Goal: Navigation & Orientation: Find specific page/section

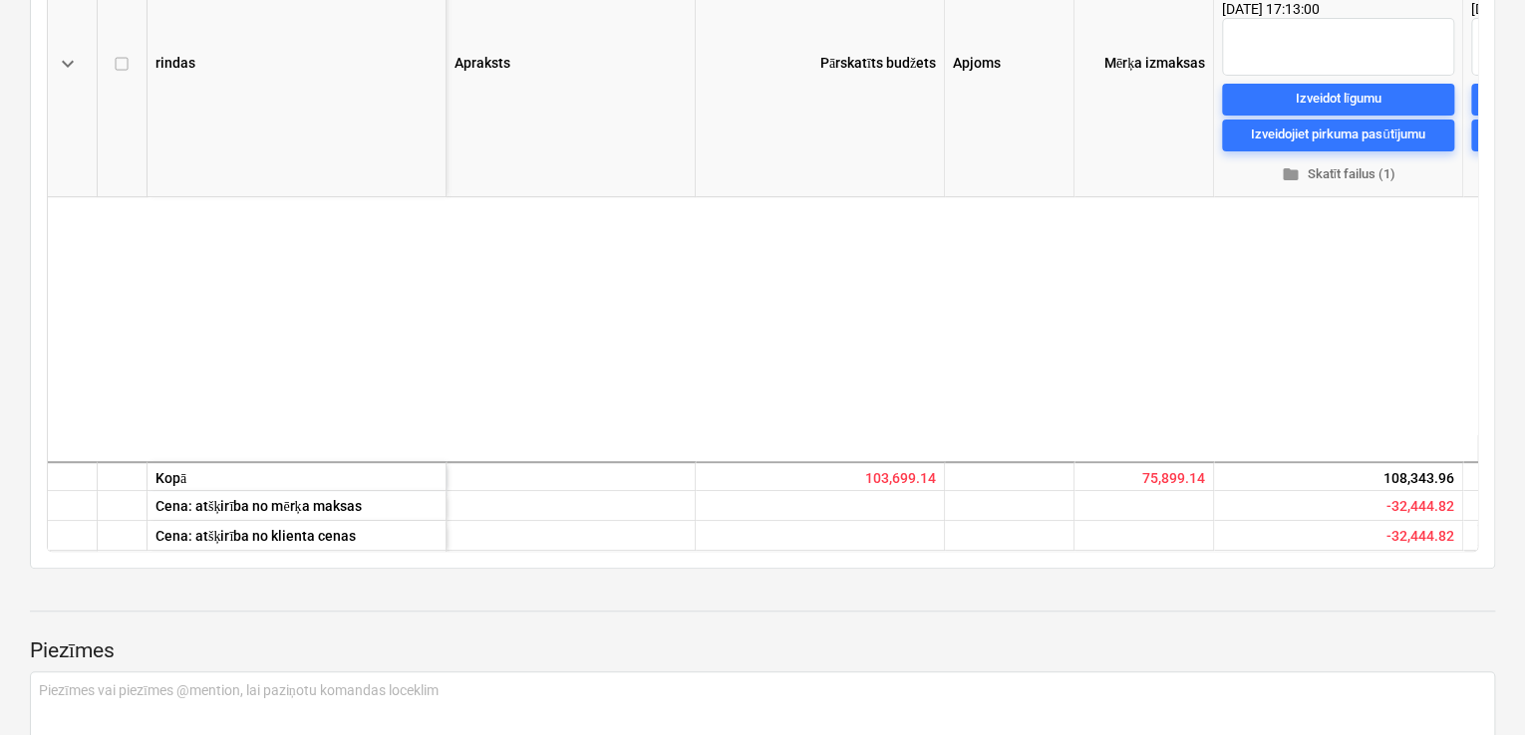
scroll to position [399, 490]
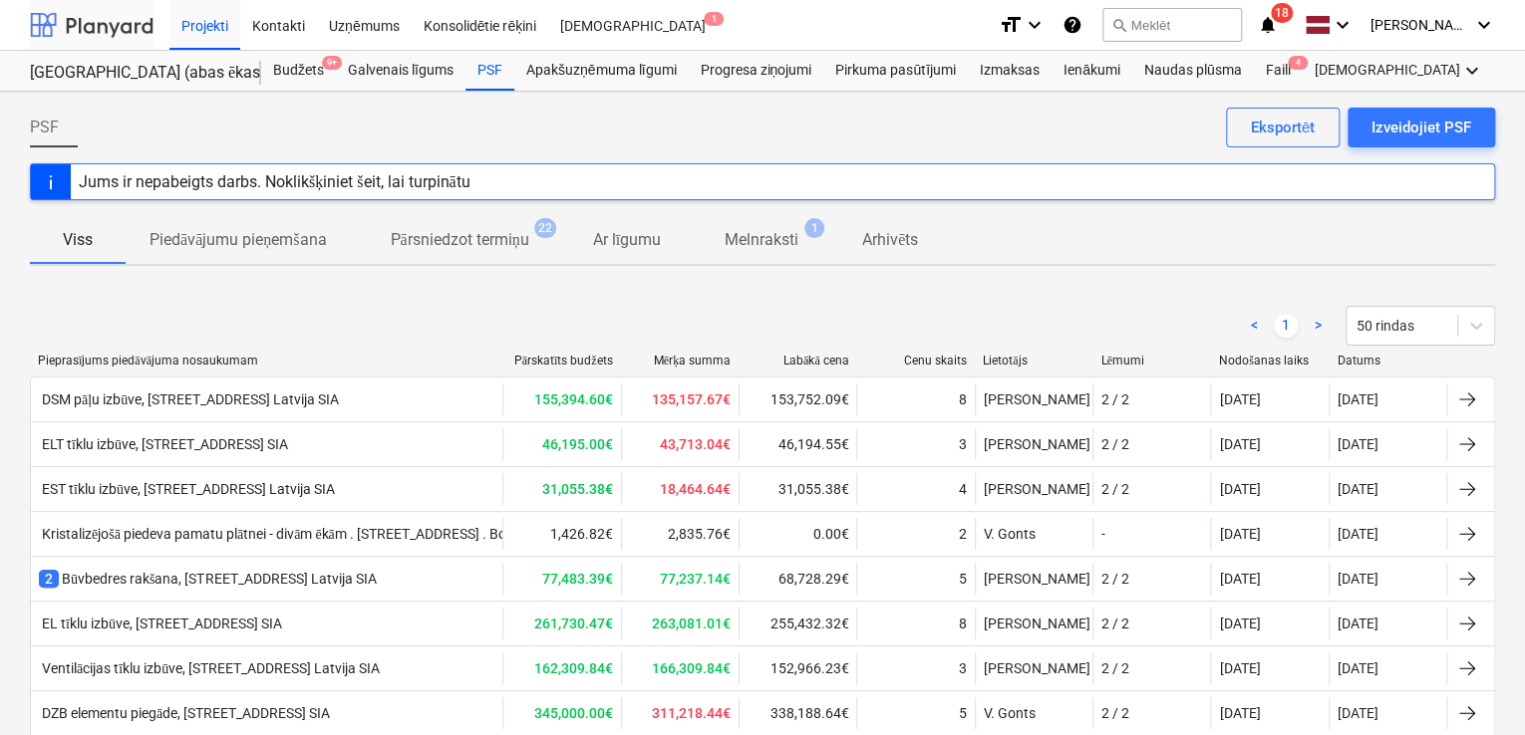
click at [120, 28] on div at bounding box center [92, 25] width 124 height 50
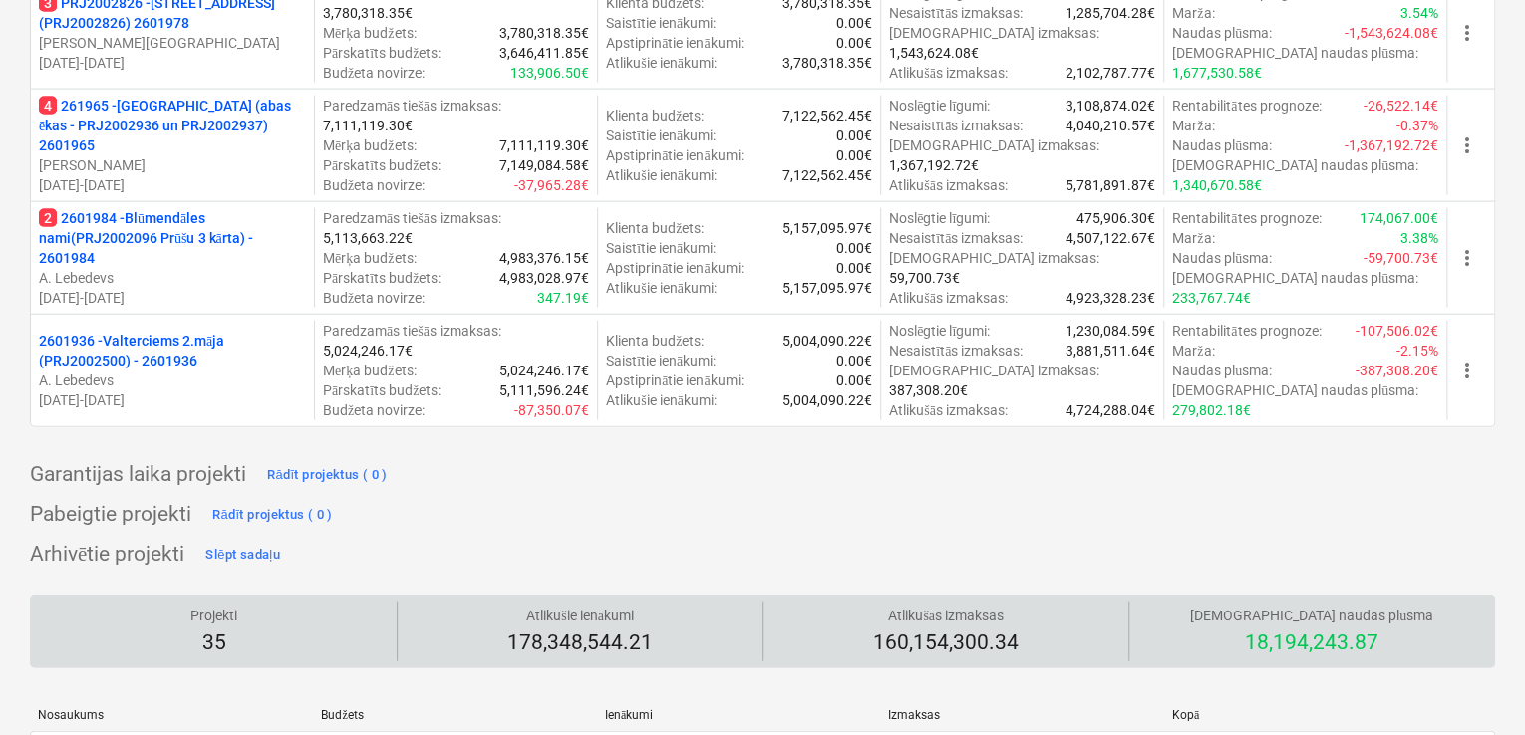
scroll to position [1727, 0]
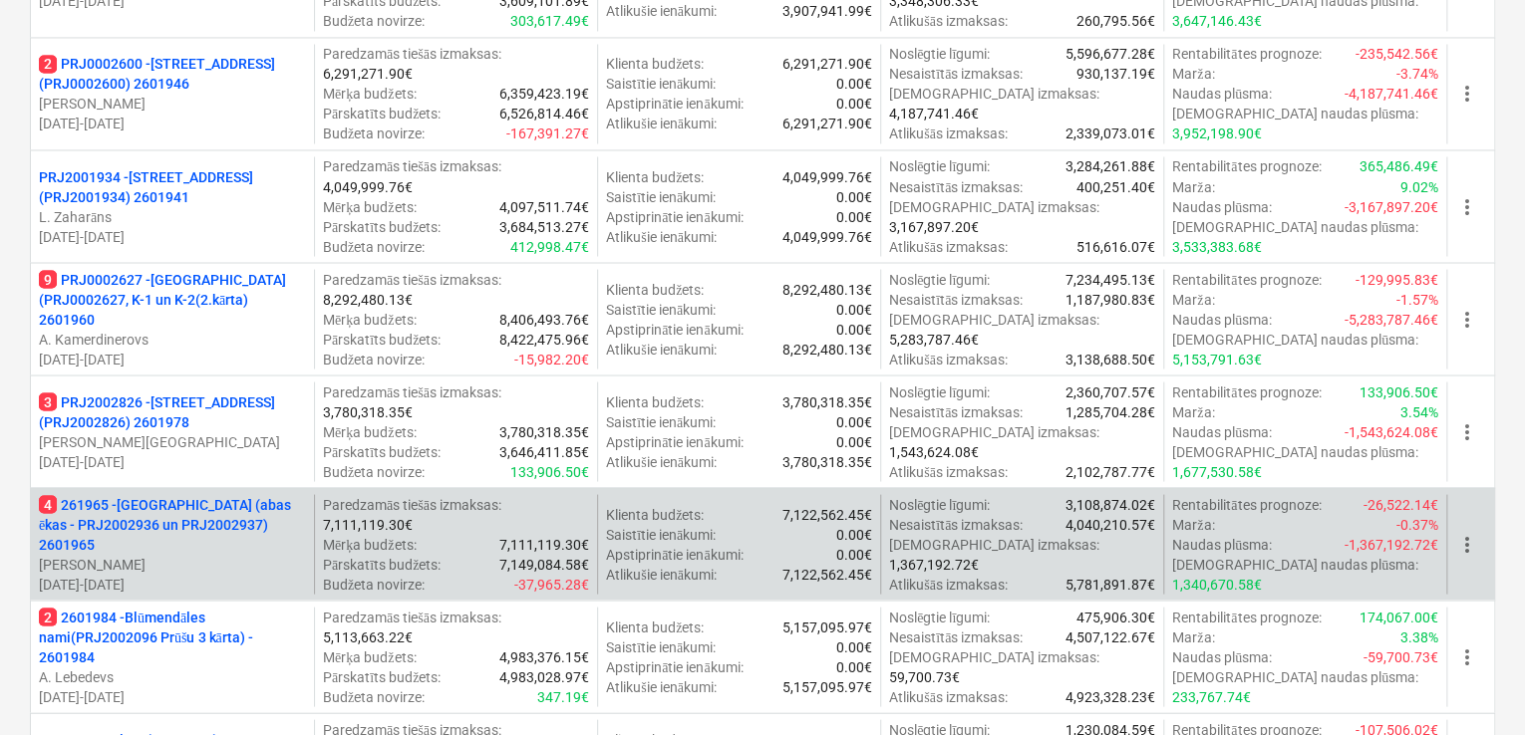
click at [198, 523] on p "4 261965 - [GEOGRAPHIC_DATA] (abas ēkas - PRJ2002936 un PRJ2002937) 2601965" at bounding box center [172, 524] width 267 height 60
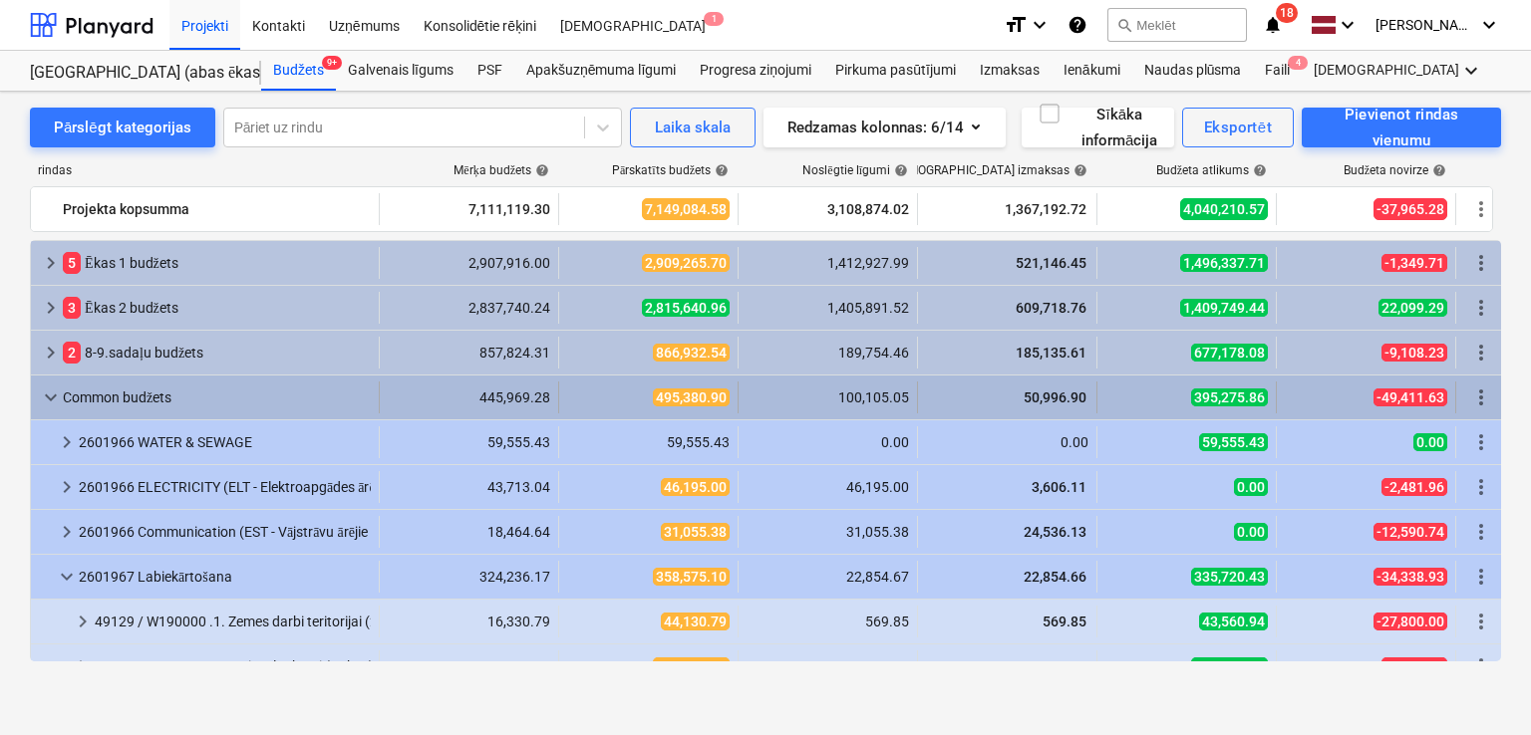
click at [48, 399] on span "keyboard_arrow_down" at bounding box center [51, 398] width 24 height 24
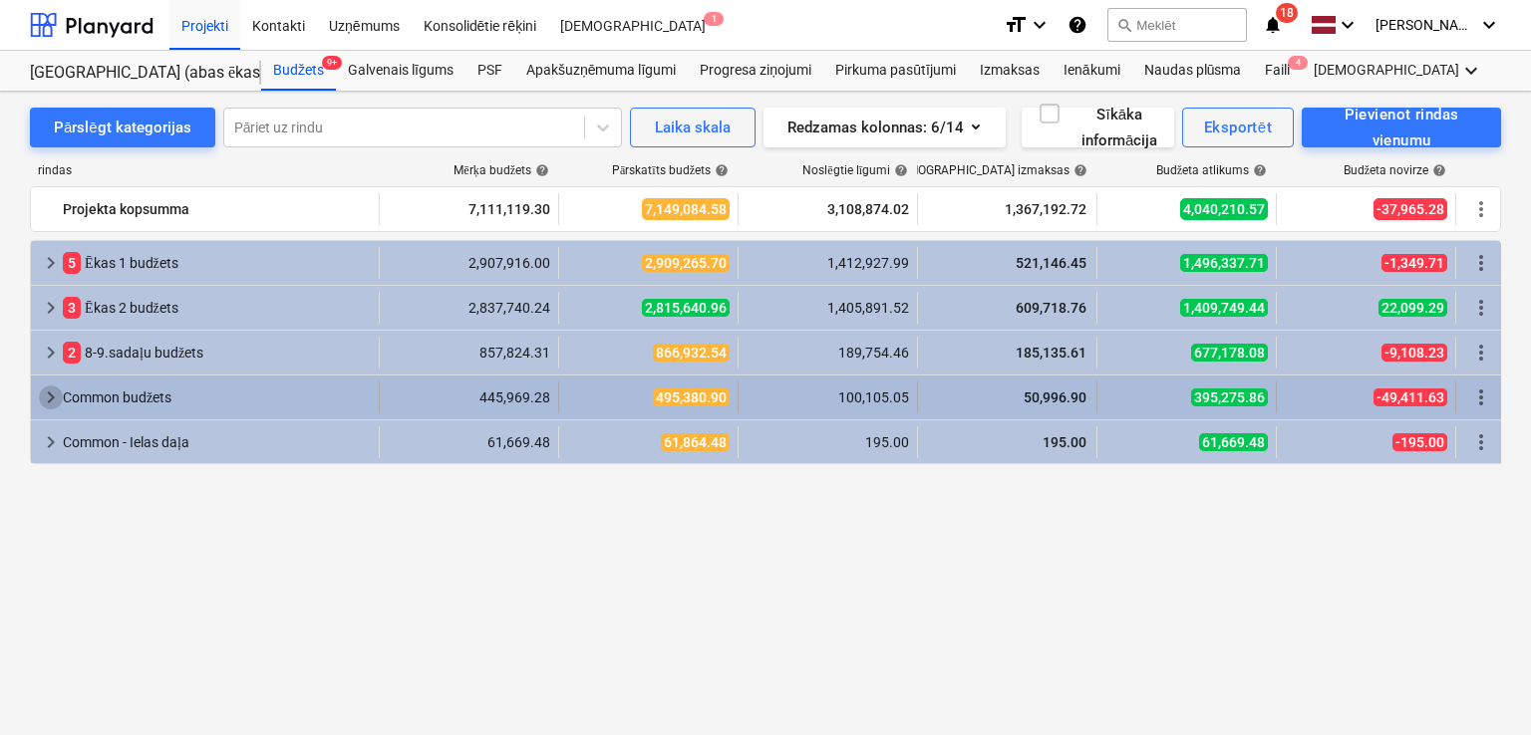
click at [39, 389] on span "keyboard_arrow_right" at bounding box center [51, 398] width 24 height 24
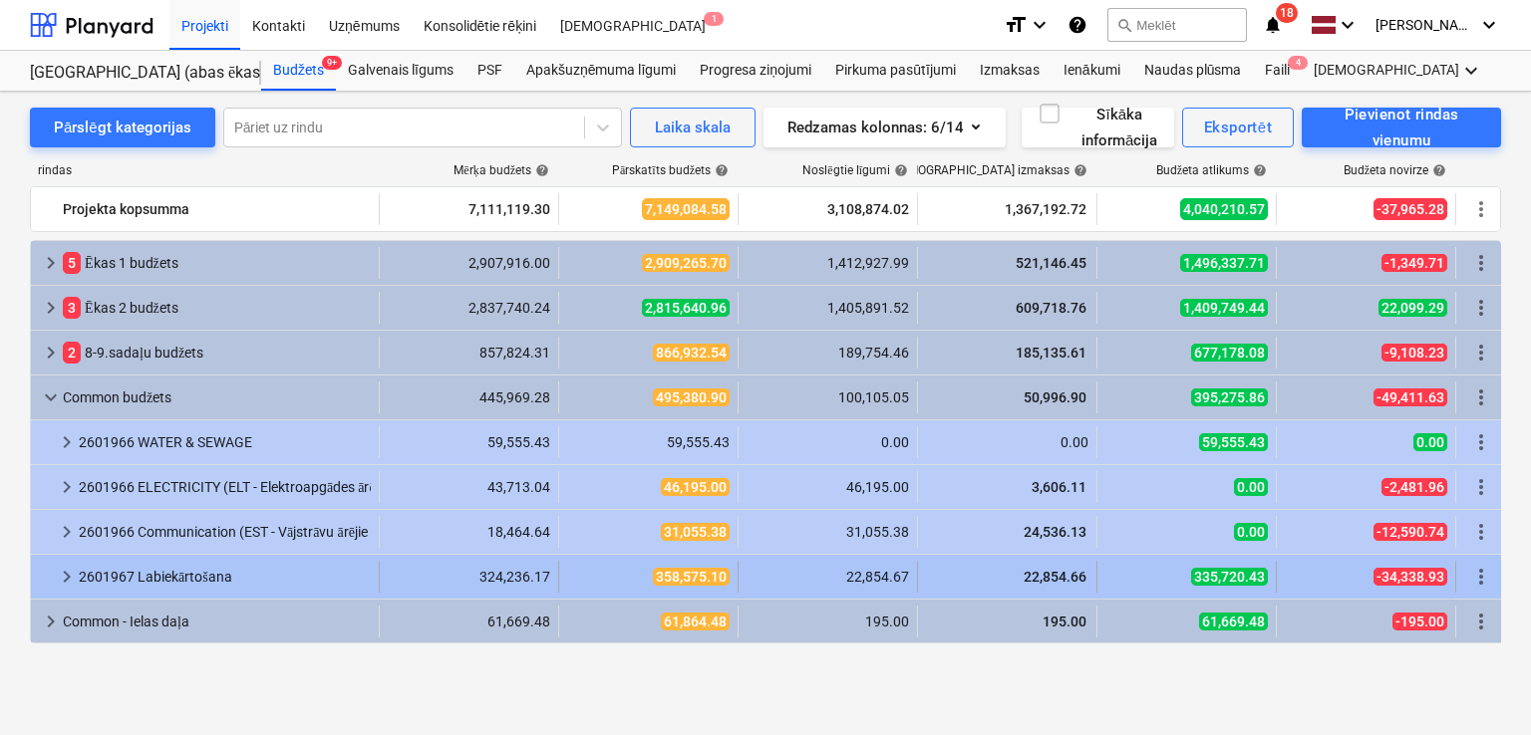
click at [70, 575] on span "keyboard_arrow_right" at bounding box center [67, 577] width 24 height 24
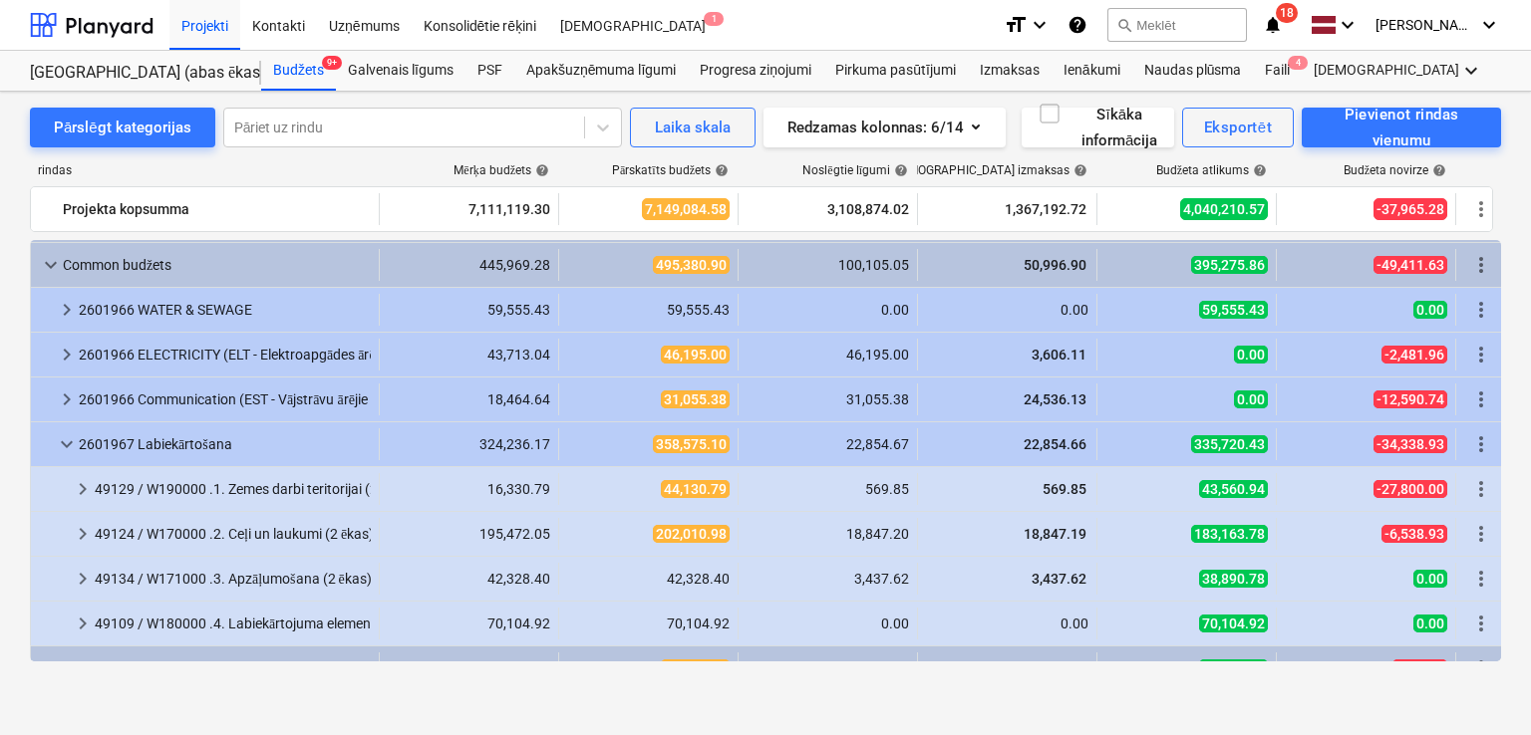
scroll to position [160, 0]
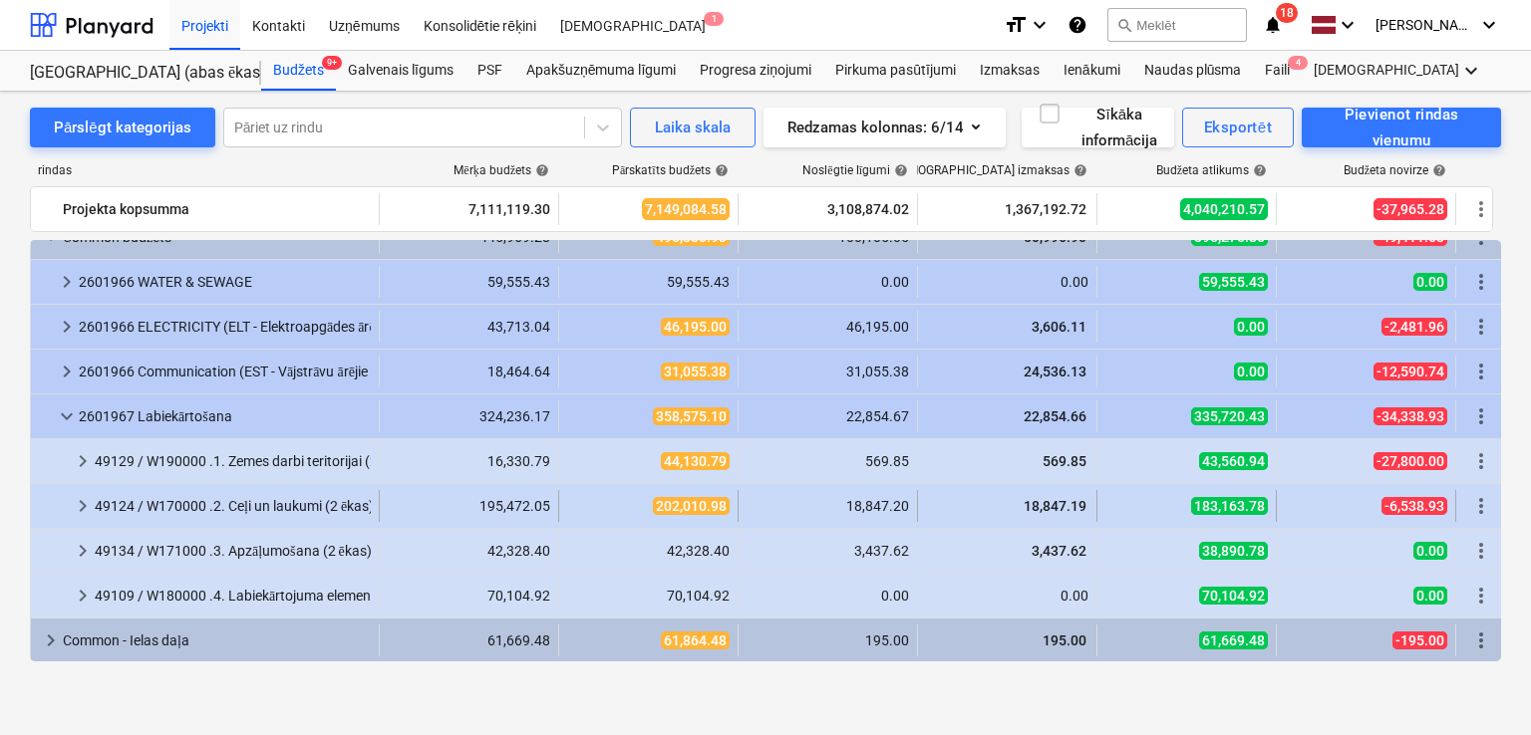
click at [84, 500] on span "keyboard_arrow_right" at bounding box center [83, 506] width 24 height 24
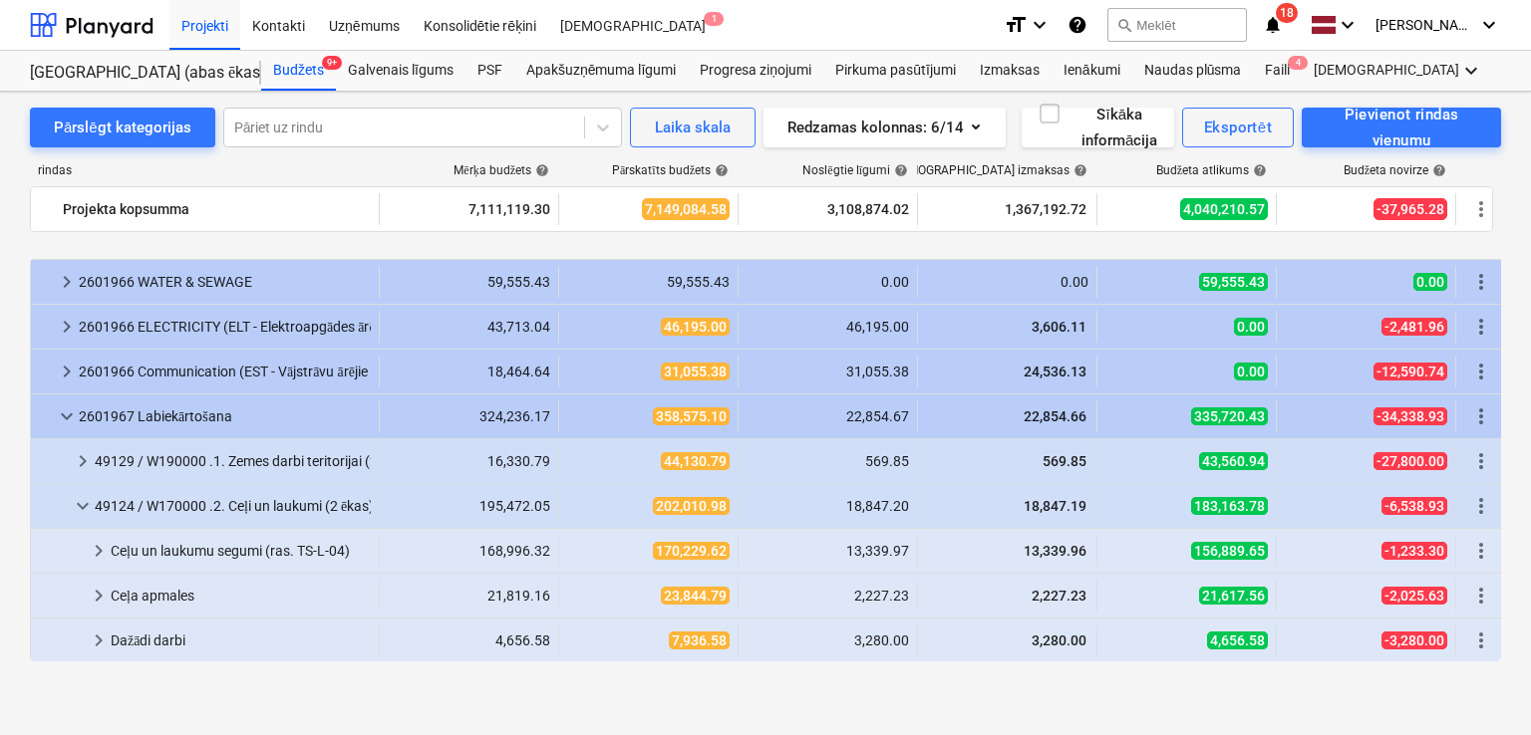
scroll to position [294, 0]
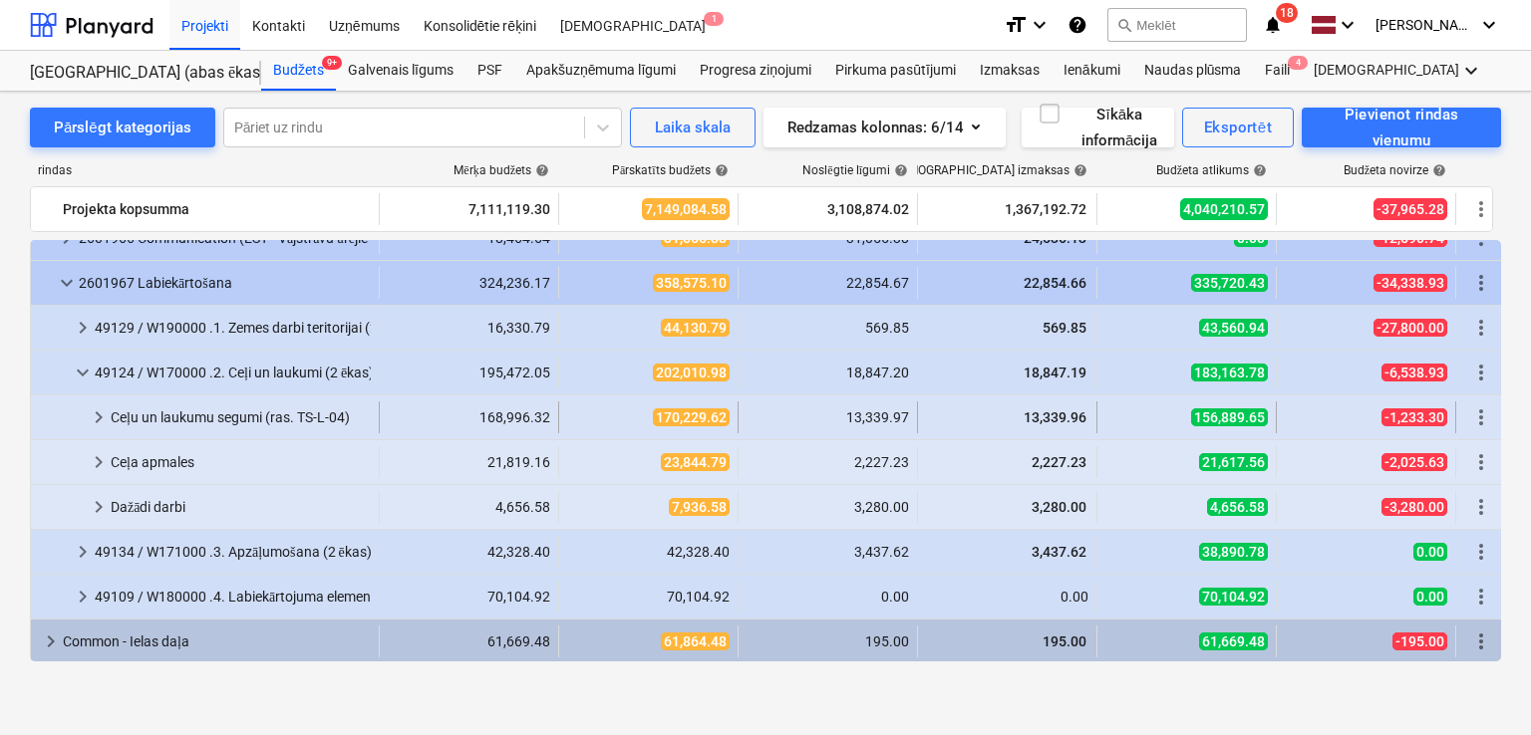
click at [107, 428] on span "keyboard_arrow_right" at bounding box center [99, 418] width 24 height 24
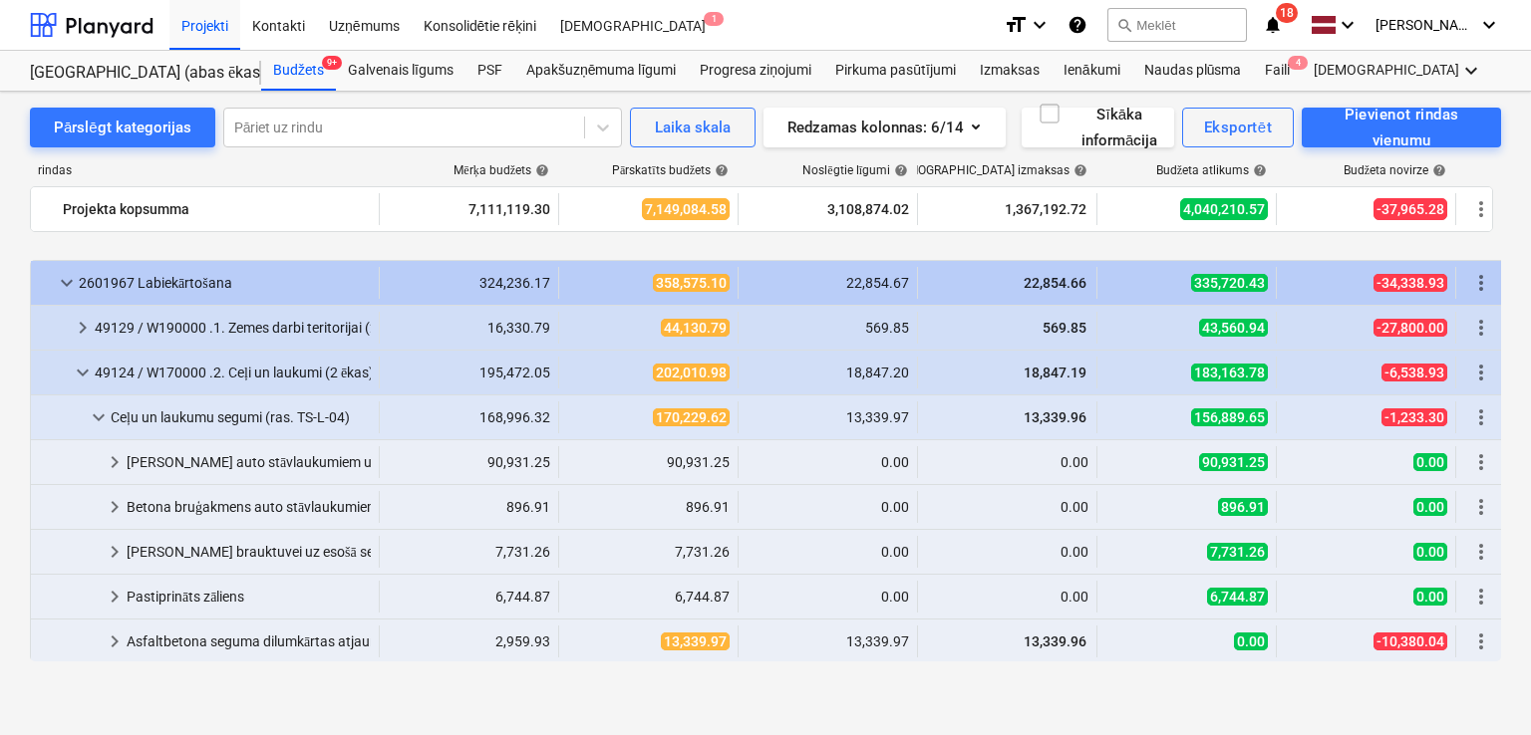
scroll to position [427, 0]
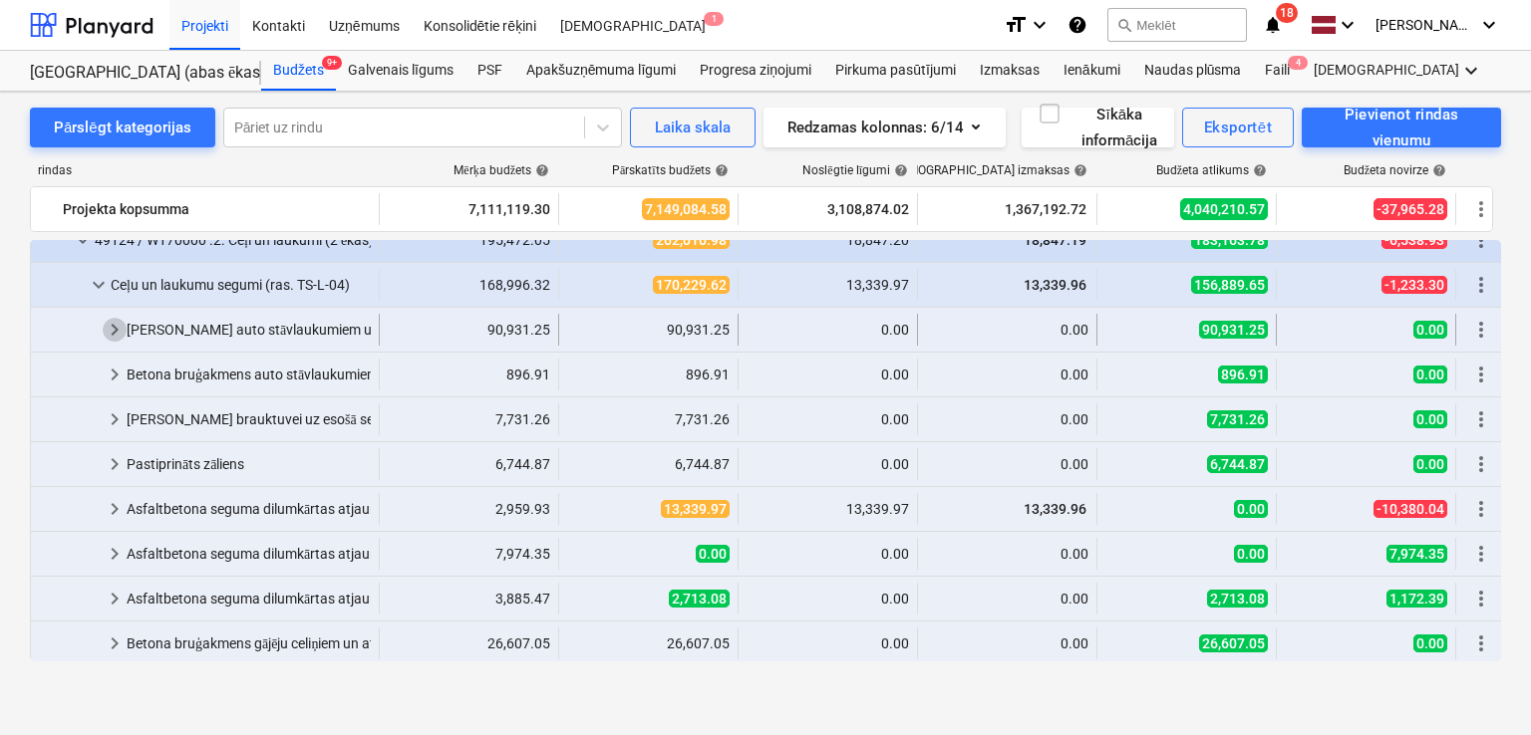
click at [118, 333] on span "keyboard_arrow_right" at bounding box center [115, 330] width 24 height 24
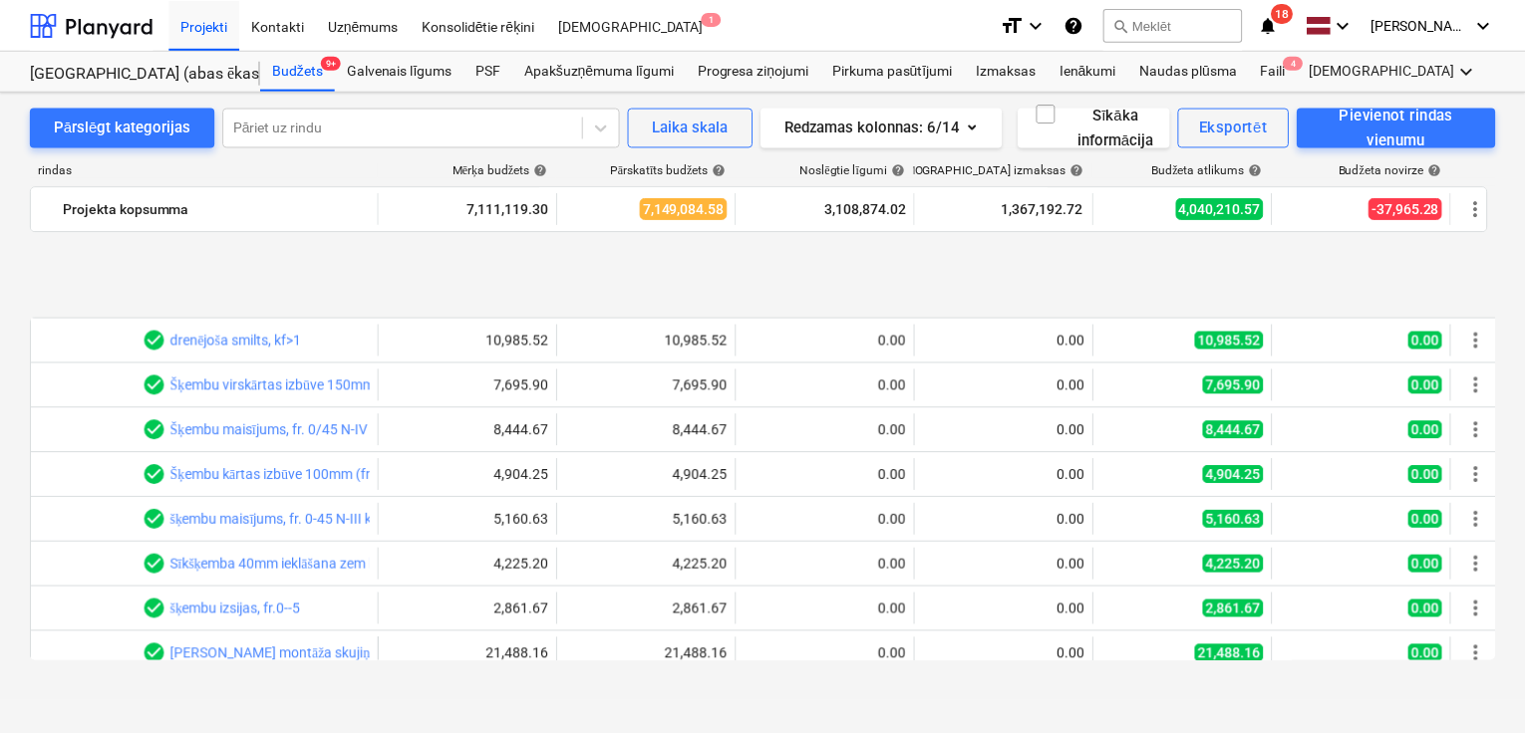
scroll to position [693, 0]
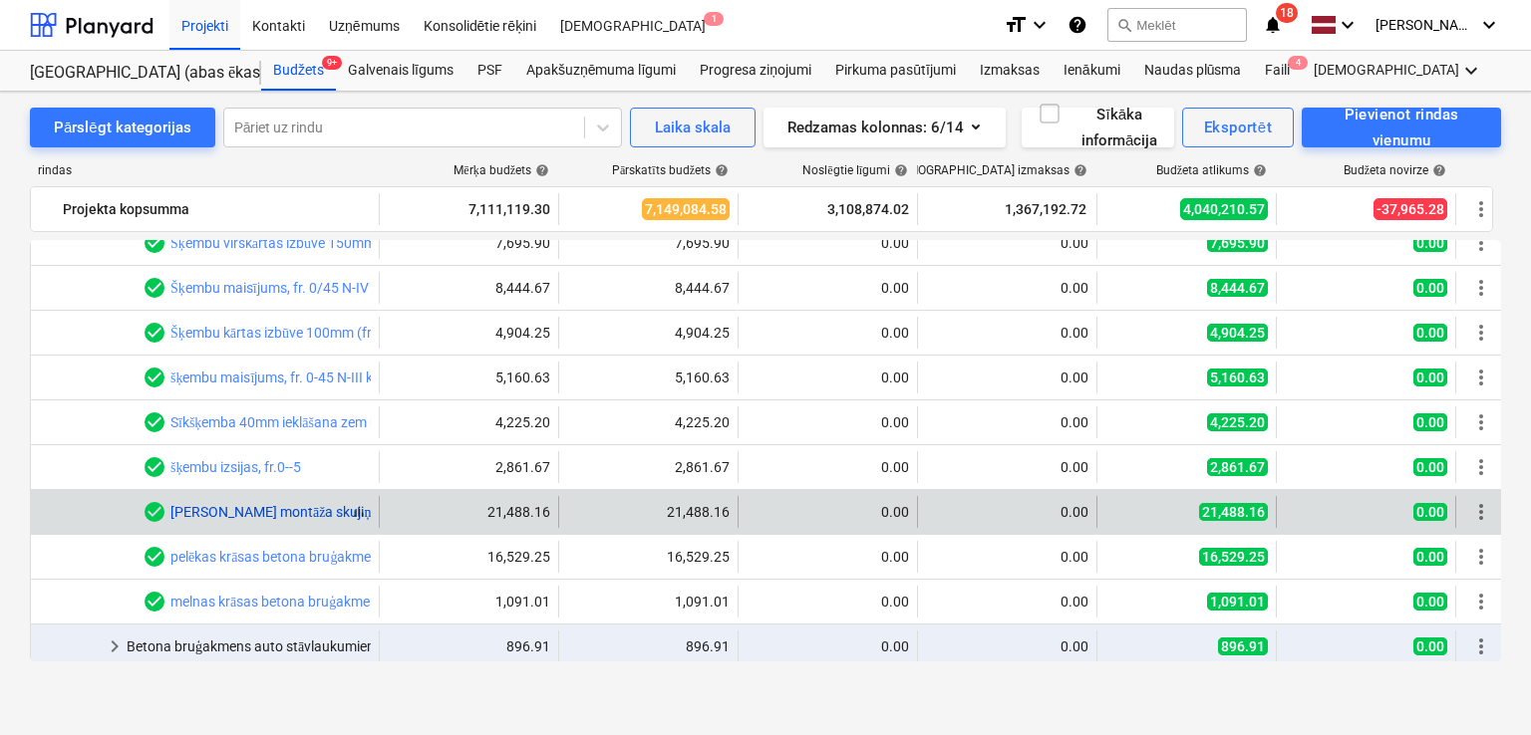
click at [257, 511] on link "[PERSON_NAME] montāža skujiņā auto stāvlaukumiem un brauktuvei 80mm" at bounding box center [402, 512] width 465 height 16
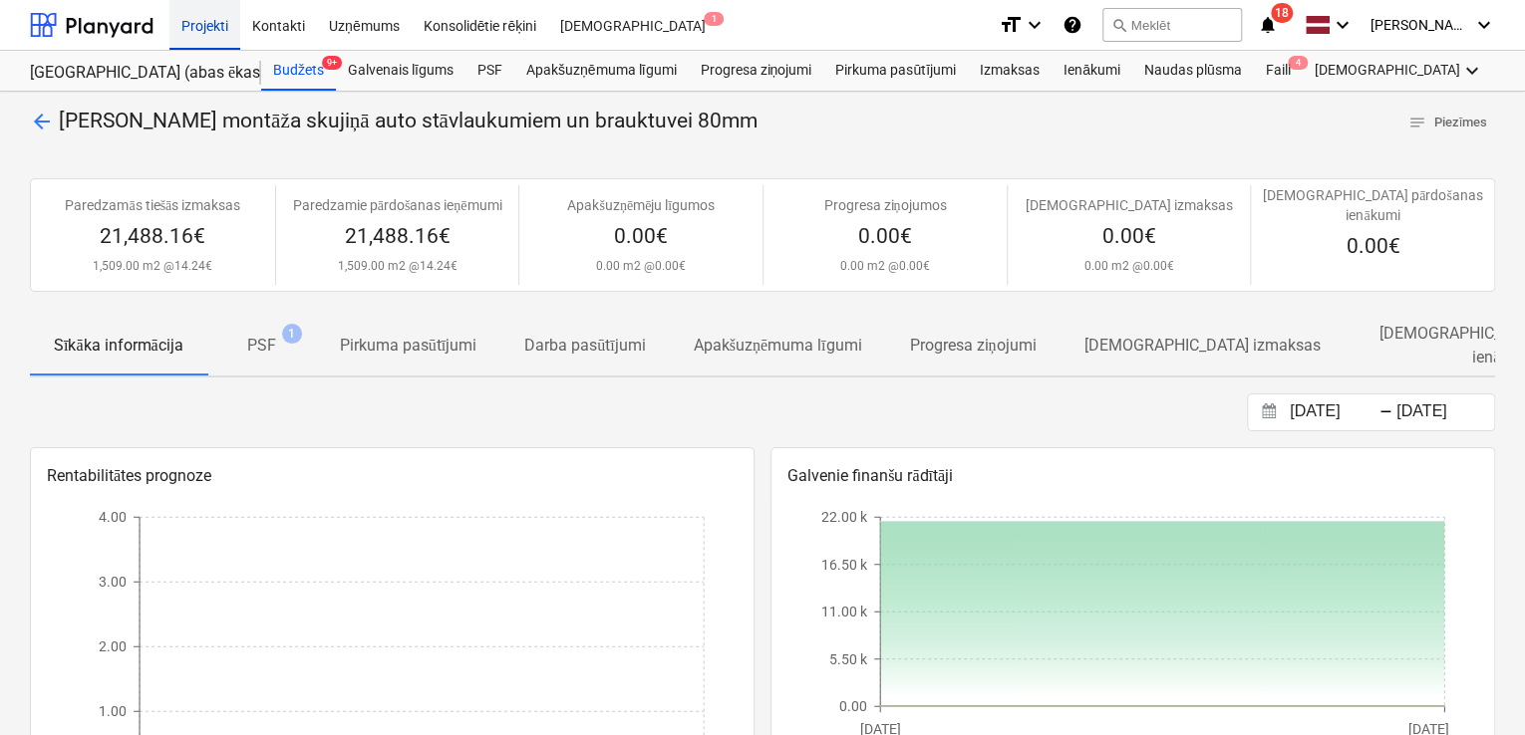
drag, startPoint x: 107, startPoint y: 25, endPoint x: 168, endPoint y: 1, distance: 66.3
click at [107, 23] on div at bounding box center [92, 25] width 124 height 50
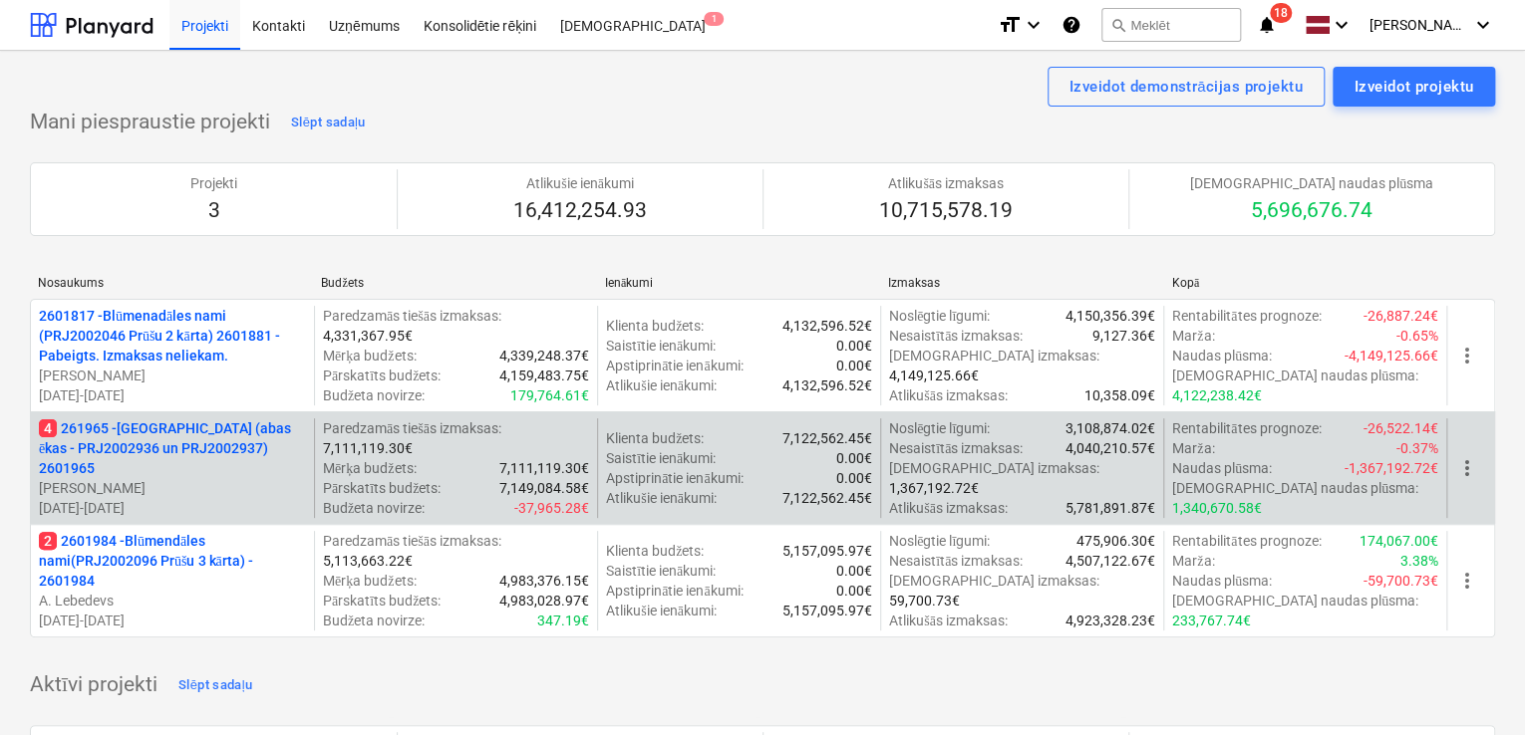
click at [180, 439] on p "4 261965 - [GEOGRAPHIC_DATA] (abas ēkas - PRJ2002936 un PRJ2002937) 2601965" at bounding box center [172, 449] width 267 height 60
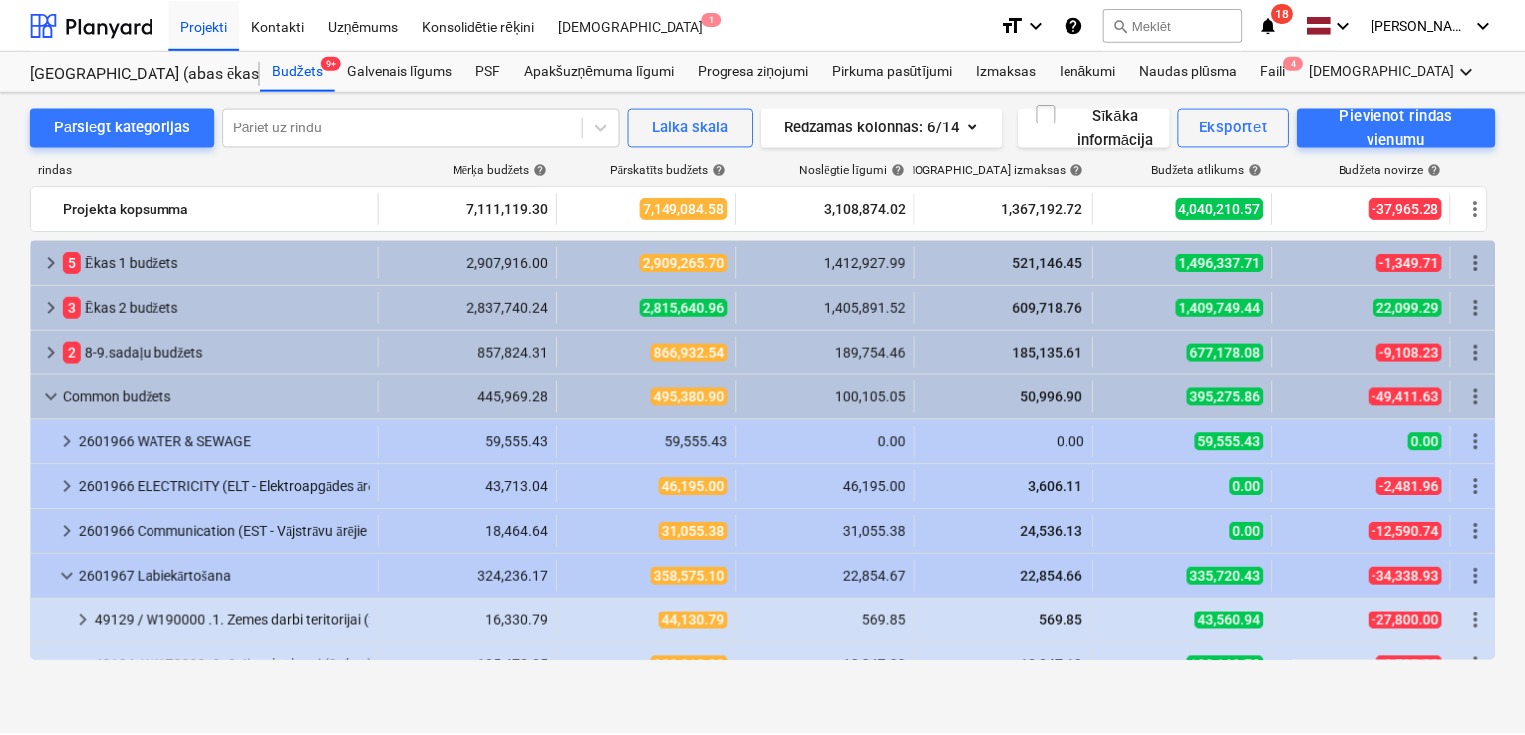
scroll to position [693, 0]
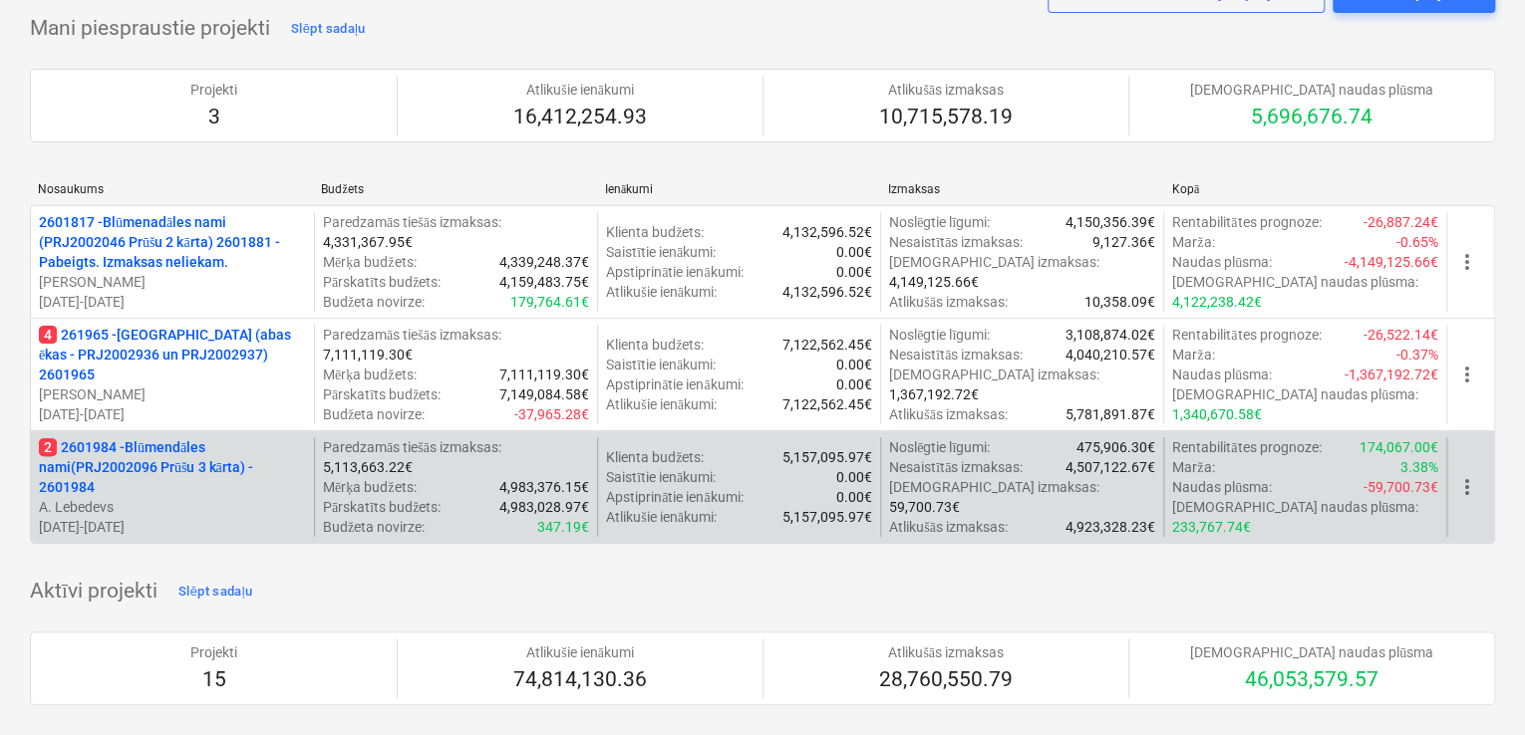
scroll to position [133, 0]
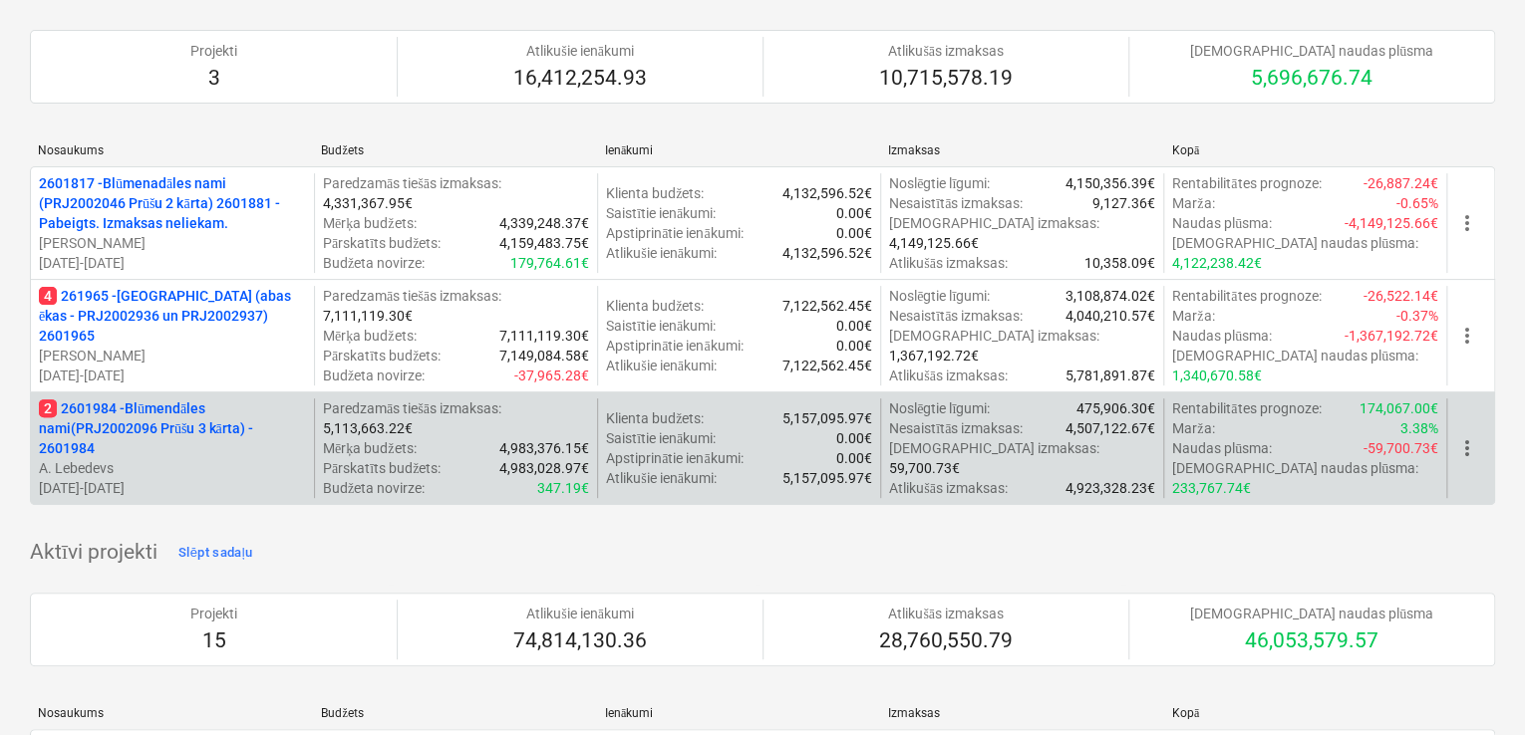
click at [171, 428] on p "2 2601984 - Blūmendāles nami(PRJ2002096 Prūšu 3 kārta) - 2601984" at bounding box center [172, 429] width 267 height 60
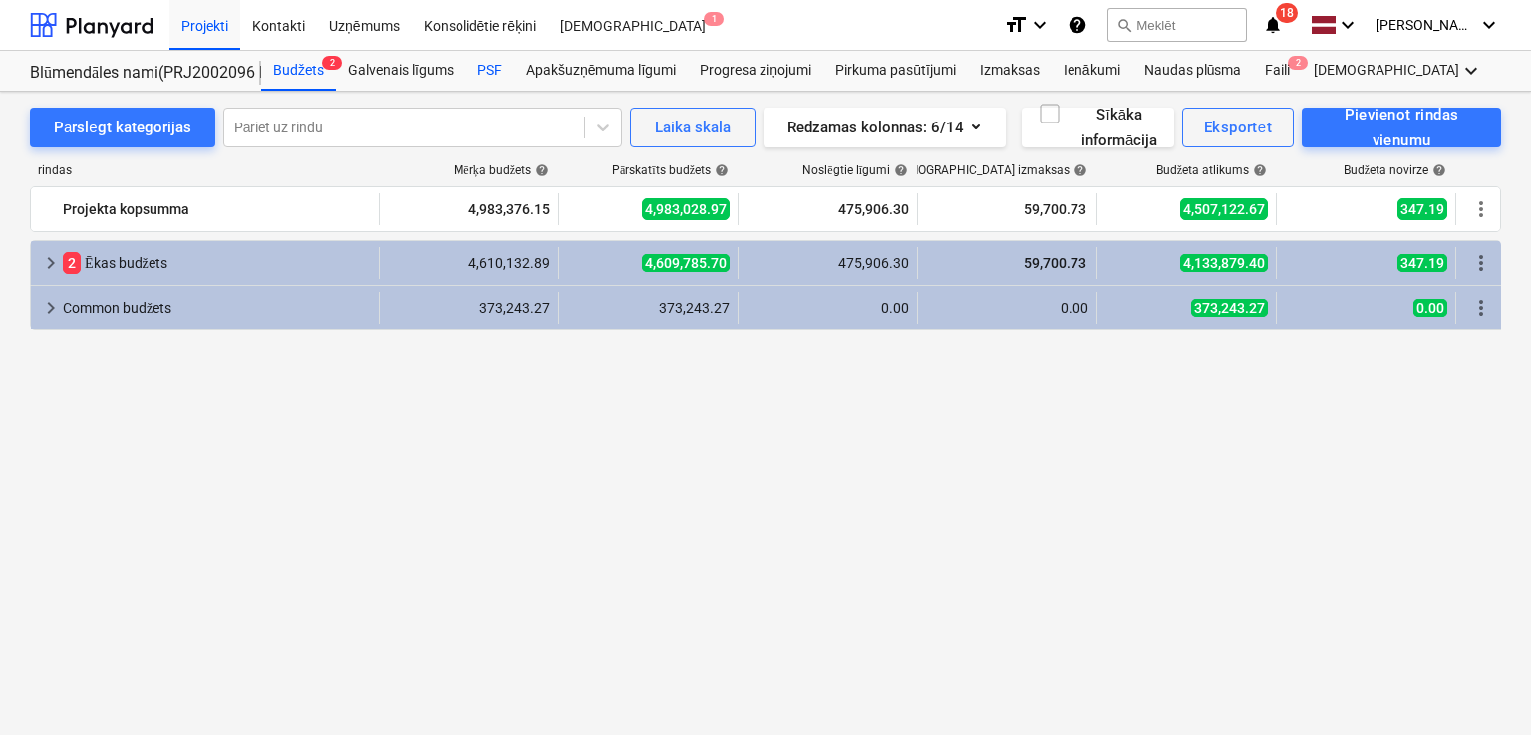
click at [489, 74] on div "PSF" at bounding box center [489, 71] width 49 height 40
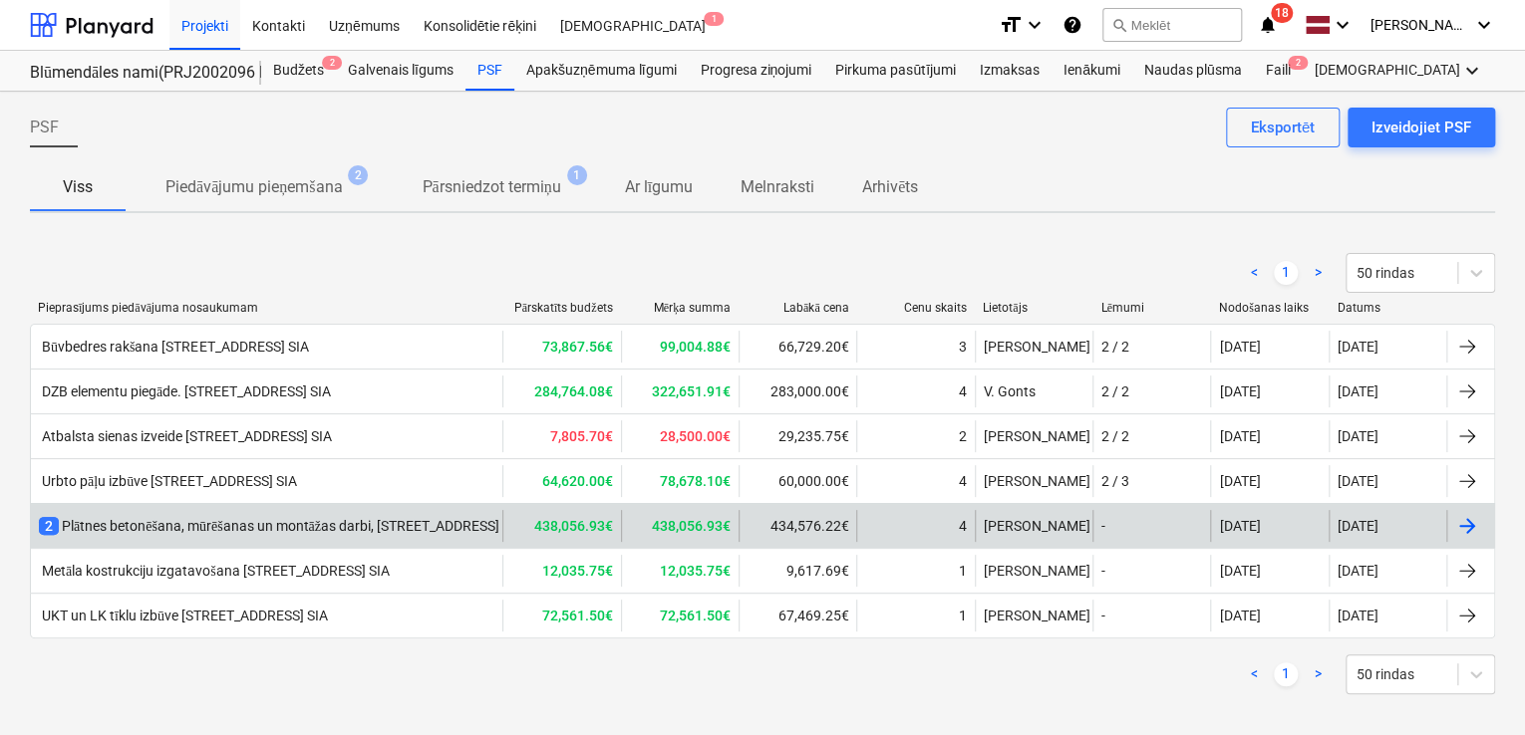
click at [257, 521] on div "2 Plātnes betonēšana, mūrēšanas un montāžas darbi, [STREET_ADDRESS] [GEOGRAPHIC…" at bounding box center [374, 526] width 671 height 20
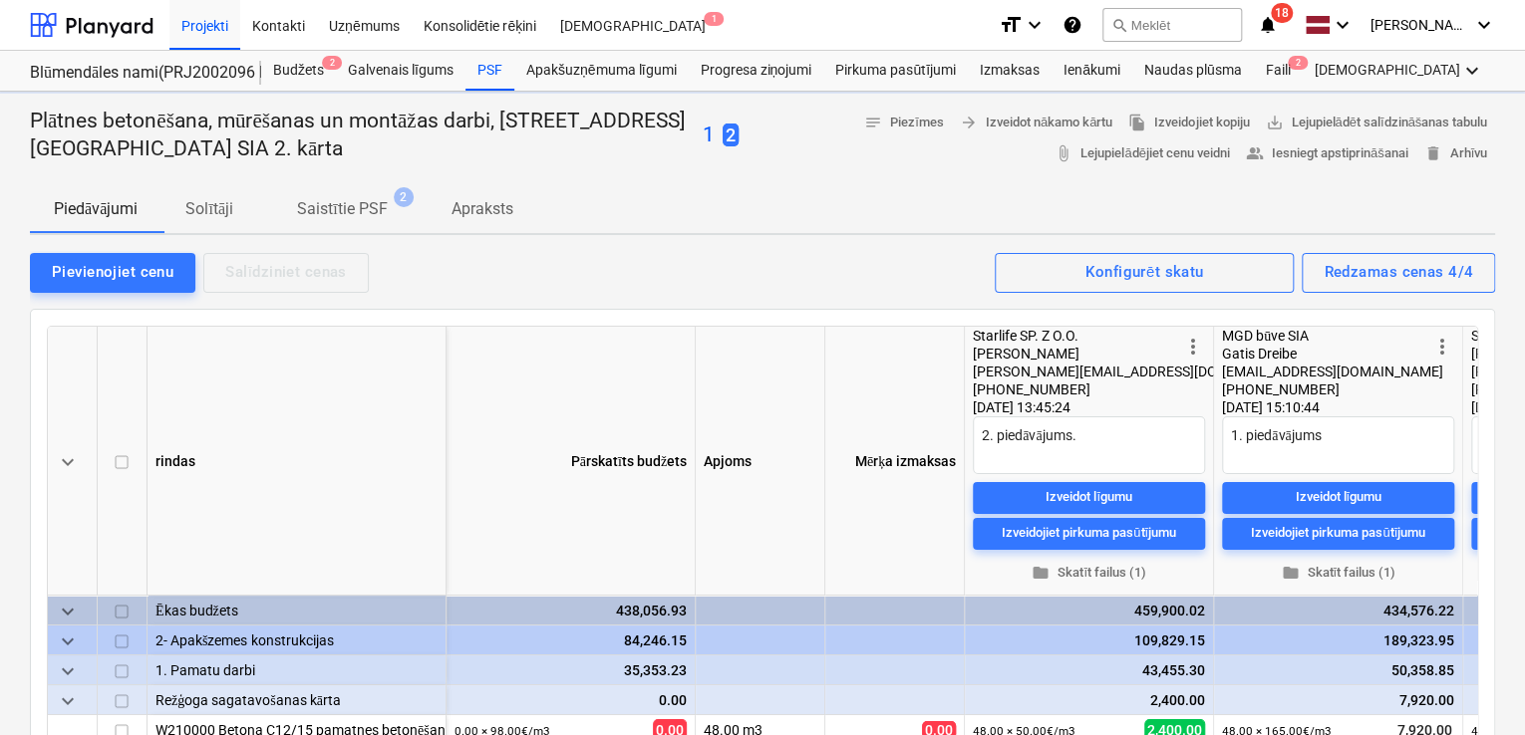
type textarea "x"
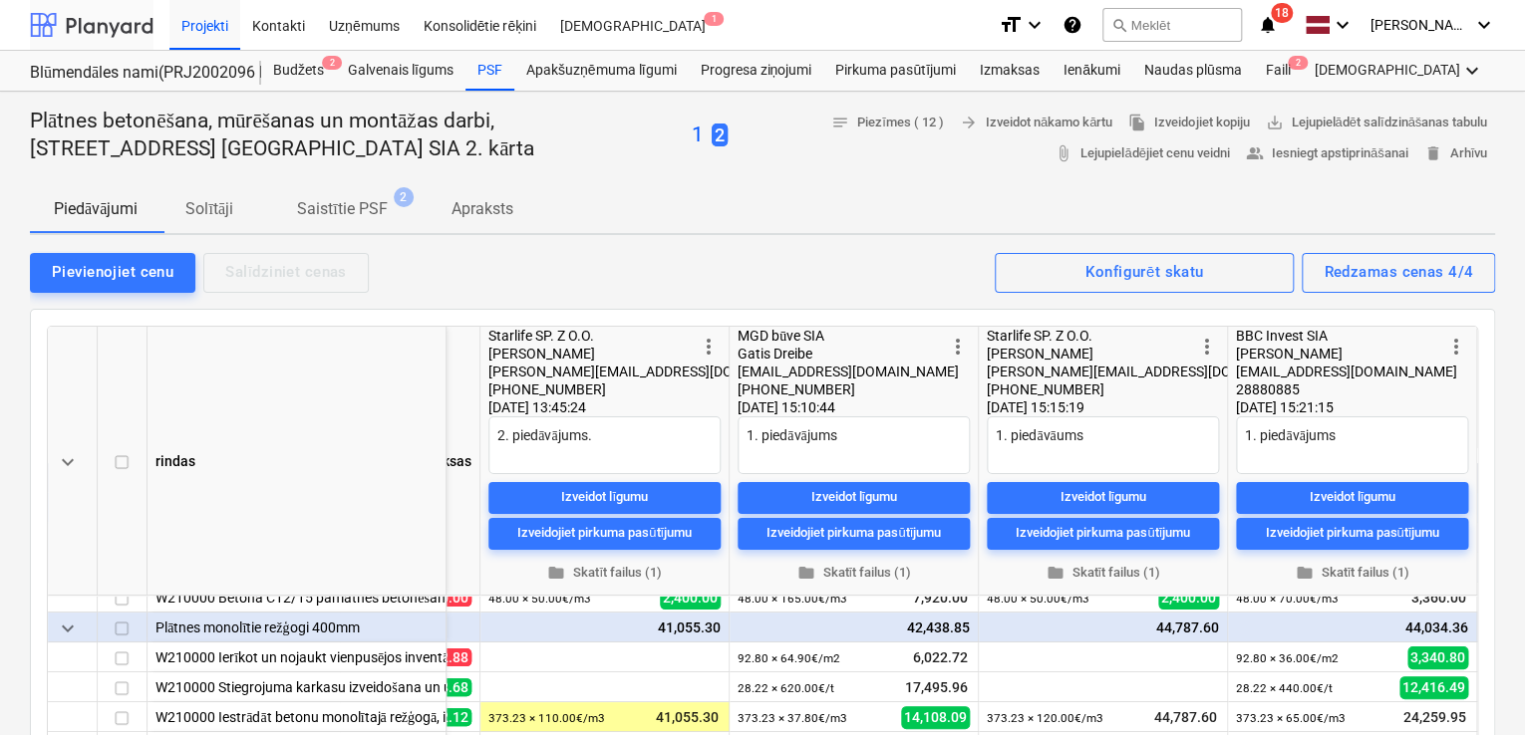
click at [130, 24] on div at bounding box center [92, 25] width 124 height 50
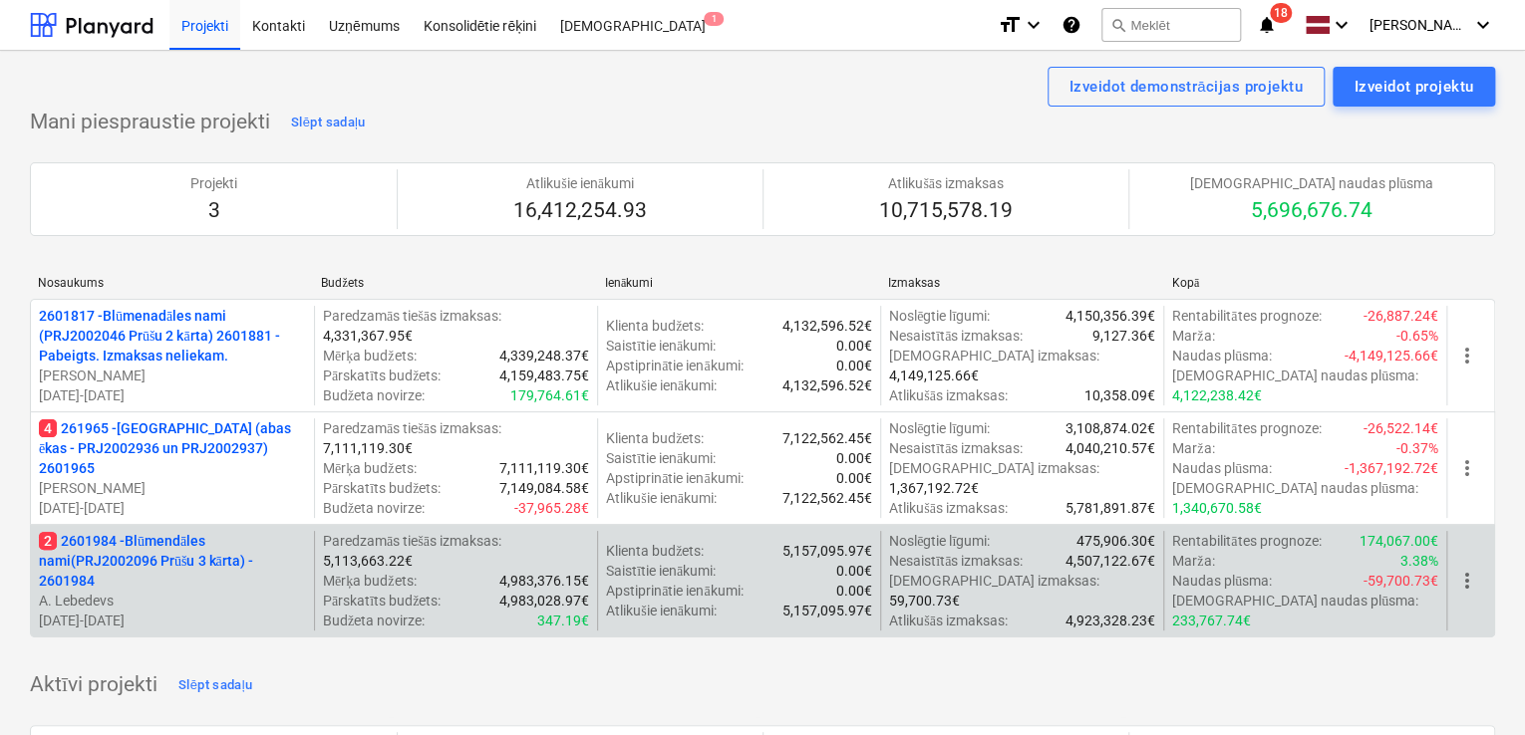
click at [171, 541] on p "2 2601984 - Blūmendāles nami(PRJ2002096 Prūšu 3 kārta) - 2601984" at bounding box center [172, 561] width 267 height 60
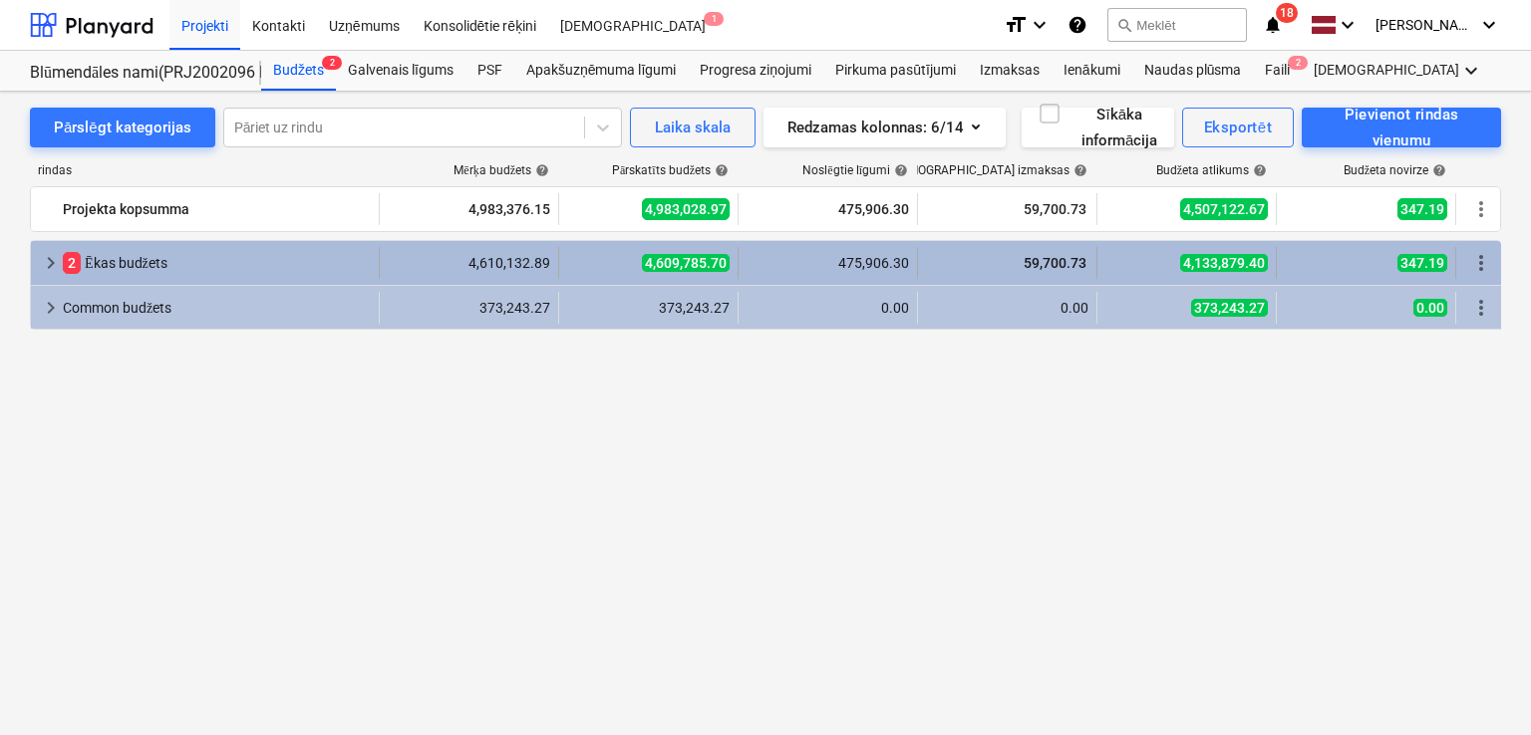
click at [33, 252] on div "keyboard_arrow_right 2 [PERSON_NAME]" at bounding box center [205, 263] width 349 height 32
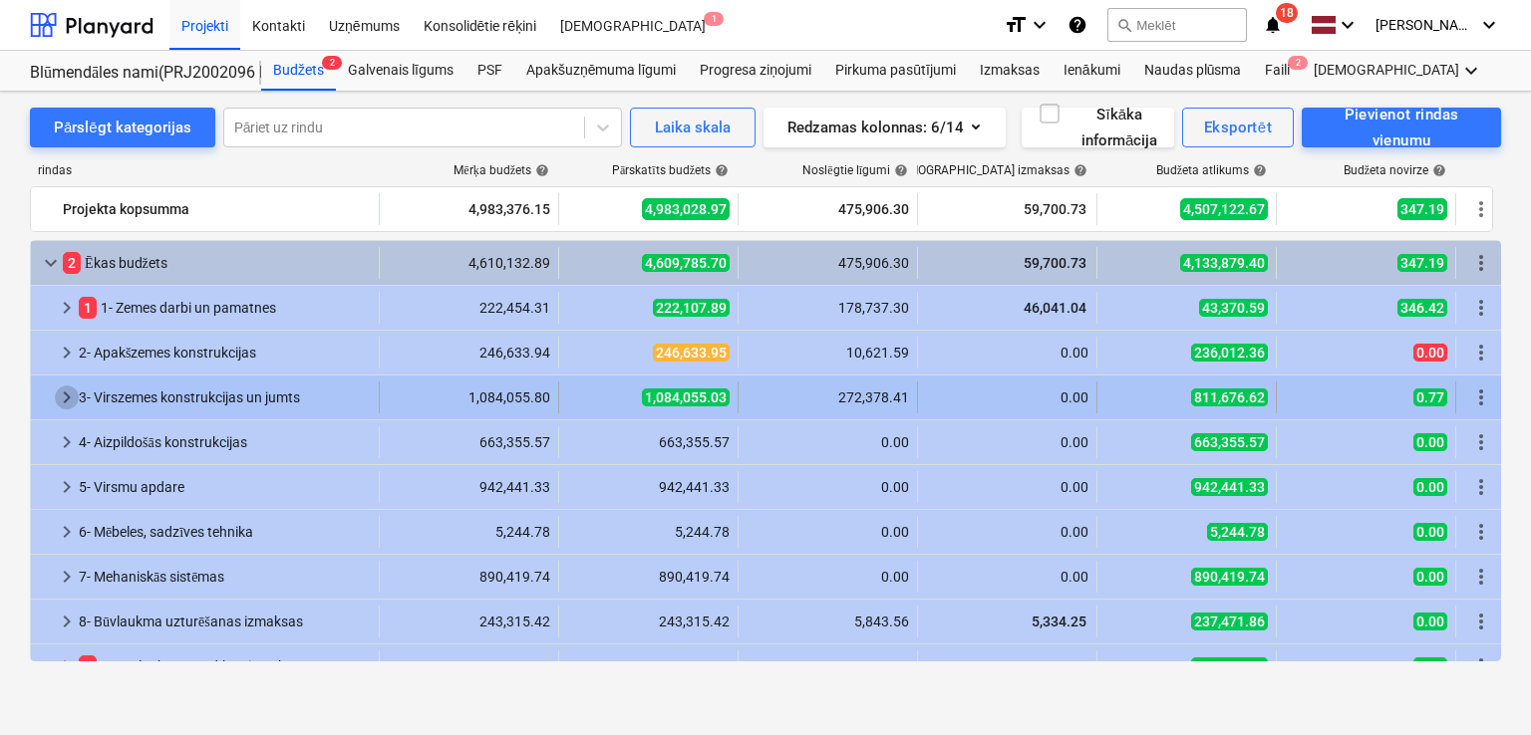
click at [68, 398] on span "keyboard_arrow_right" at bounding box center [67, 398] width 24 height 24
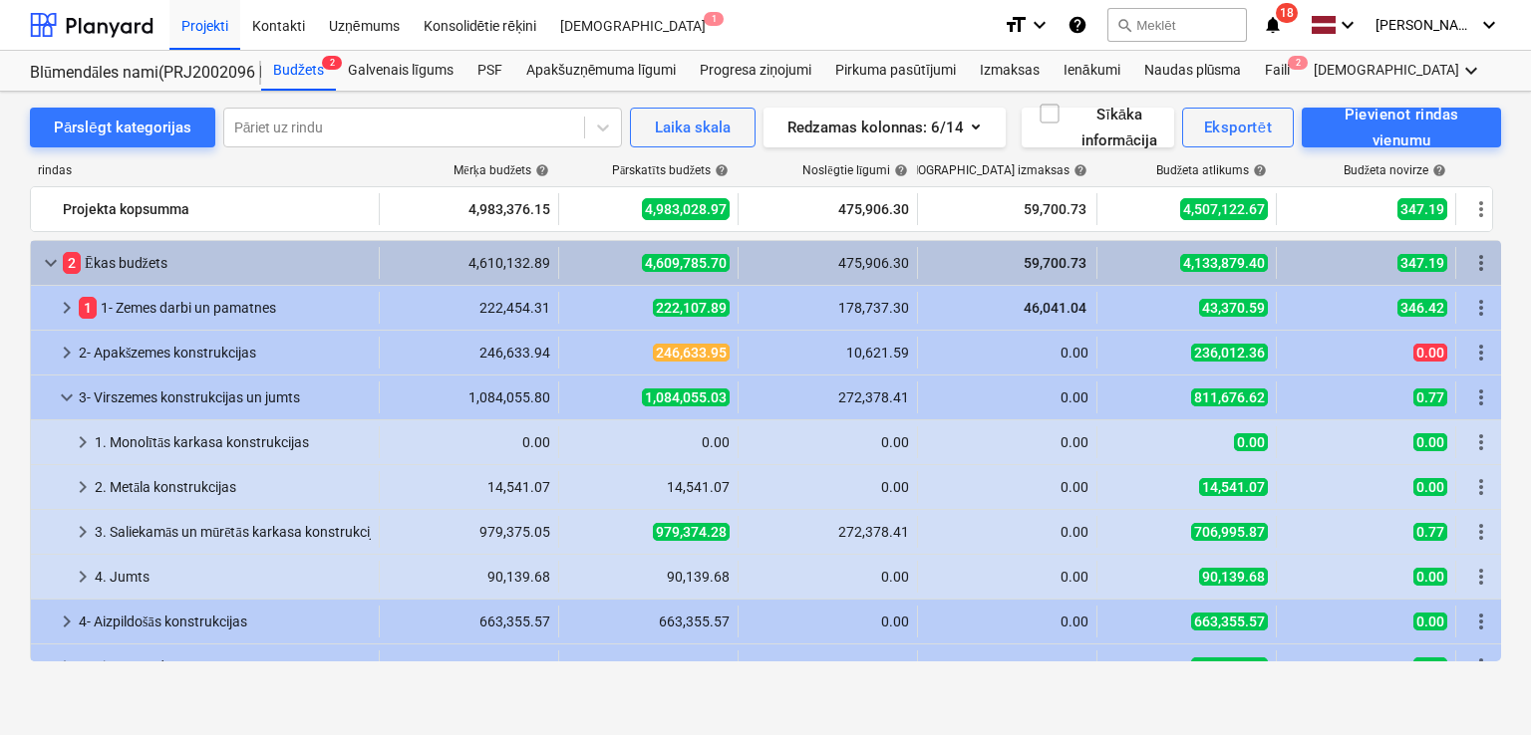
scroll to position [133, 0]
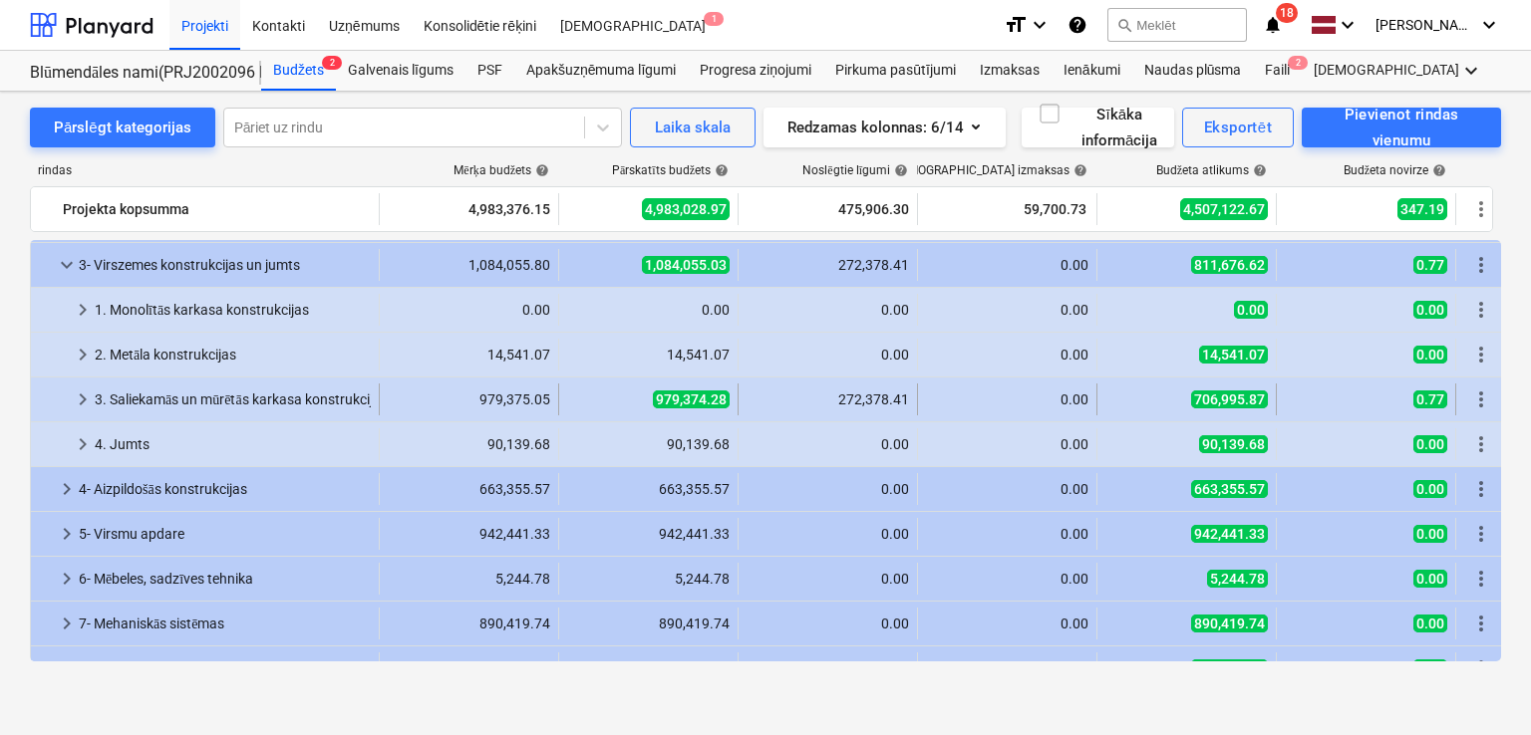
click at [81, 404] on span "keyboard_arrow_right" at bounding box center [83, 400] width 24 height 24
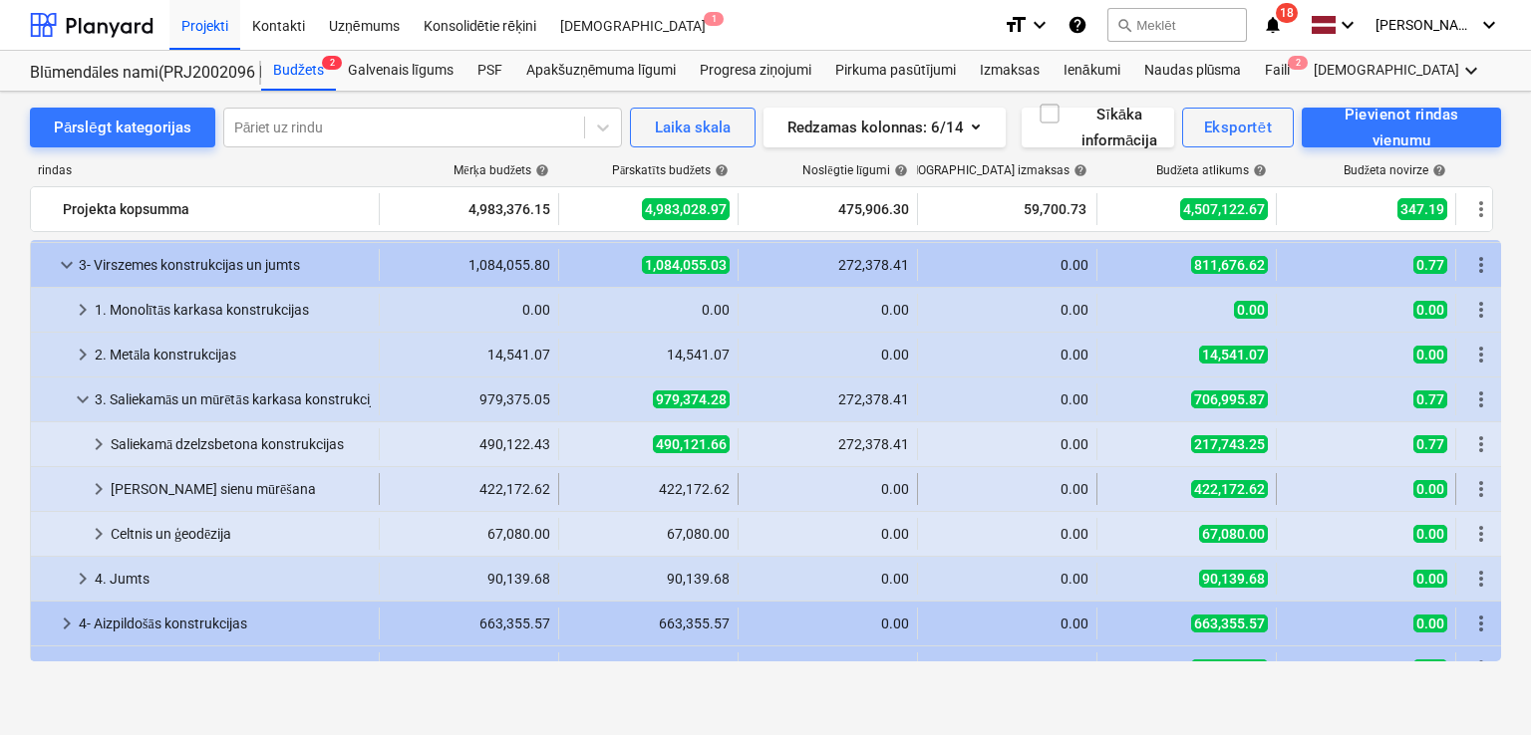
click at [107, 501] on div "keyboard_arrow_right" at bounding box center [99, 489] width 24 height 32
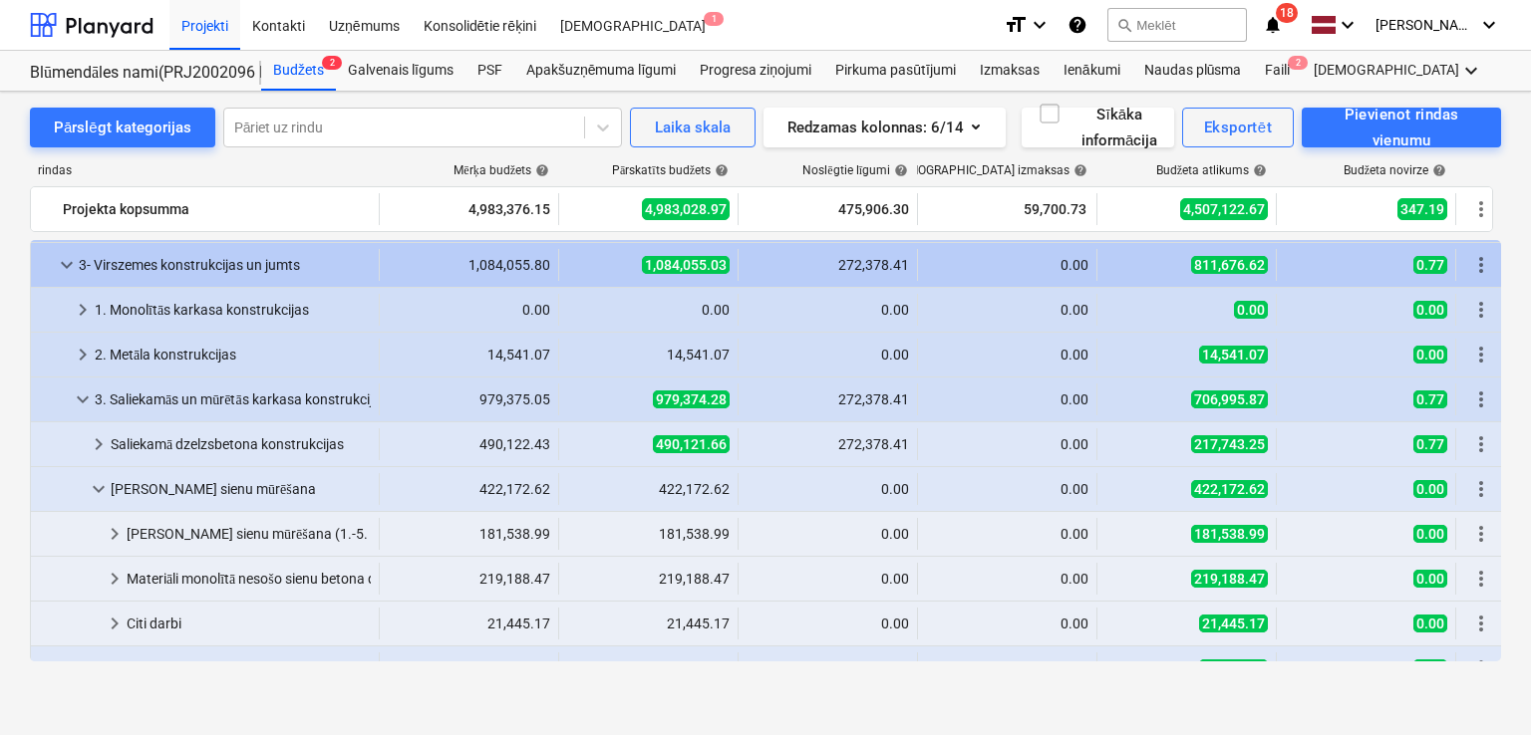
scroll to position [265, 0]
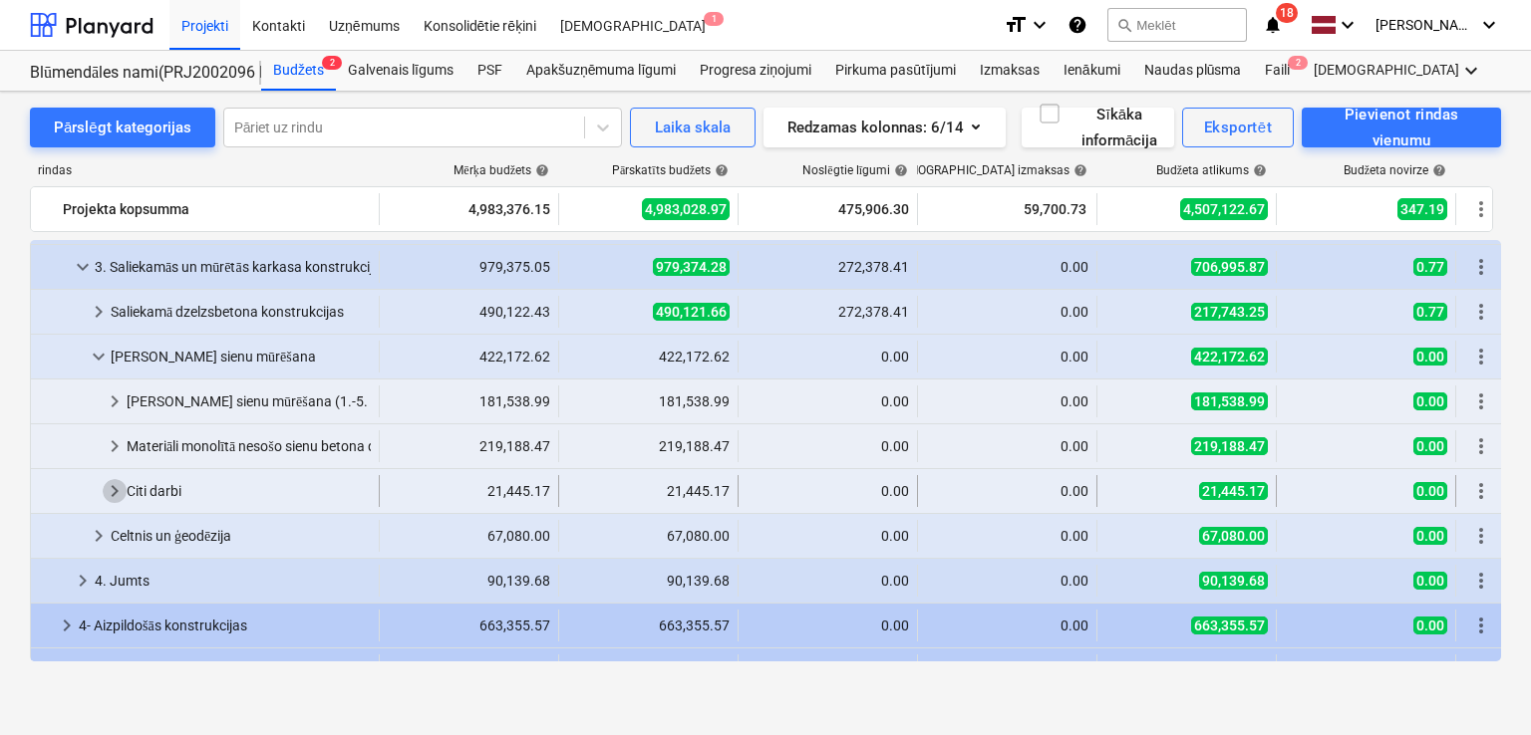
click at [119, 489] on span "keyboard_arrow_right" at bounding box center [115, 491] width 24 height 24
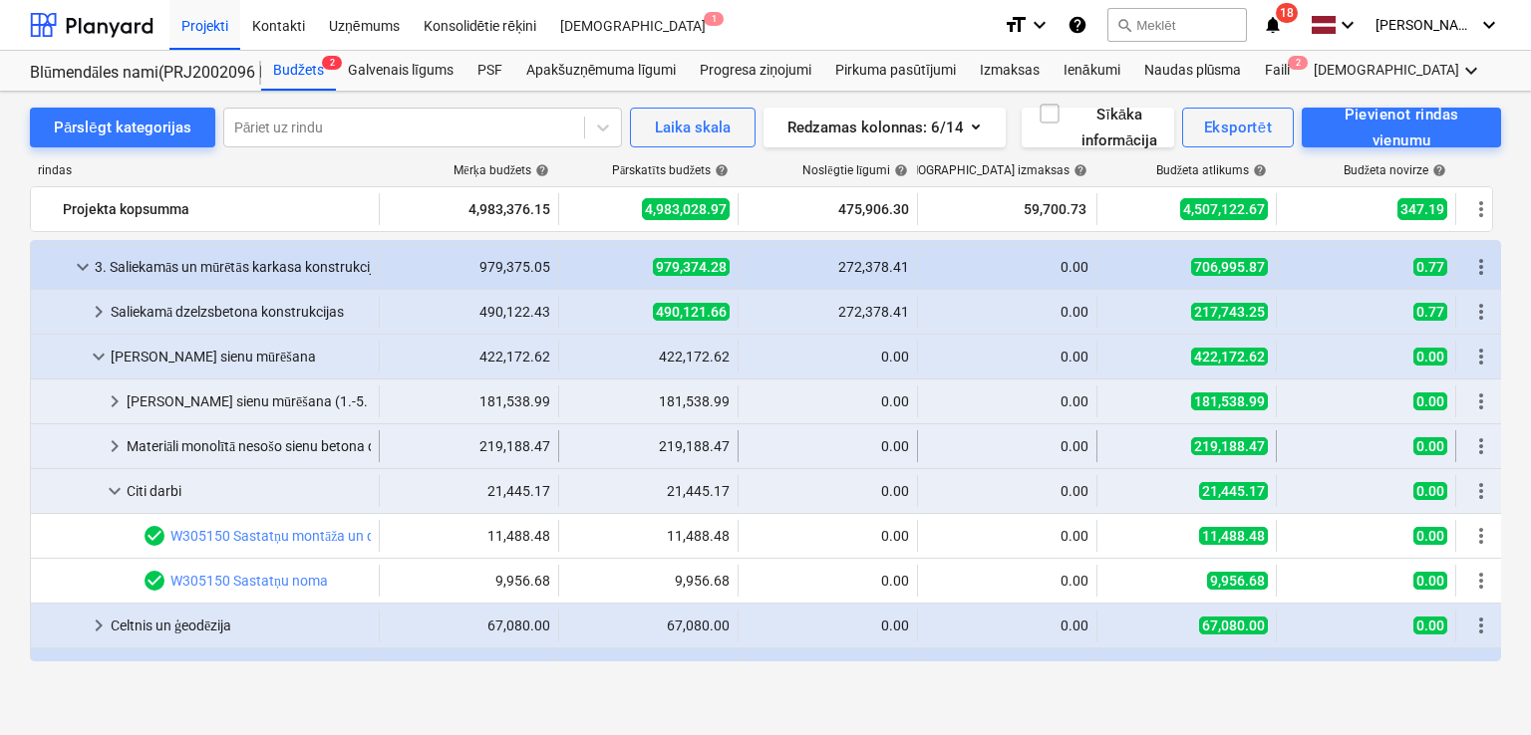
click at [100, 444] on div at bounding box center [71, 447] width 64 height 32
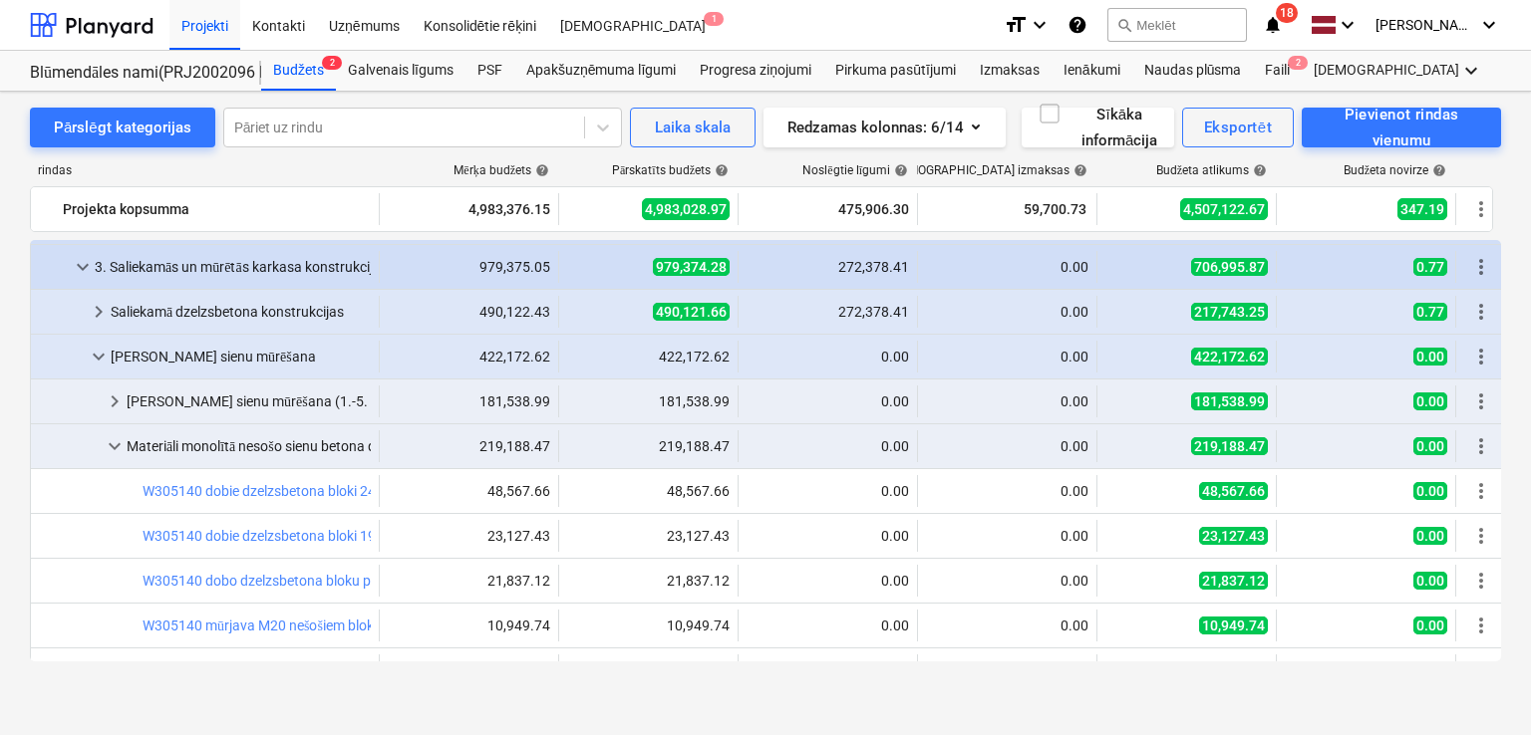
scroll to position [399, 0]
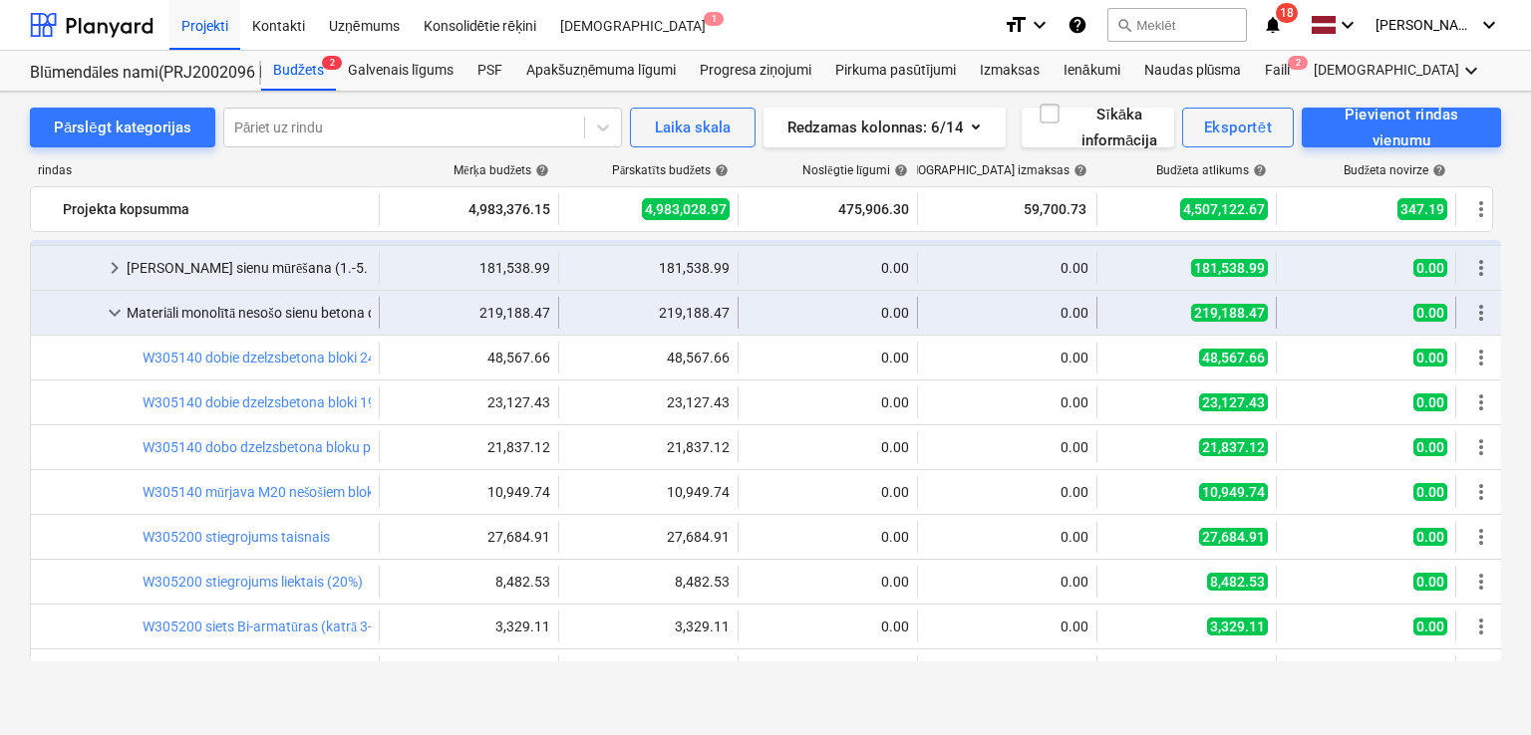
click at [112, 302] on span "keyboard_arrow_down" at bounding box center [115, 313] width 24 height 24
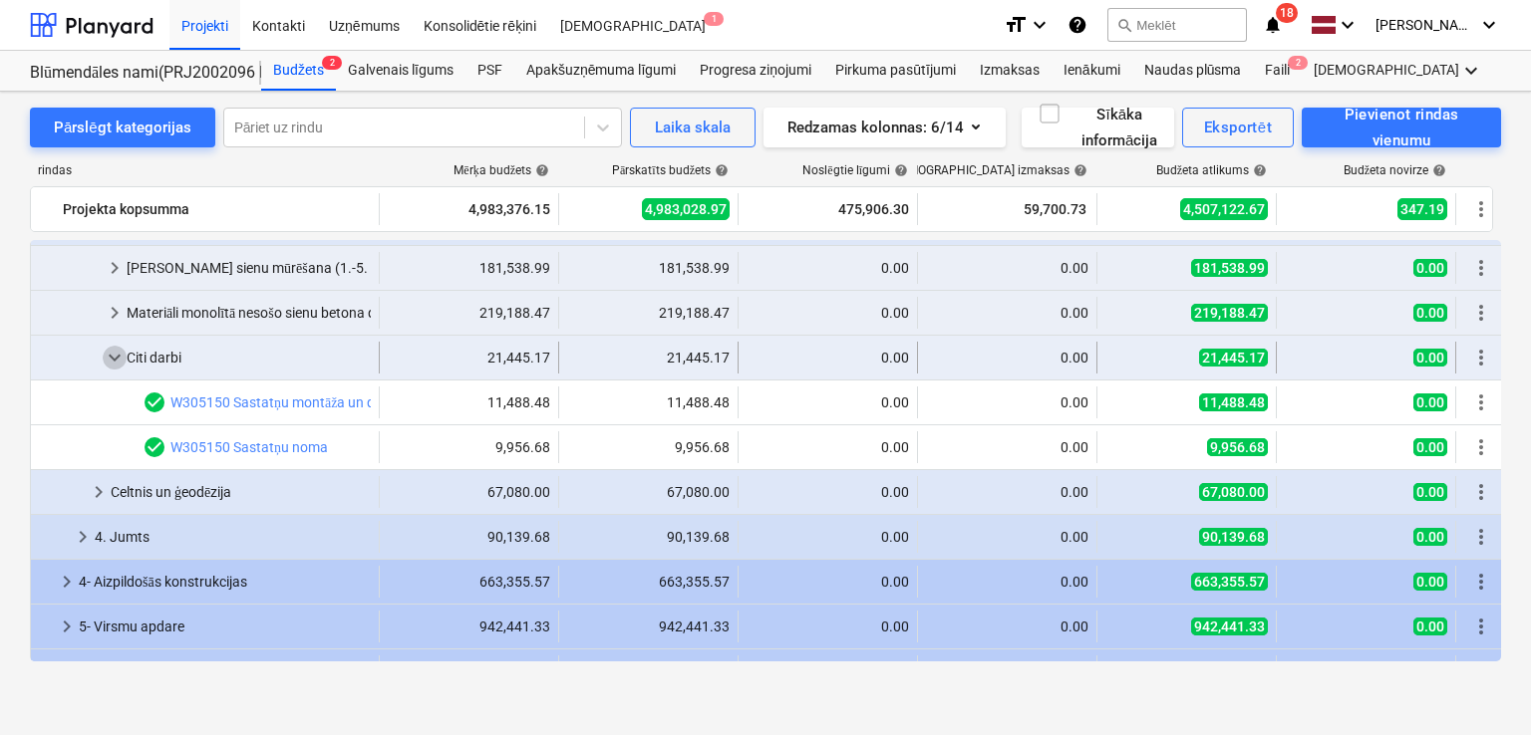
click at [114, 360] on span "keyboard_arrow_down" at bounding box center [115, 358] width 24 height 24
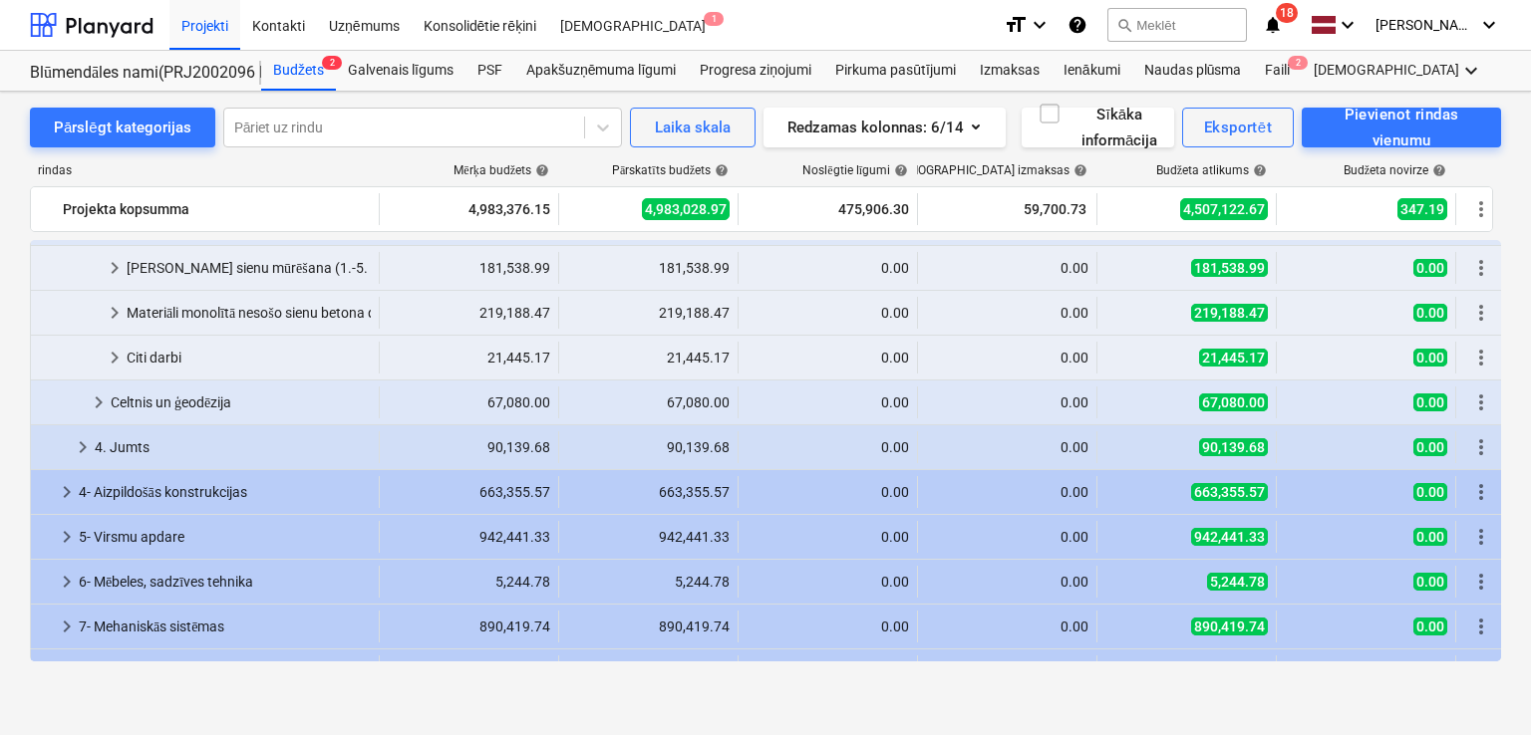
scroll to position [265, 0]
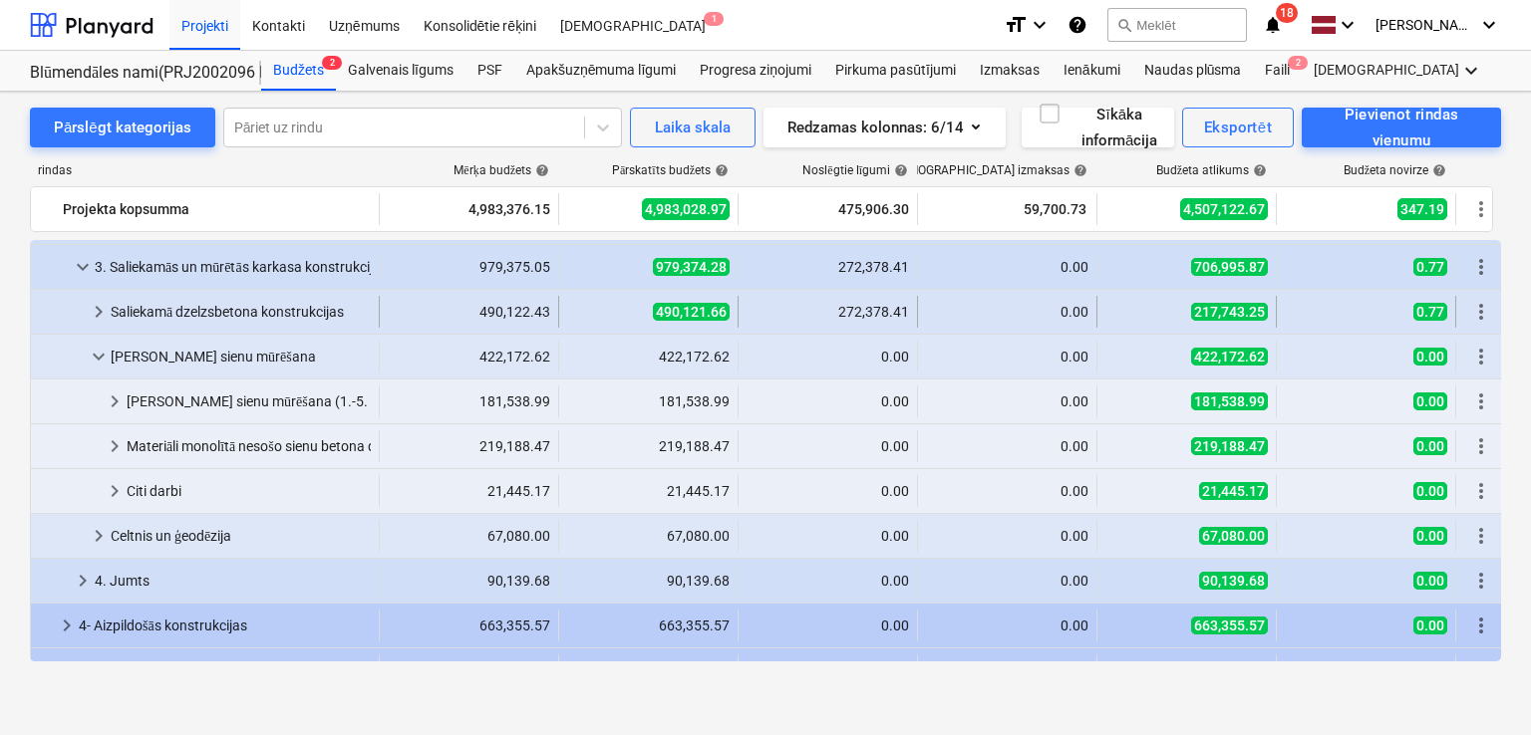
click at [104, 316] on span "keyboard_arrow_right" at bounding box center [99, 312] width 24 height 24
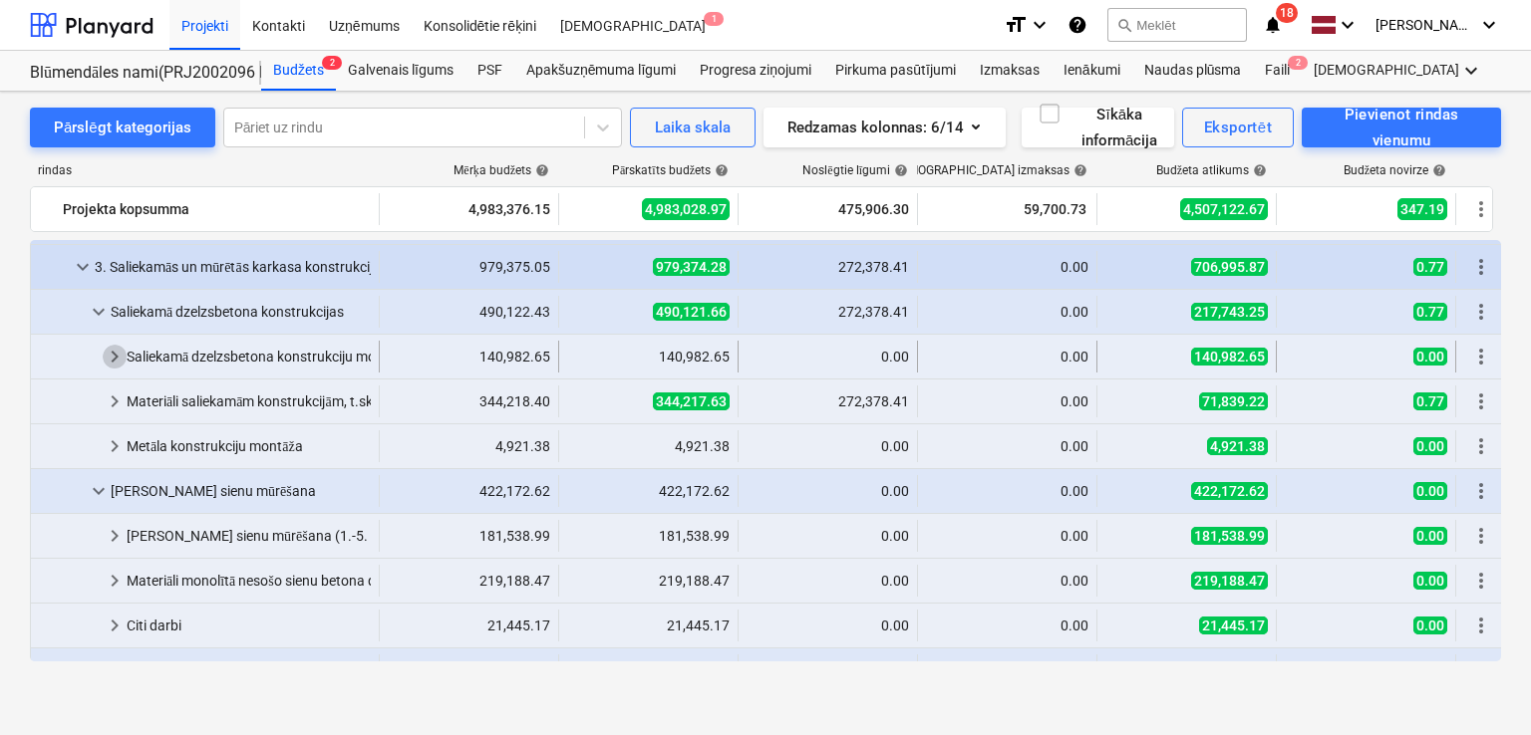
click at [121, 360] on span "keyboard_arrow_right" at bounding box center [115, 357] width 24 height 24
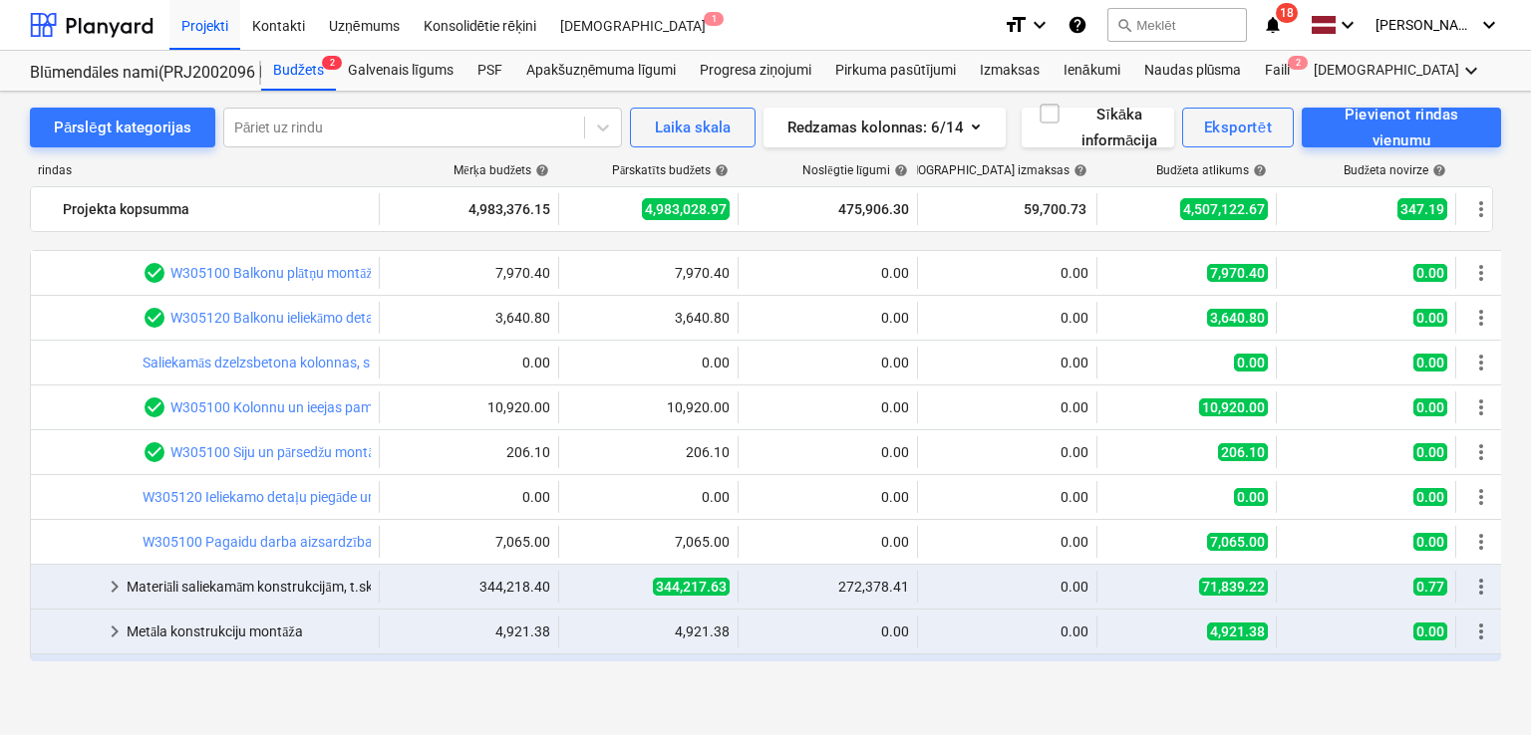
scroll to position [930, 0]
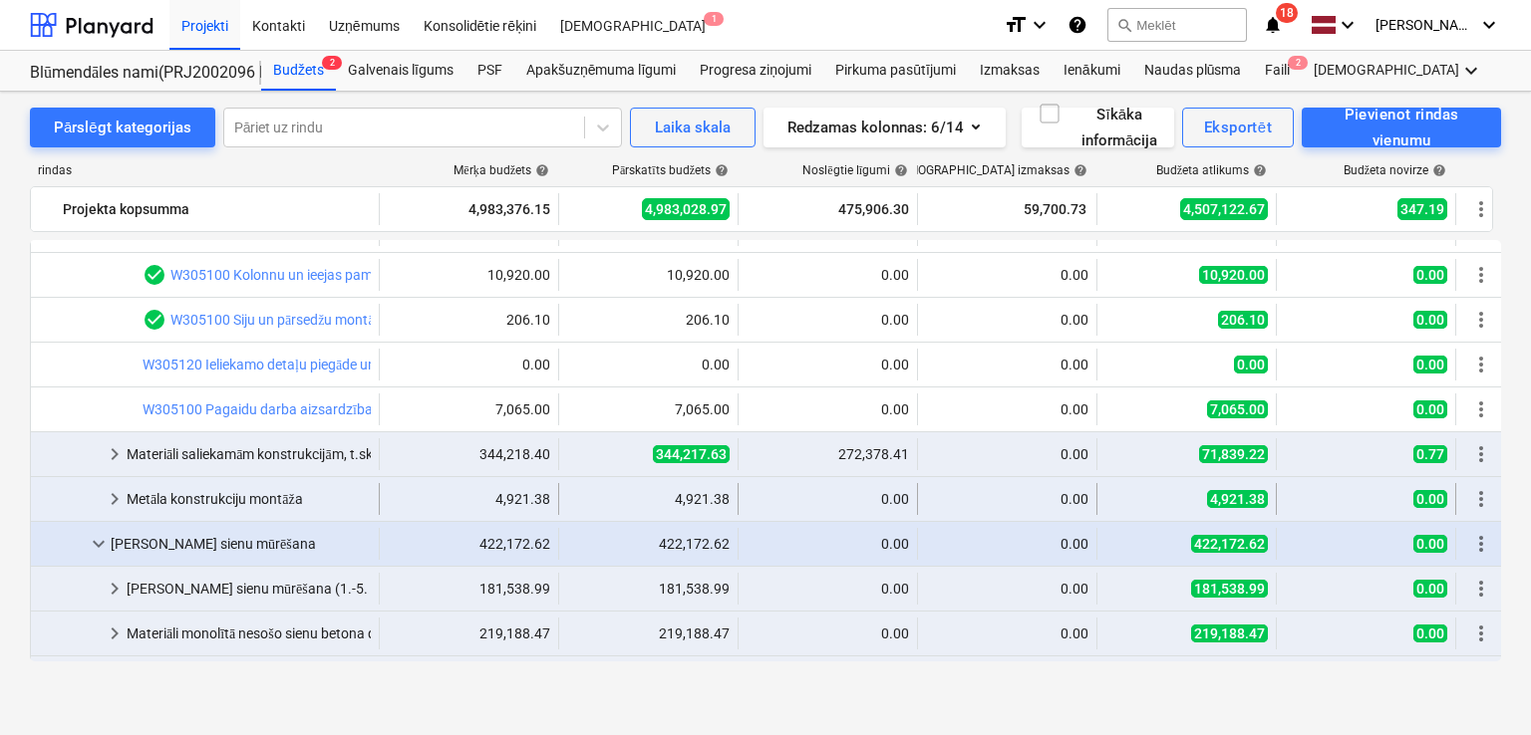
click at [115, 501] on span "keyboard_arrow_right" at bounding box center [115, 499] width 24 height 24
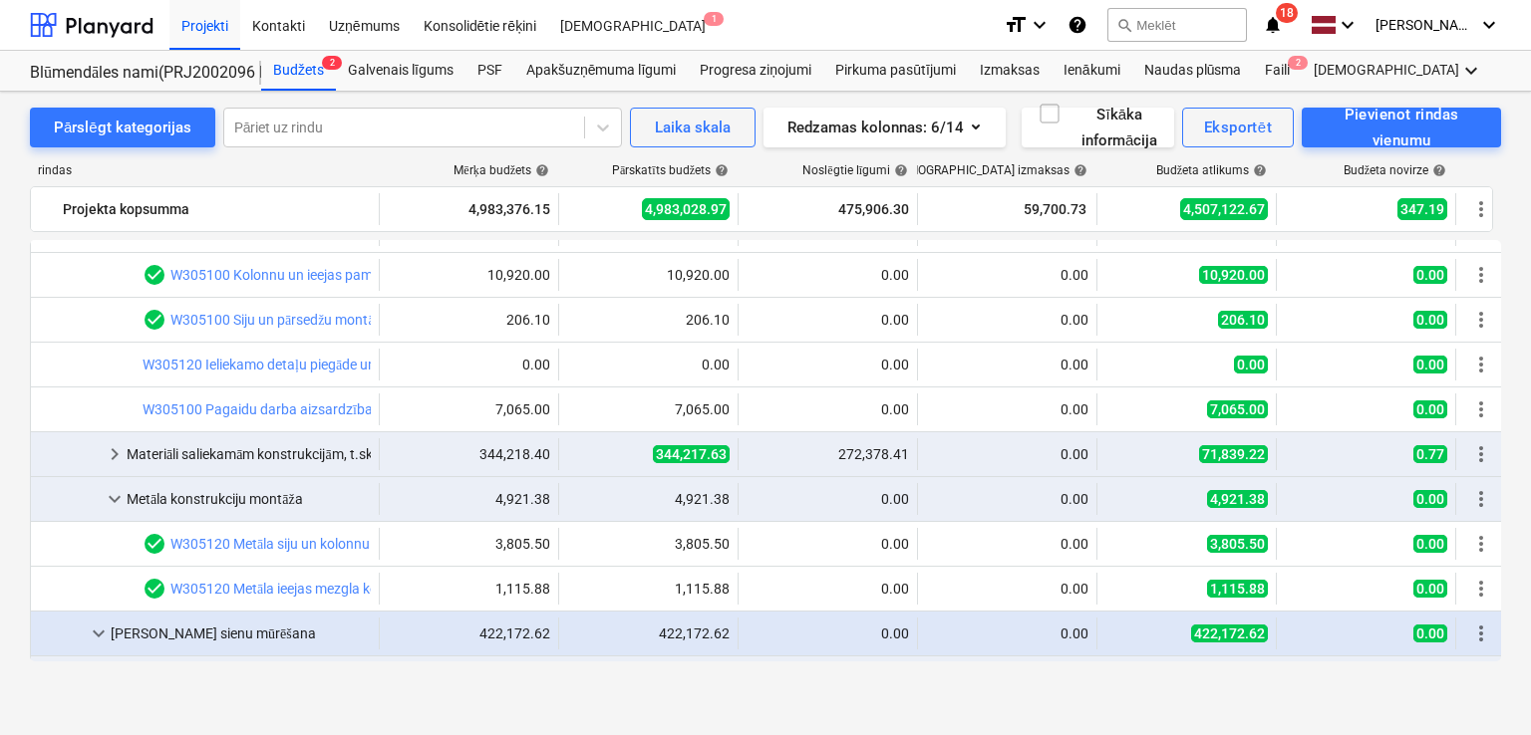
scroll to position [1196, 0]
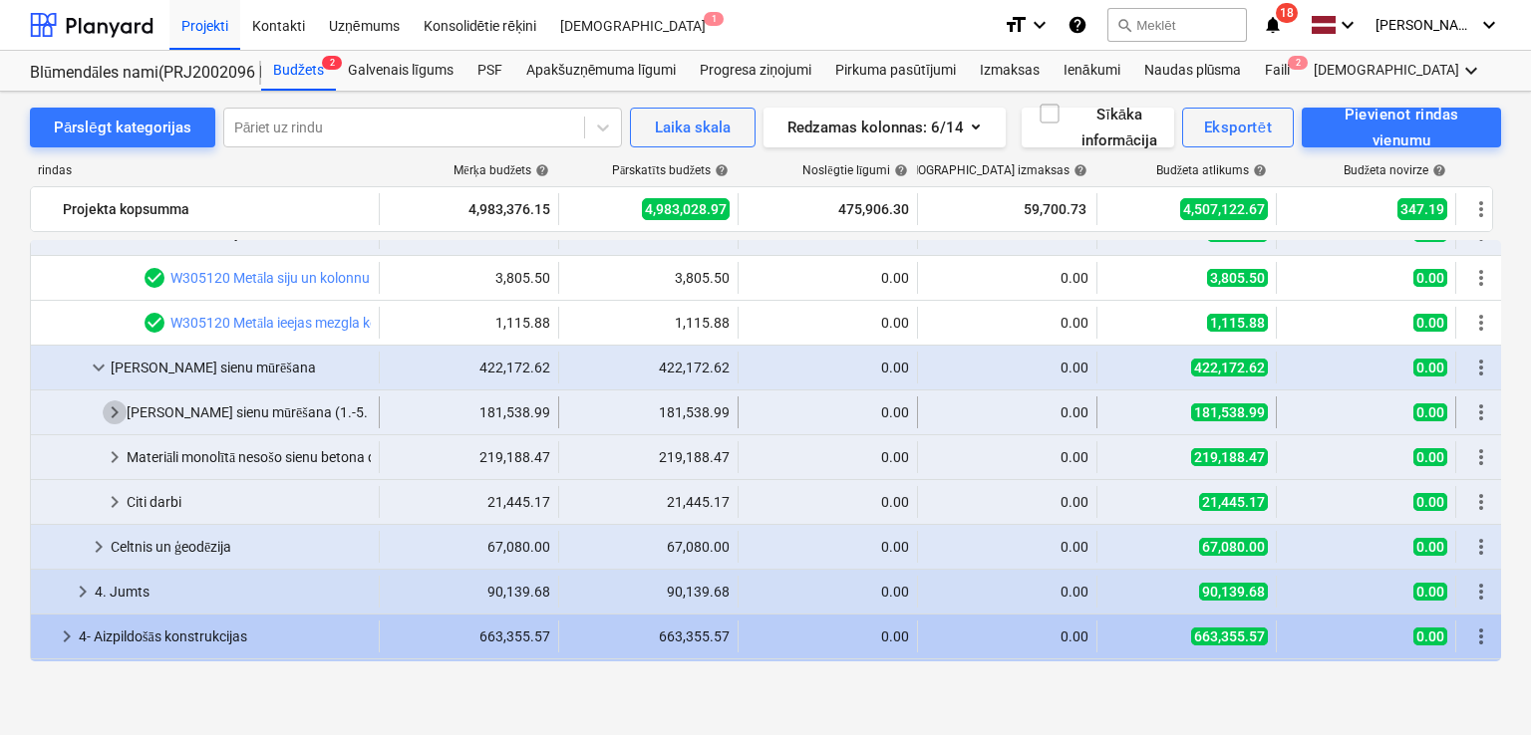
click at [117, 412] on span "keyboard_arrow_right" at bounding box center [115, 413] width 24 height 24
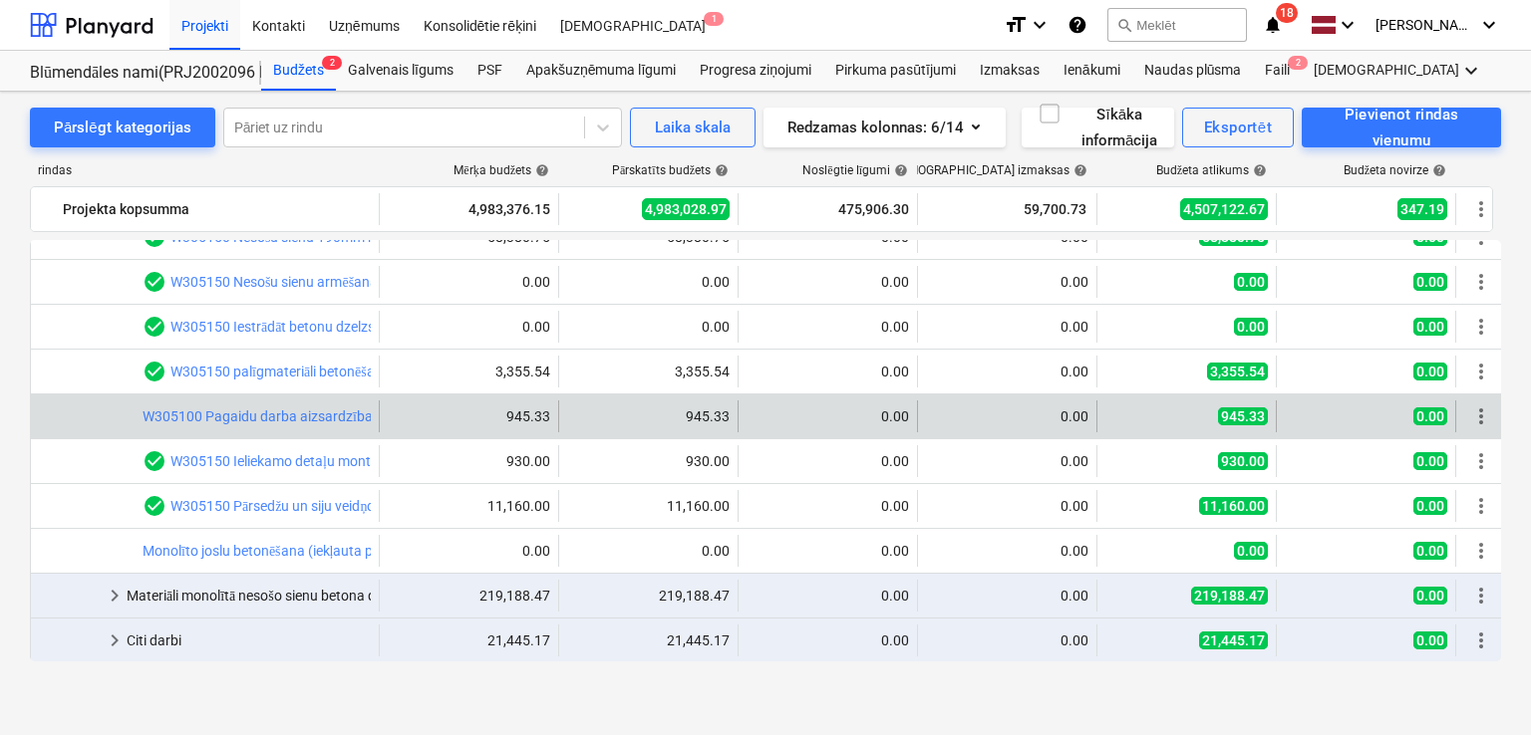
scroll to position [1595, 0]
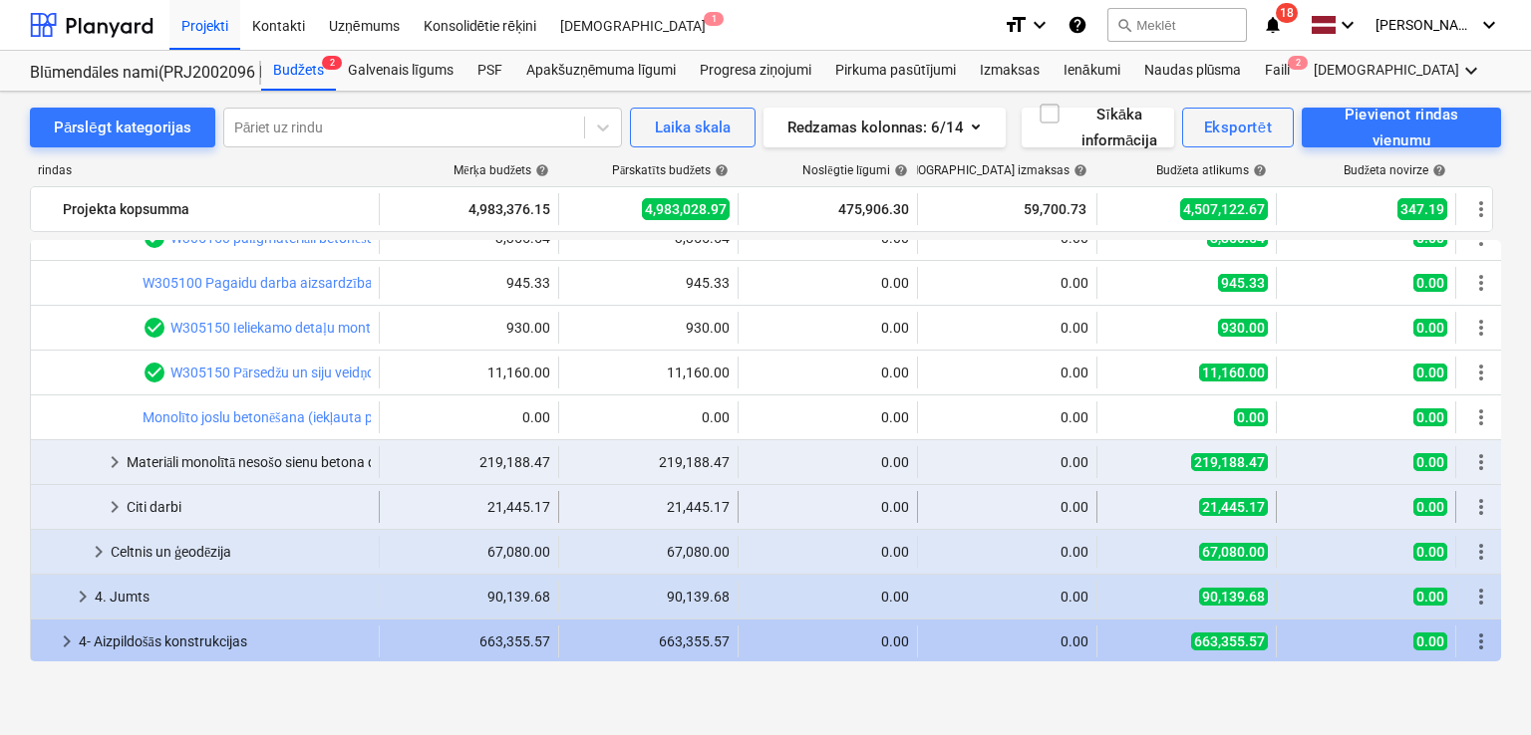
click at [112, 504] on span "keyboard_arrow_right" at bounding box center [115, 507] width 24 height 24
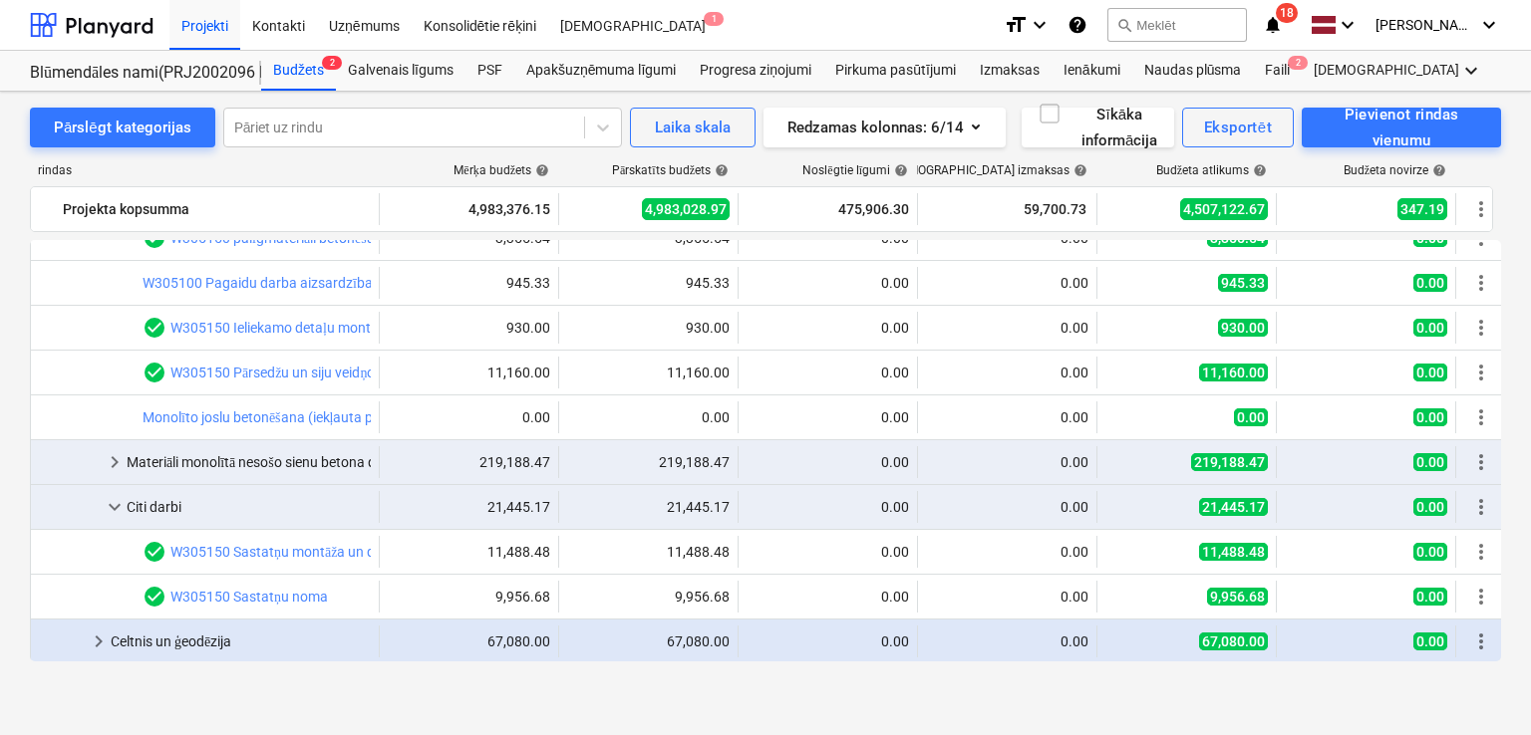
scroll to position [1727, 0]
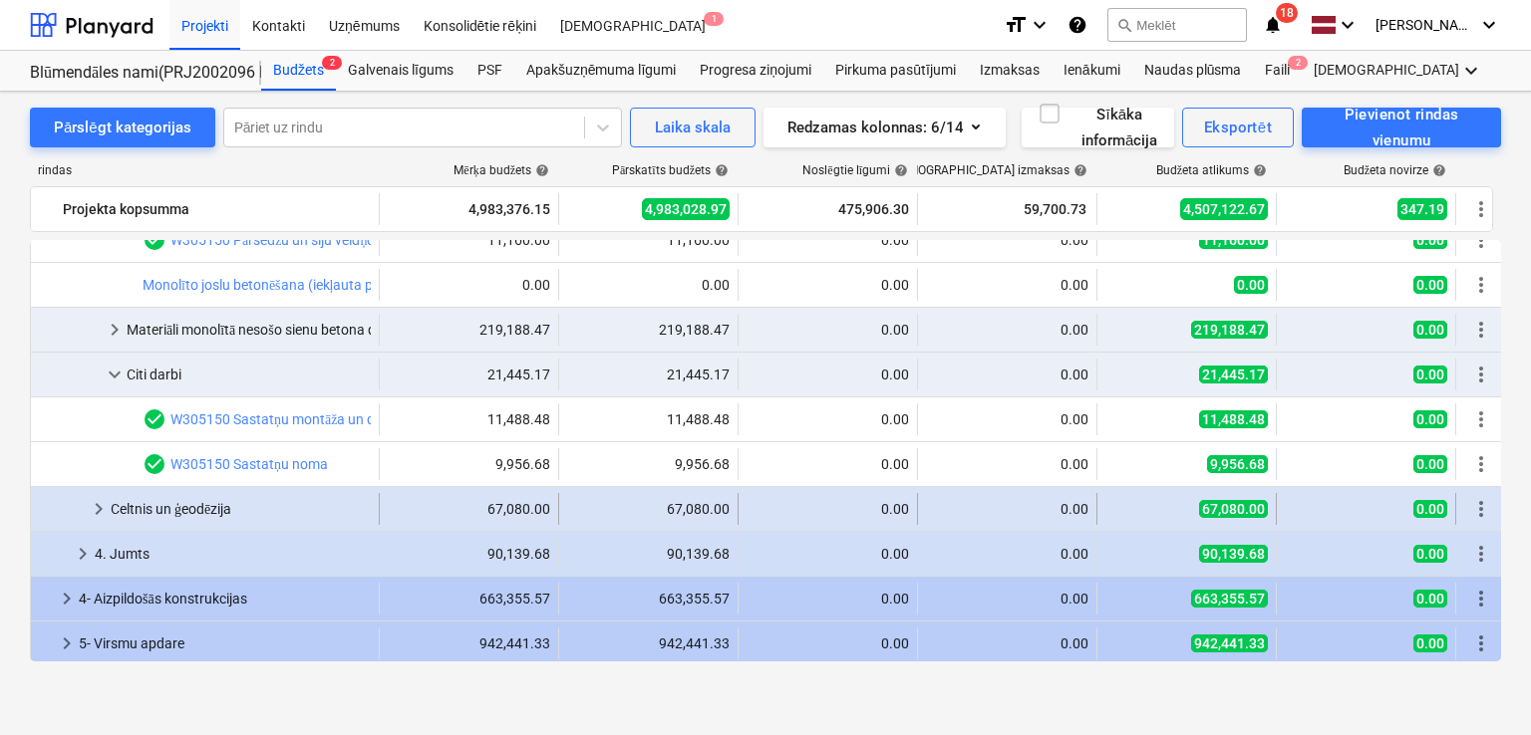
click at [102, 507] on span "keyboard_arrow_right" at bounding box center [99, 509] width 24 height 24
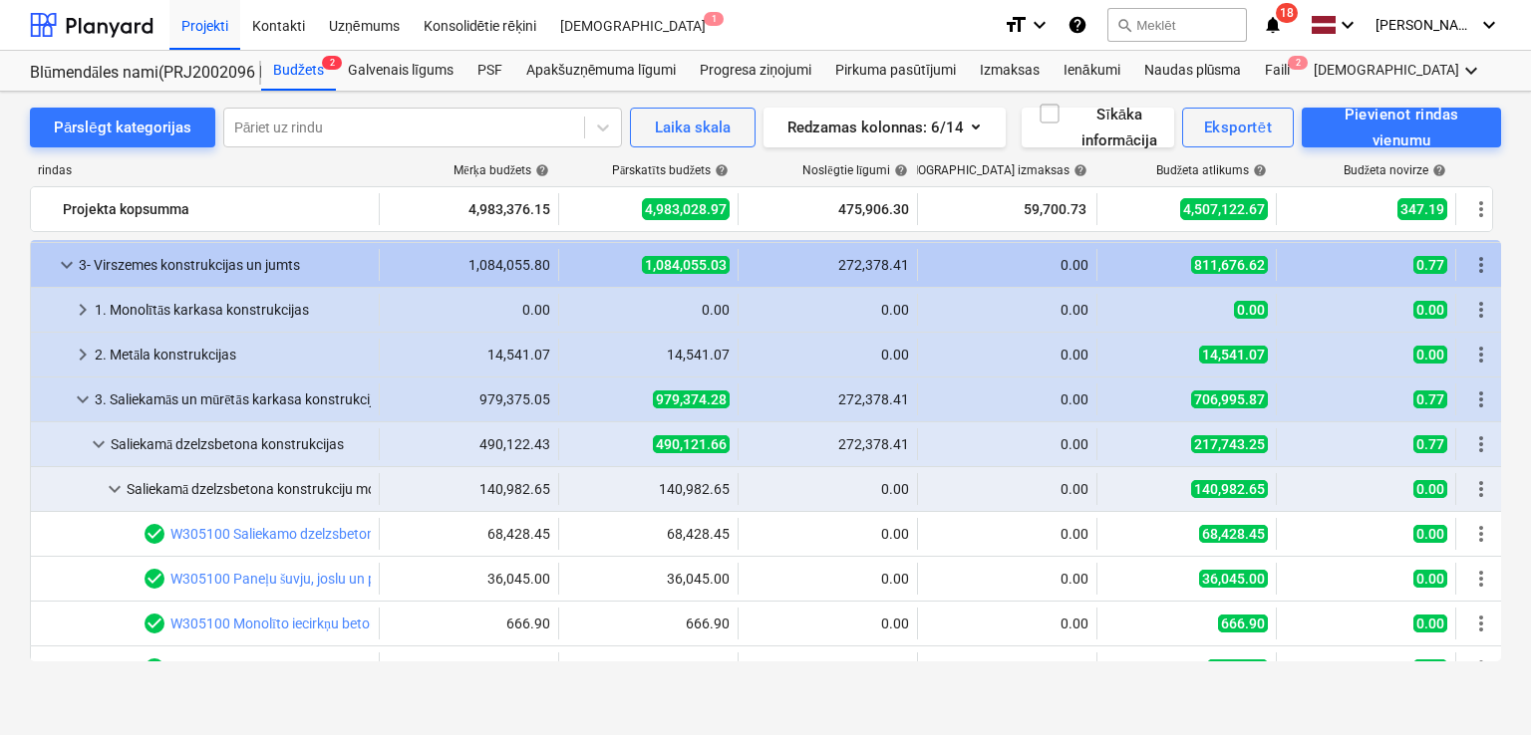
scroll to position [0, 0]
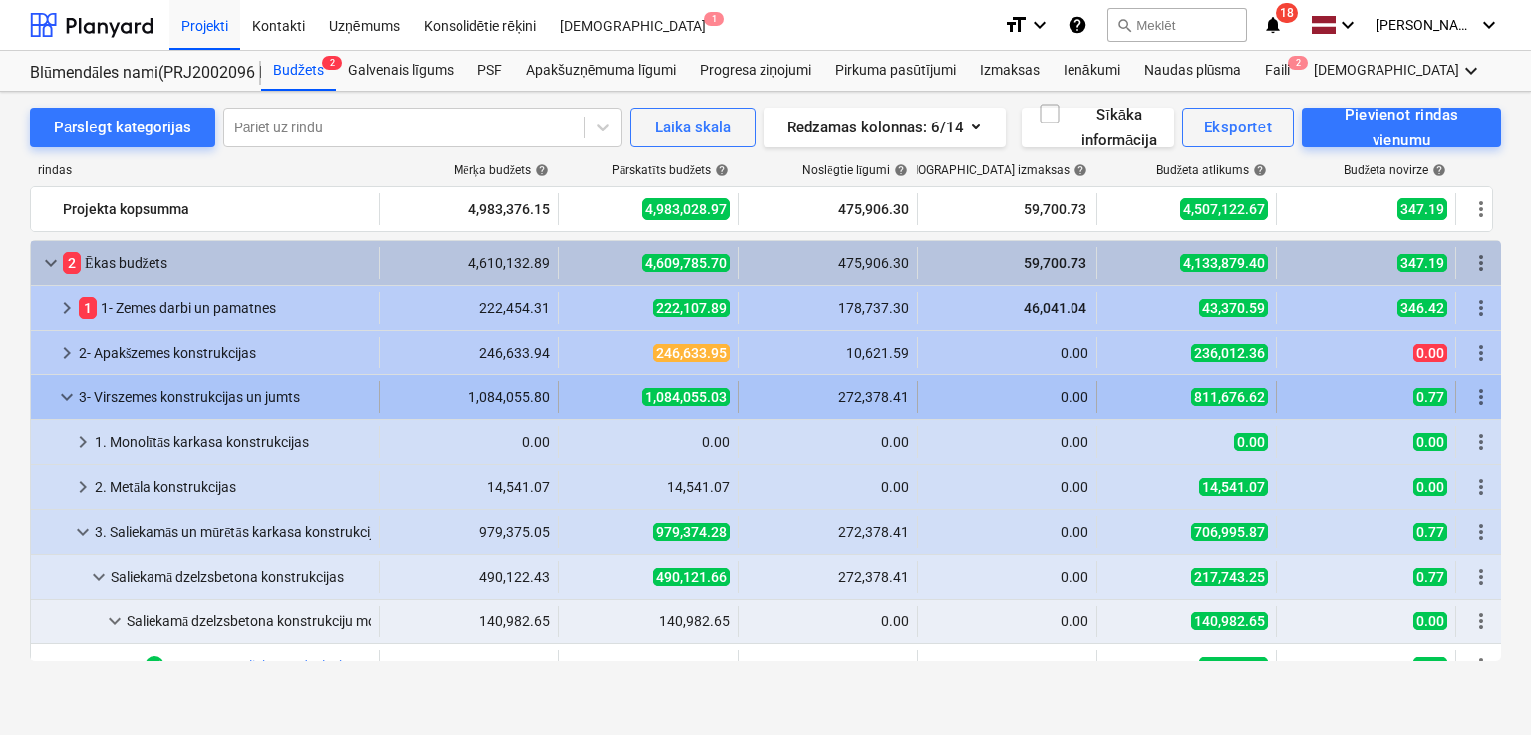
click at [76, 394] on span "keyboard_arrow_down" at bounding box center [67, 398] width 24 height 24
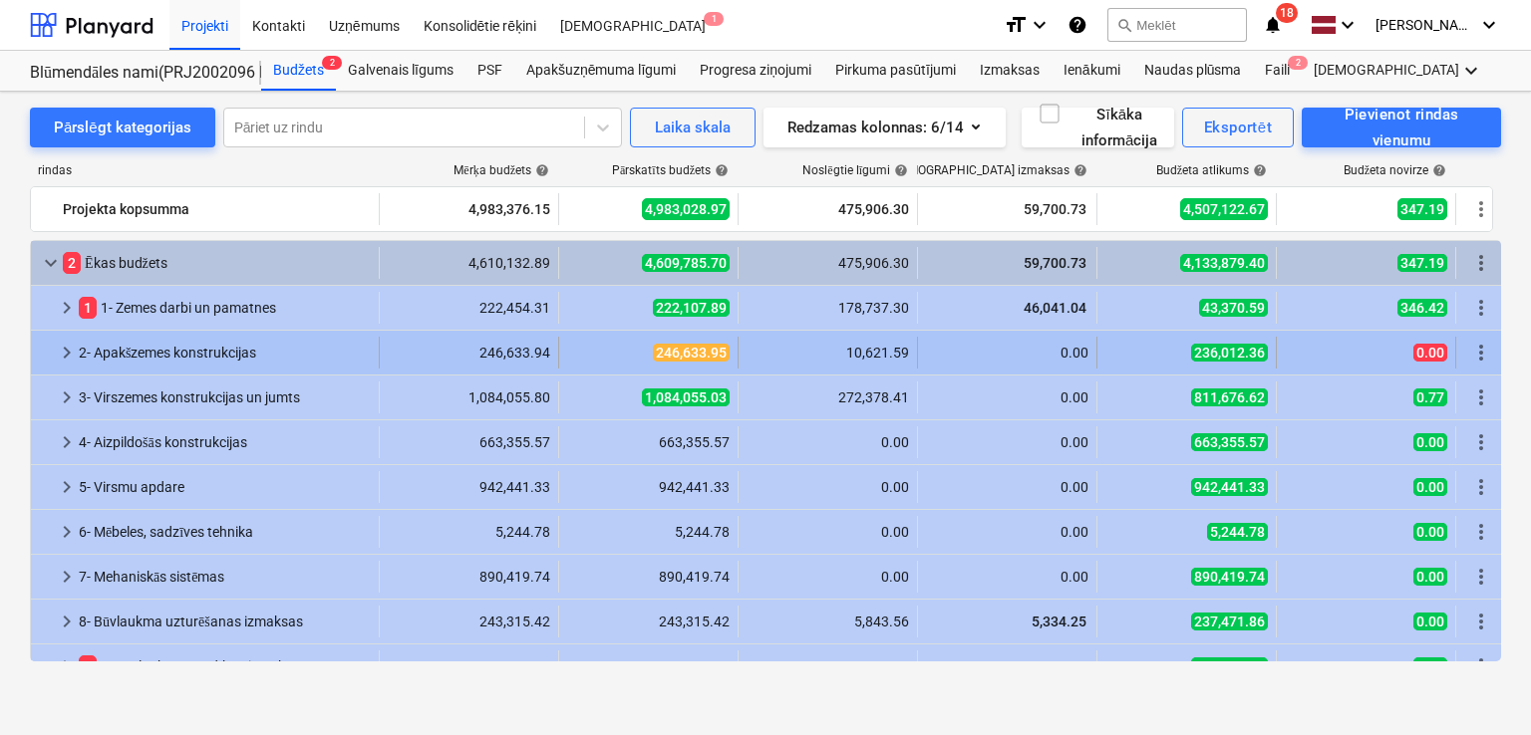
click at [71, 351] on span "keyboard_arrow_right" at bounding box center [67, 353] width 24 height 24
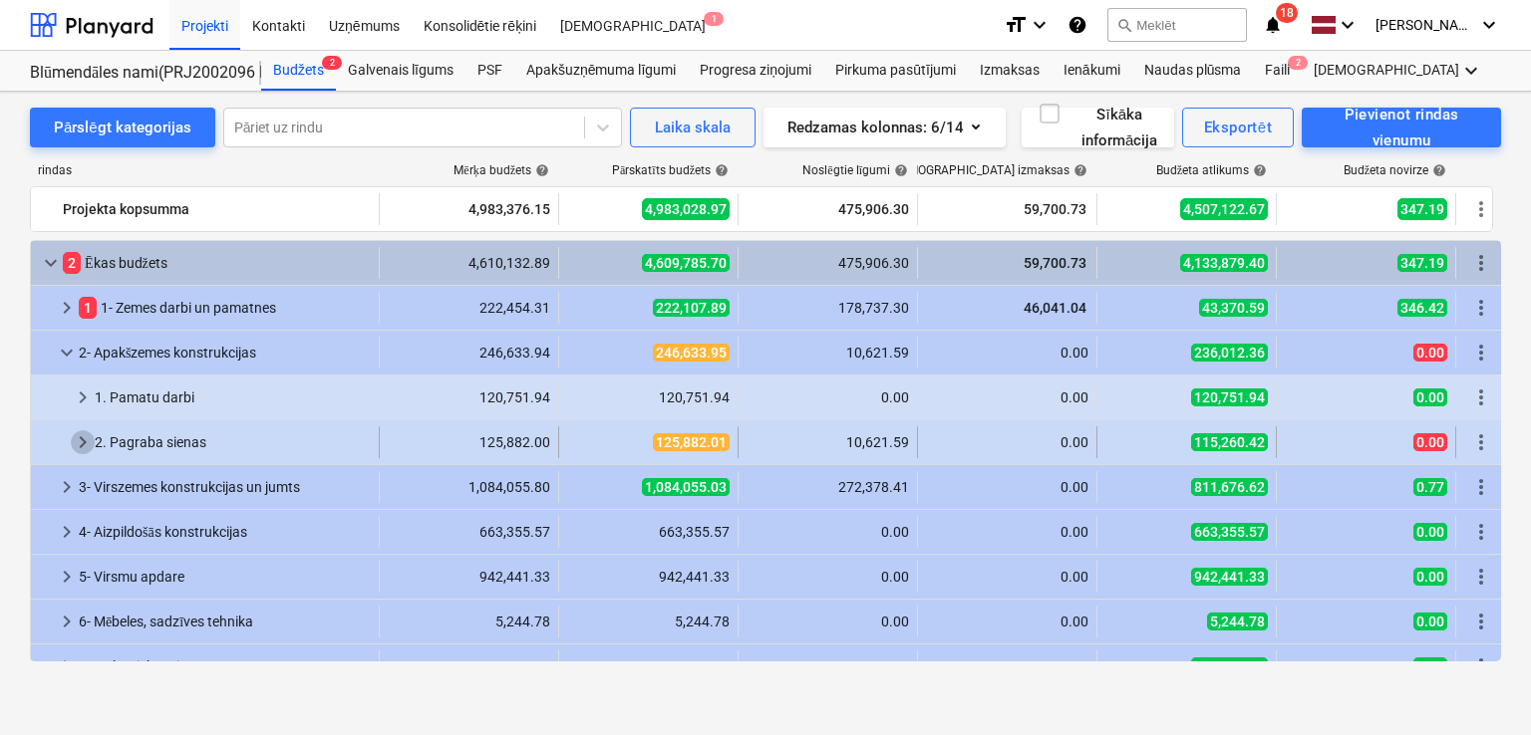
click at [80, 443] on span "keyboard_arrow_right" at bounding box center [83, 443] width 24 height 24
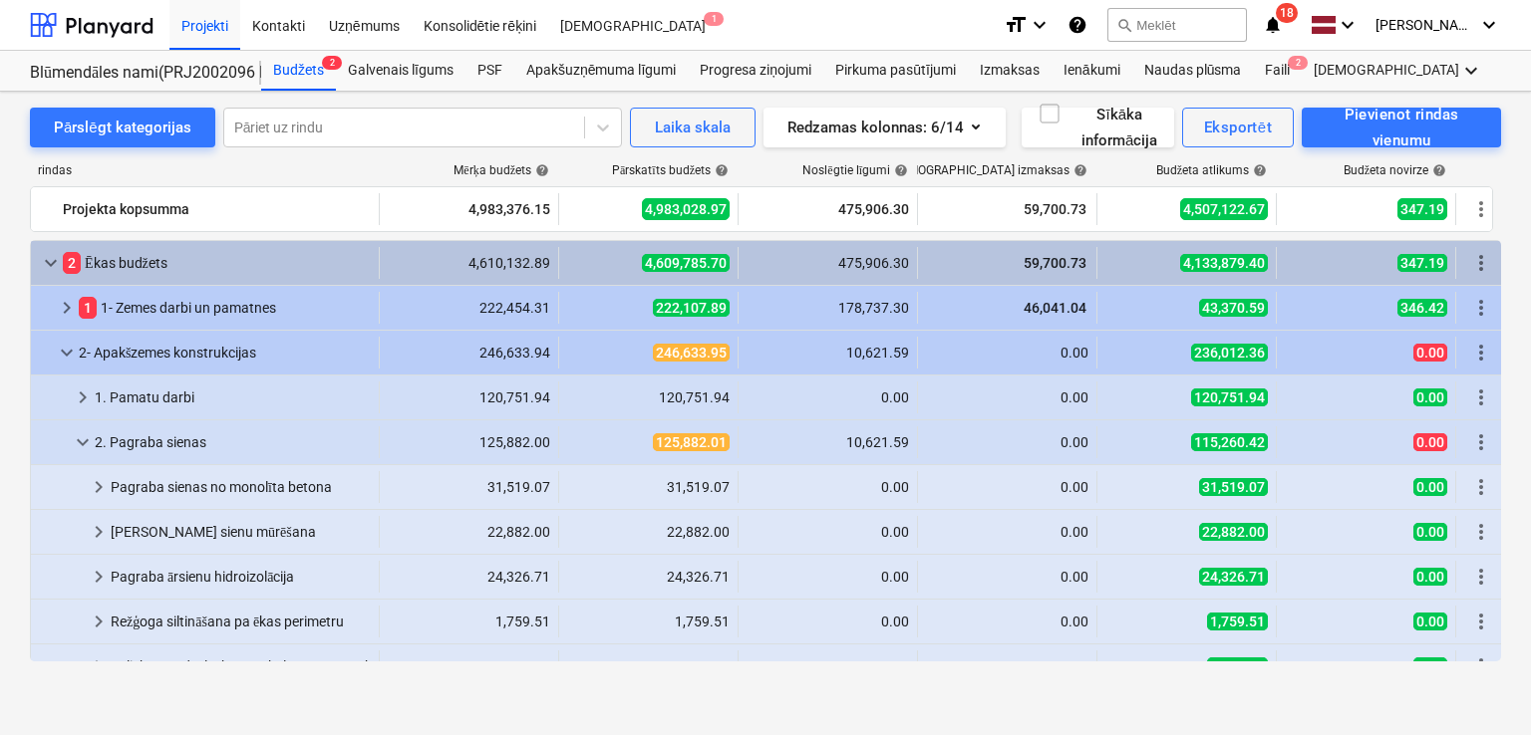
scroll to position [133, 0]
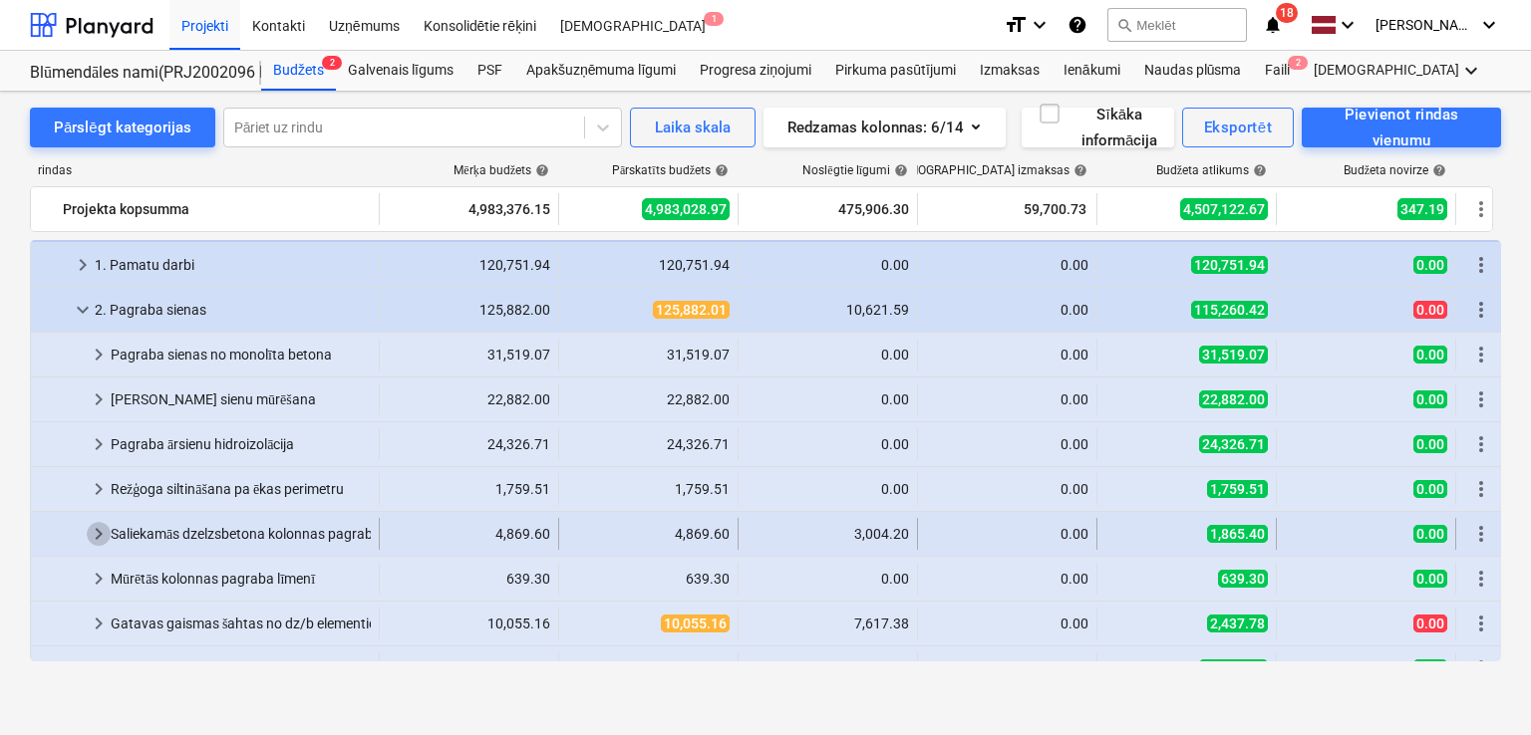
click at [109, 531] on span "keyboard_arrow_right" at bounding box center [99, 534] width 24 height 24
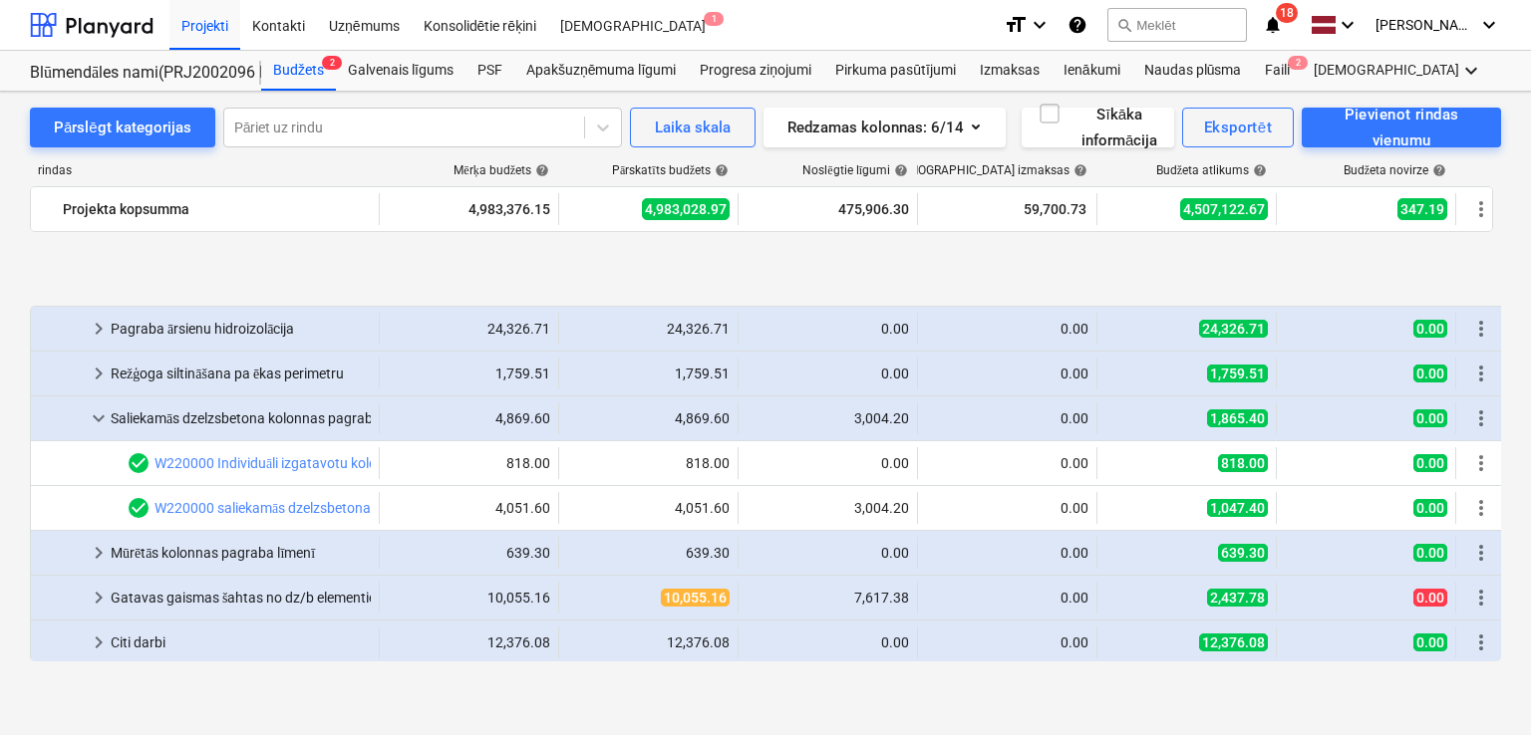
scroll to position [399, 0]
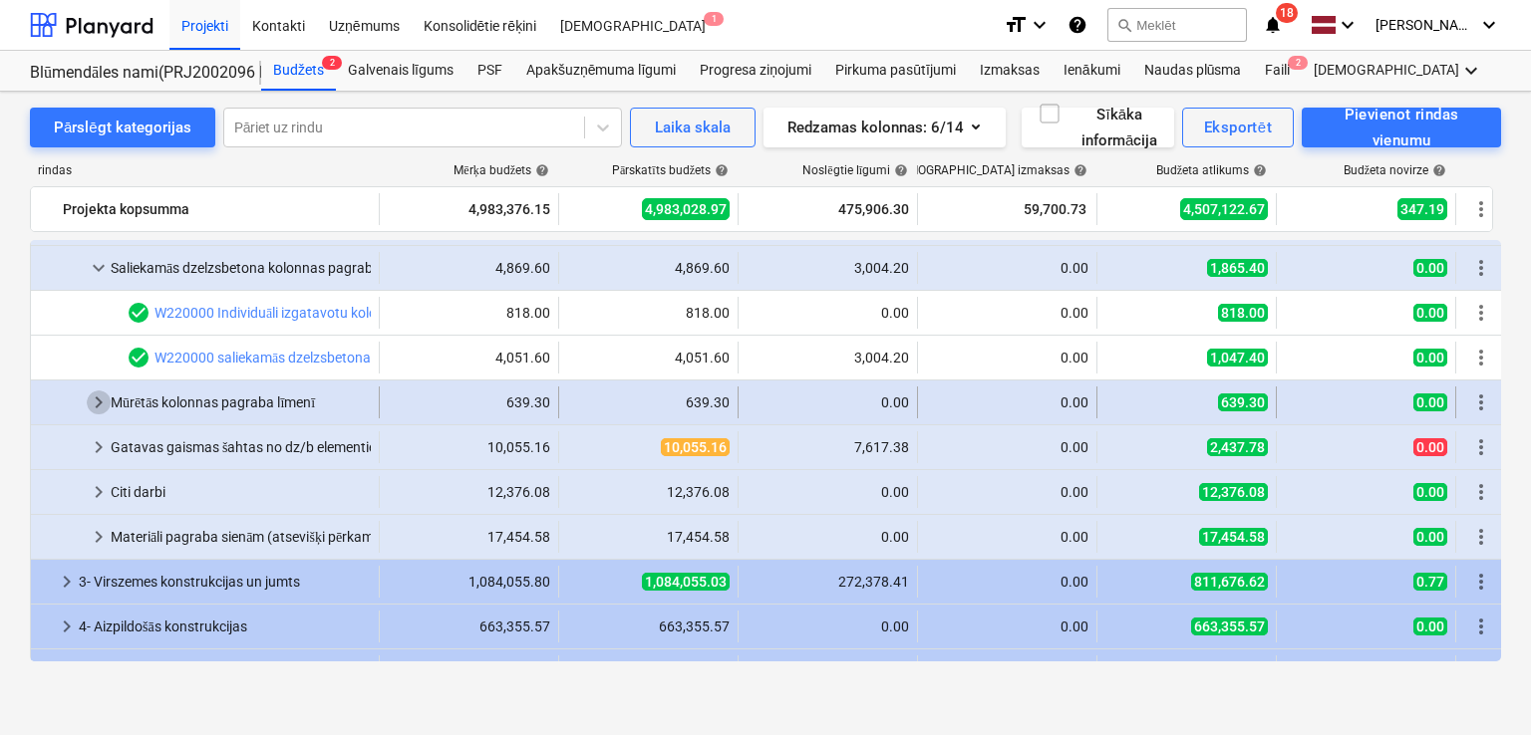
click at [94, 400] on span "keyboard_arrow_right" at bounding box center [99, 403] width 24 height 24
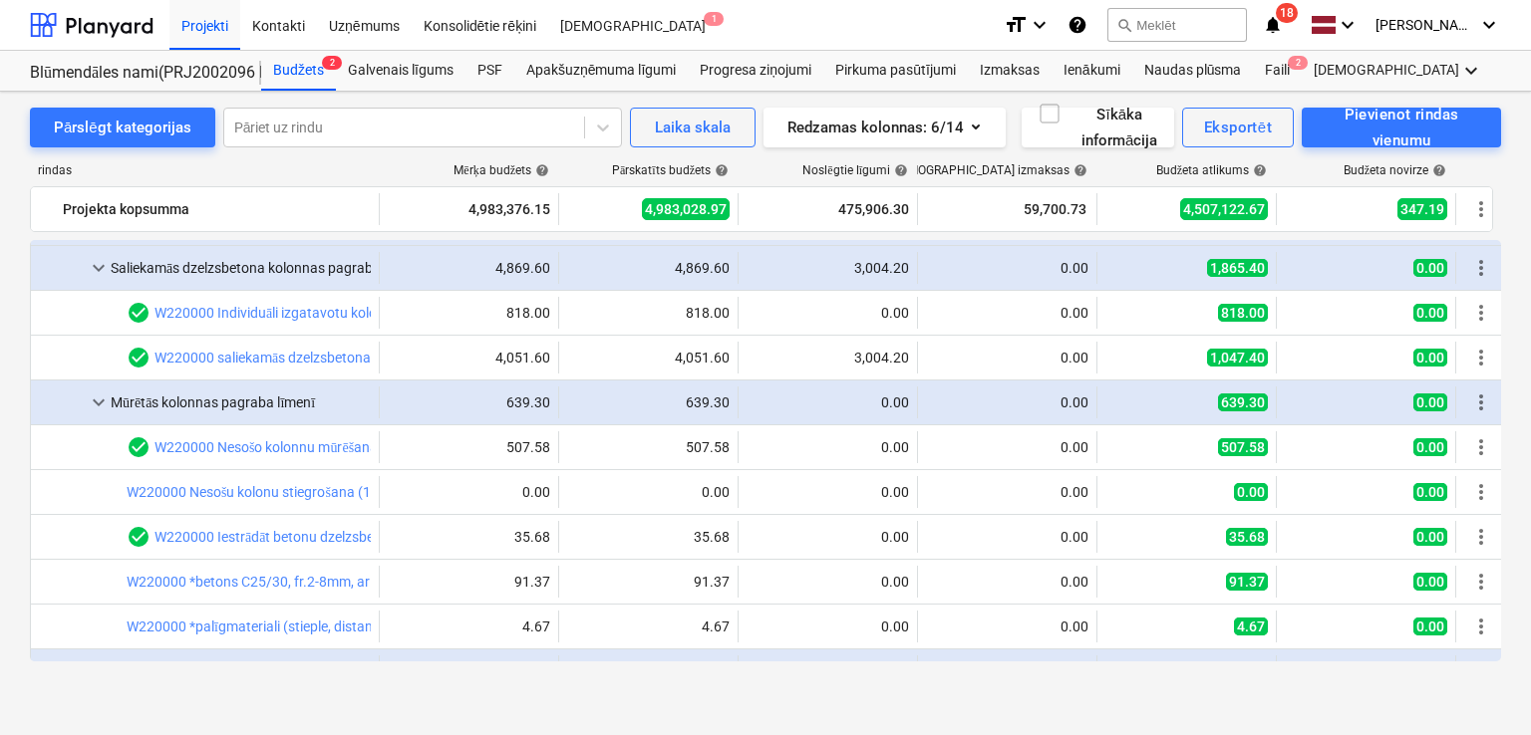
scroll to position [531, 0]
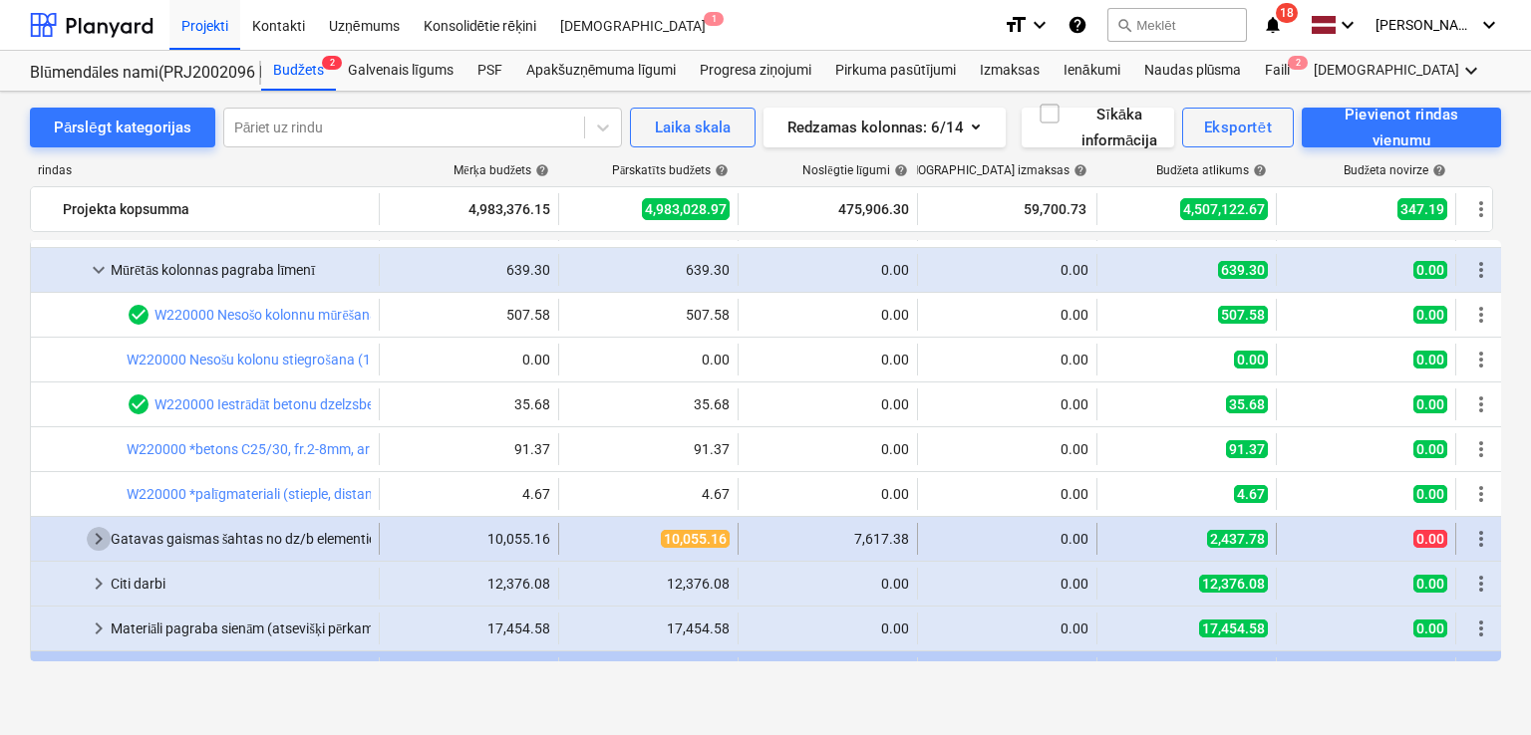
click at [104, 533] on span "keyboard_arrow_right" at bounding box center [99, 539] width 24 height 24
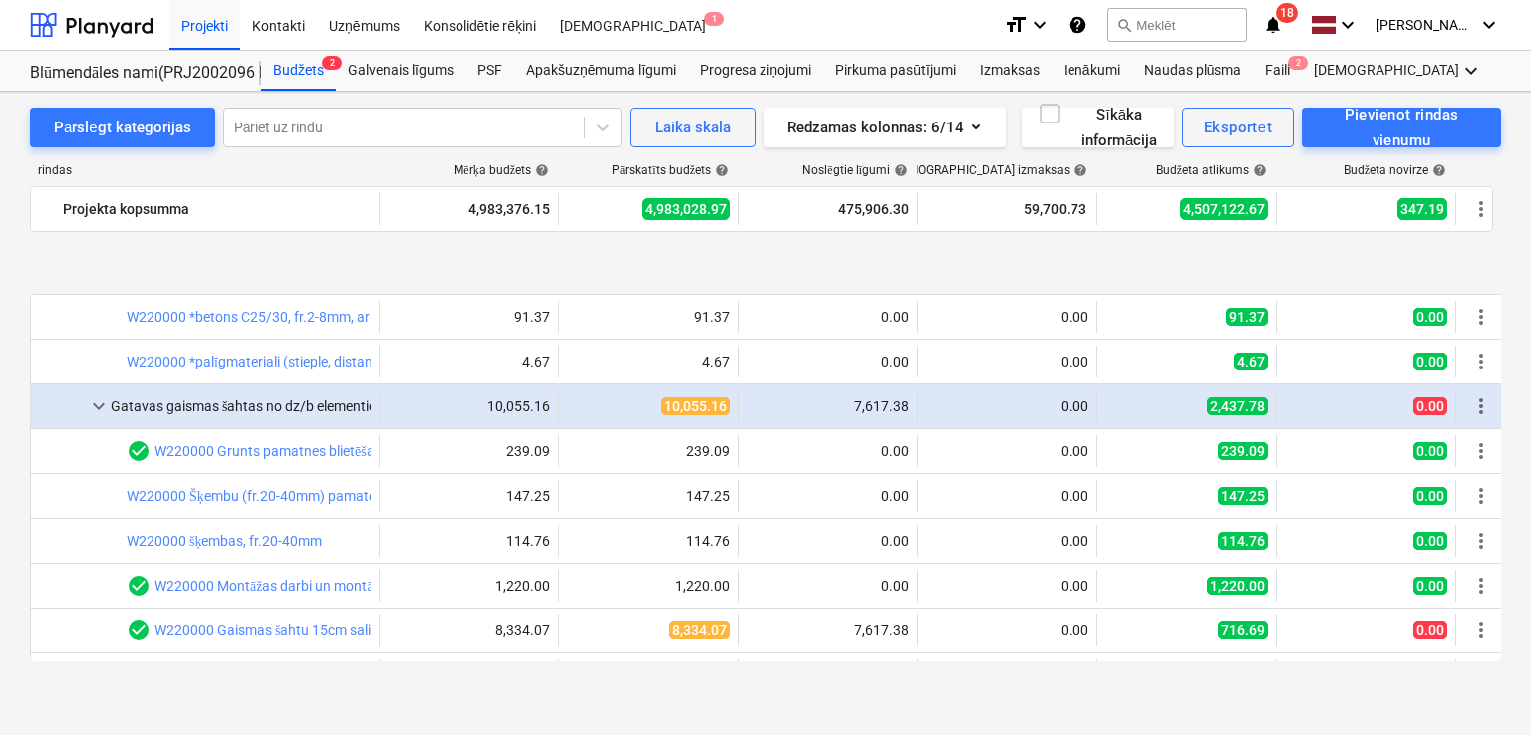
scroll to position [797, 0]
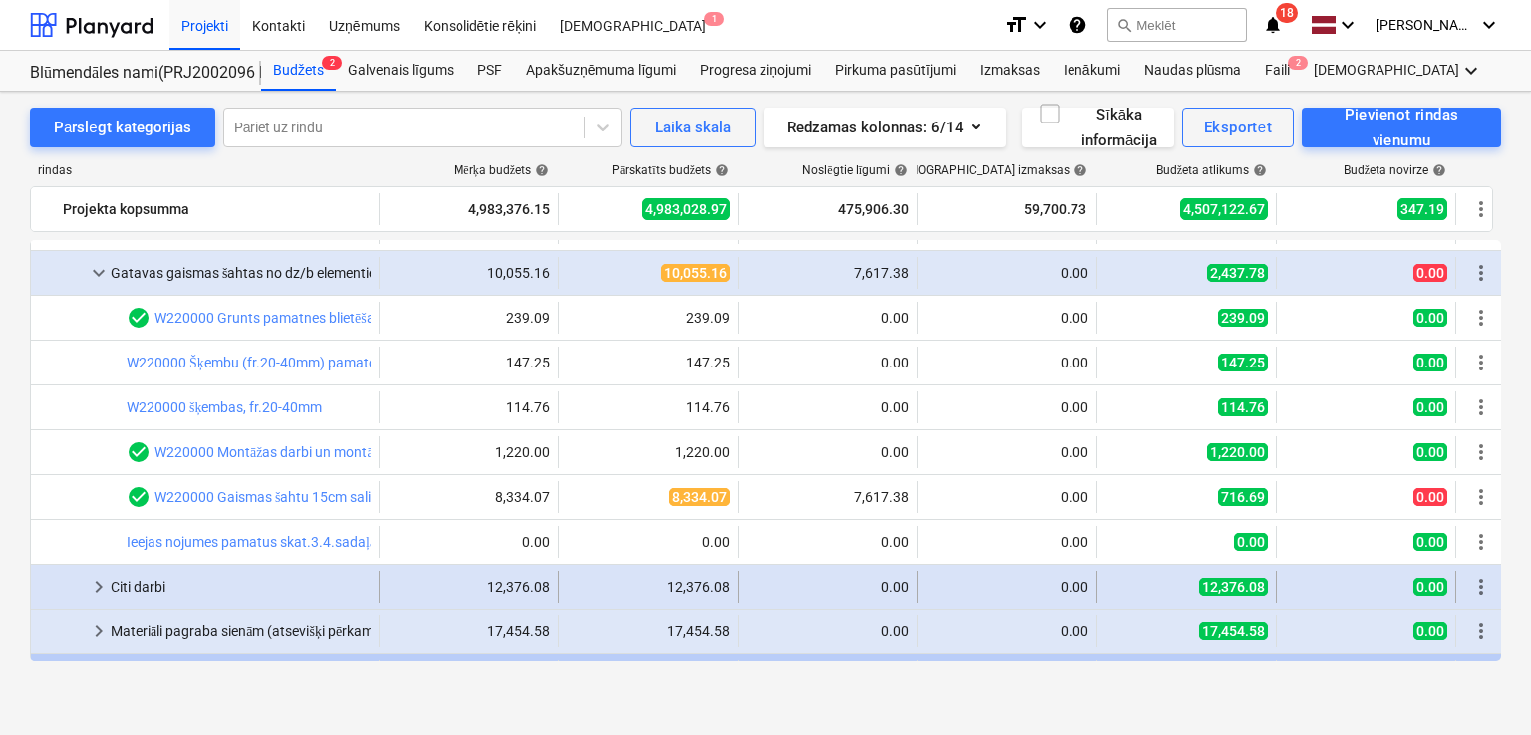
click at [96, 583] on span "keyboard_arrow_right" at bounding box center [99, 587] width 24 height 24
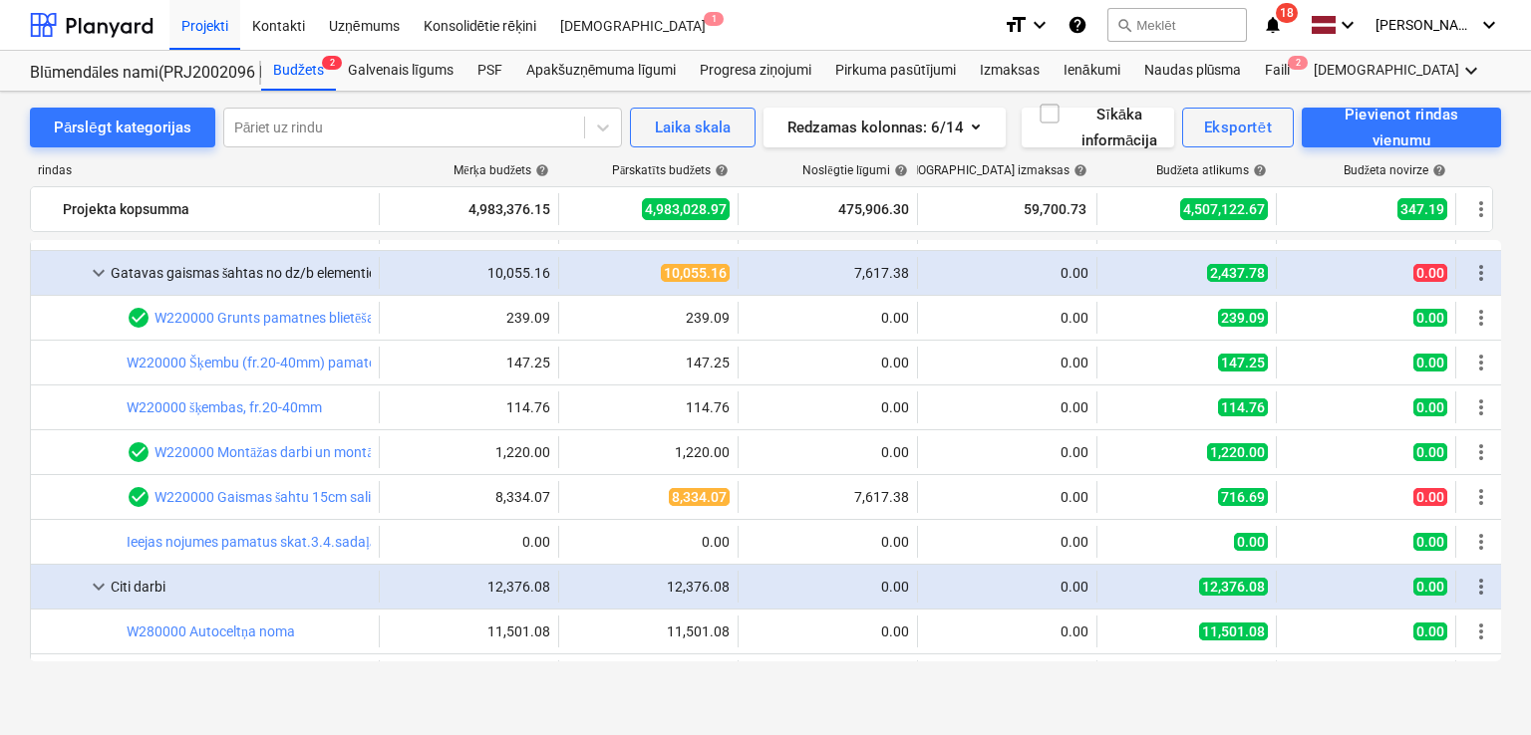
scroll to position [930, 0]
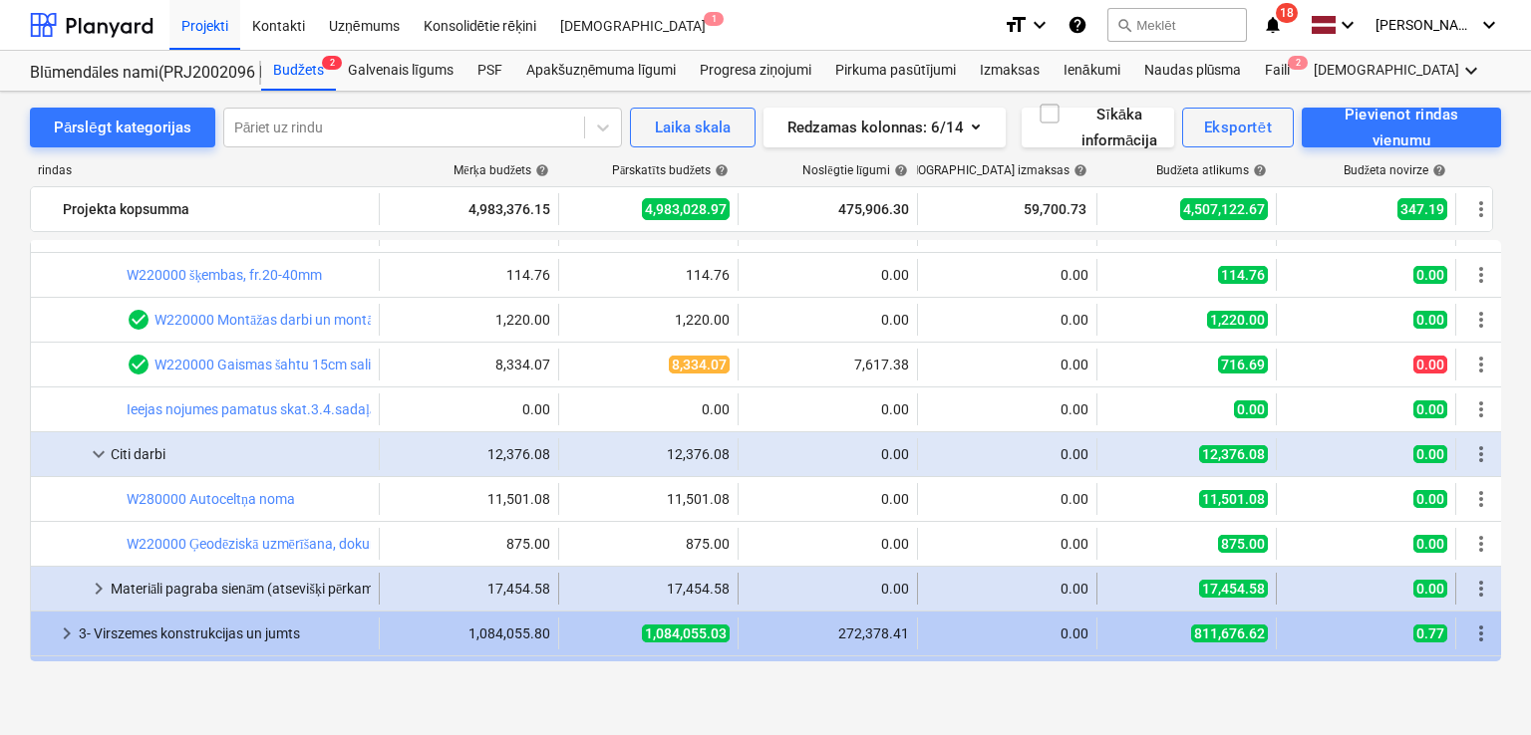
click at [96, 595] on span "keyboard_arrow_right" at bounding box center [99, 589] width 24 height 24
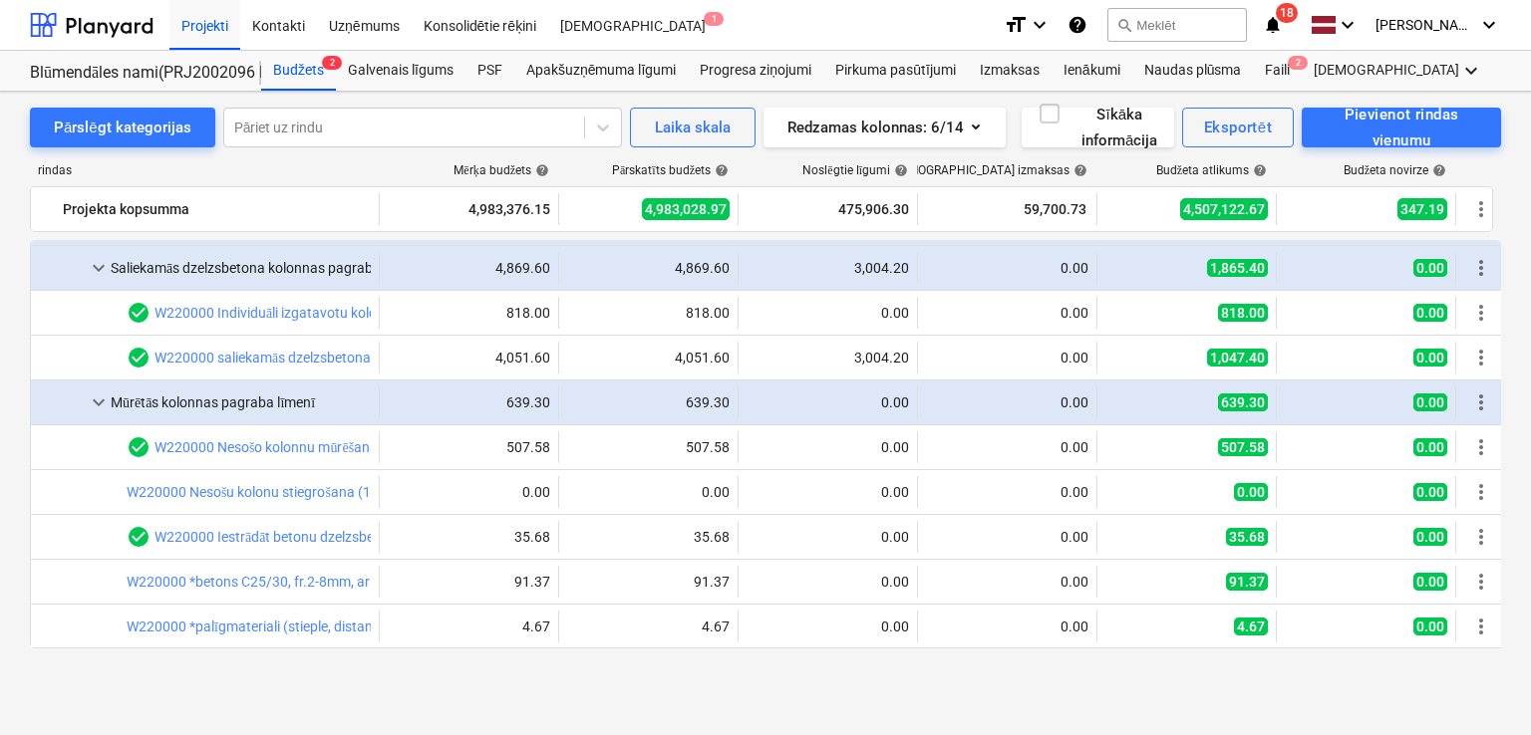
scroll to position [265, 0]
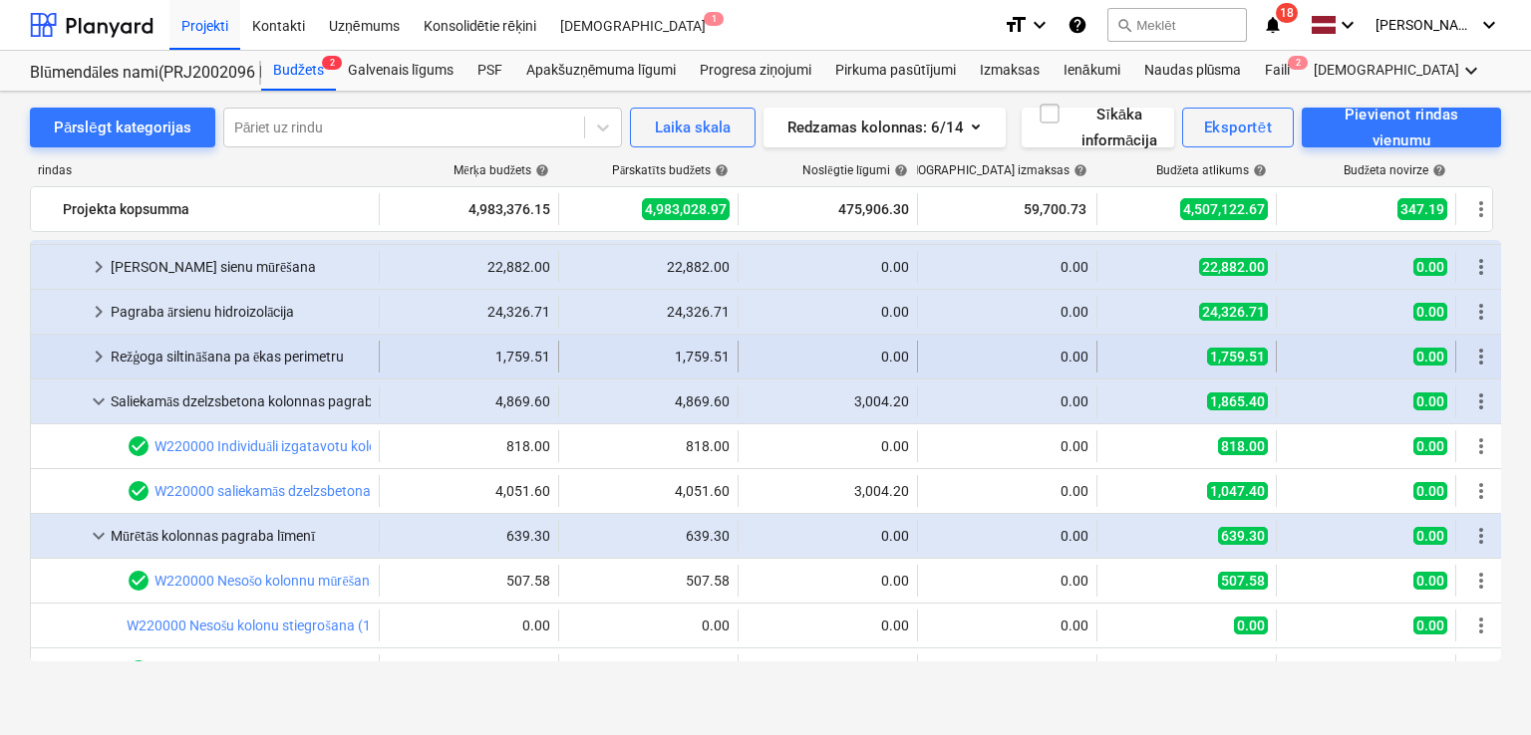
click at [86, 356] on div at bounding box center [63, 357] width 48 height 32
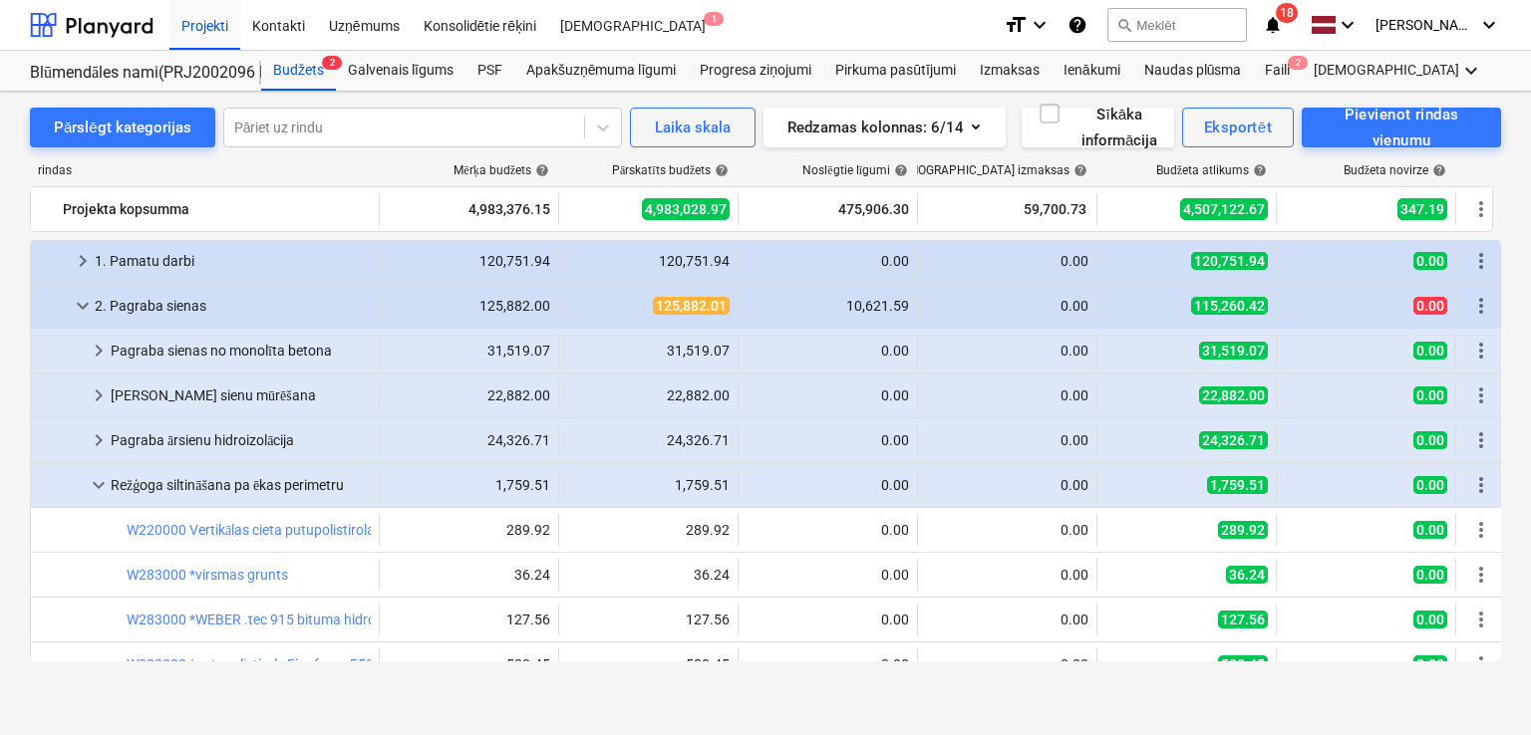
scroll to position [133, 0]
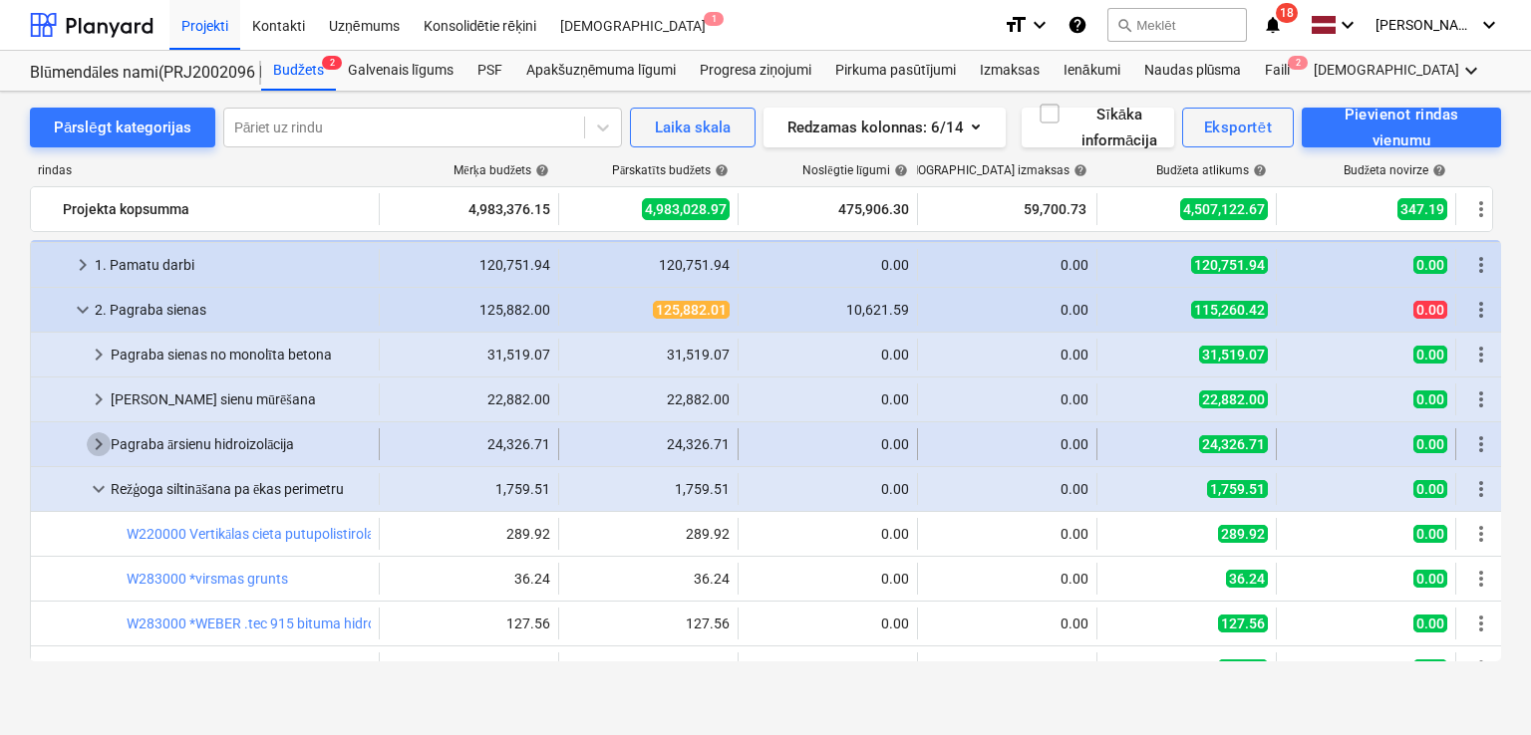
click at [104, 440] on span "keyboard_arrow_right" at bounding box center [99, 445] width 24 height 24
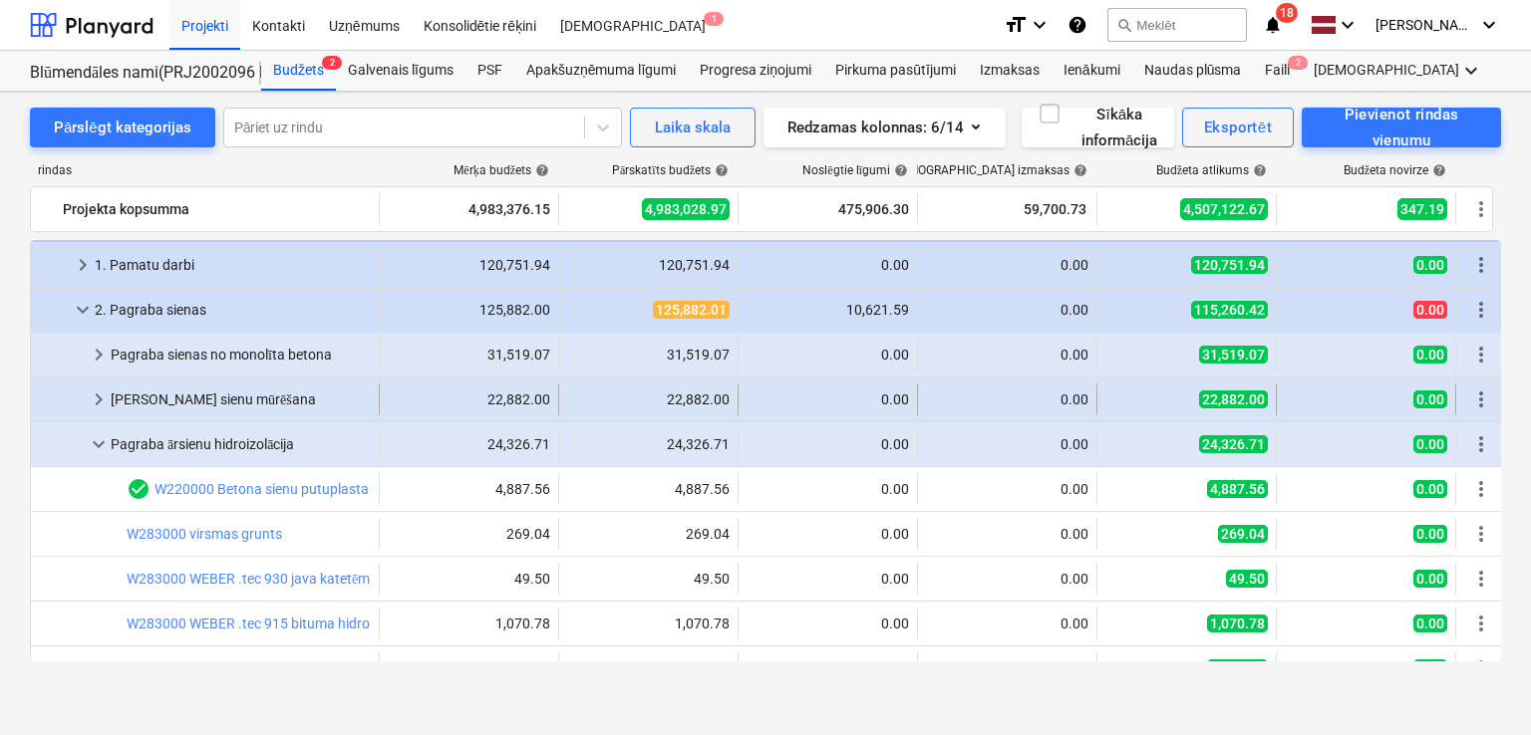
click at [99, 399] on span "keyboard_arrow_right" at bounding box center [99, 400] width 24 height 24
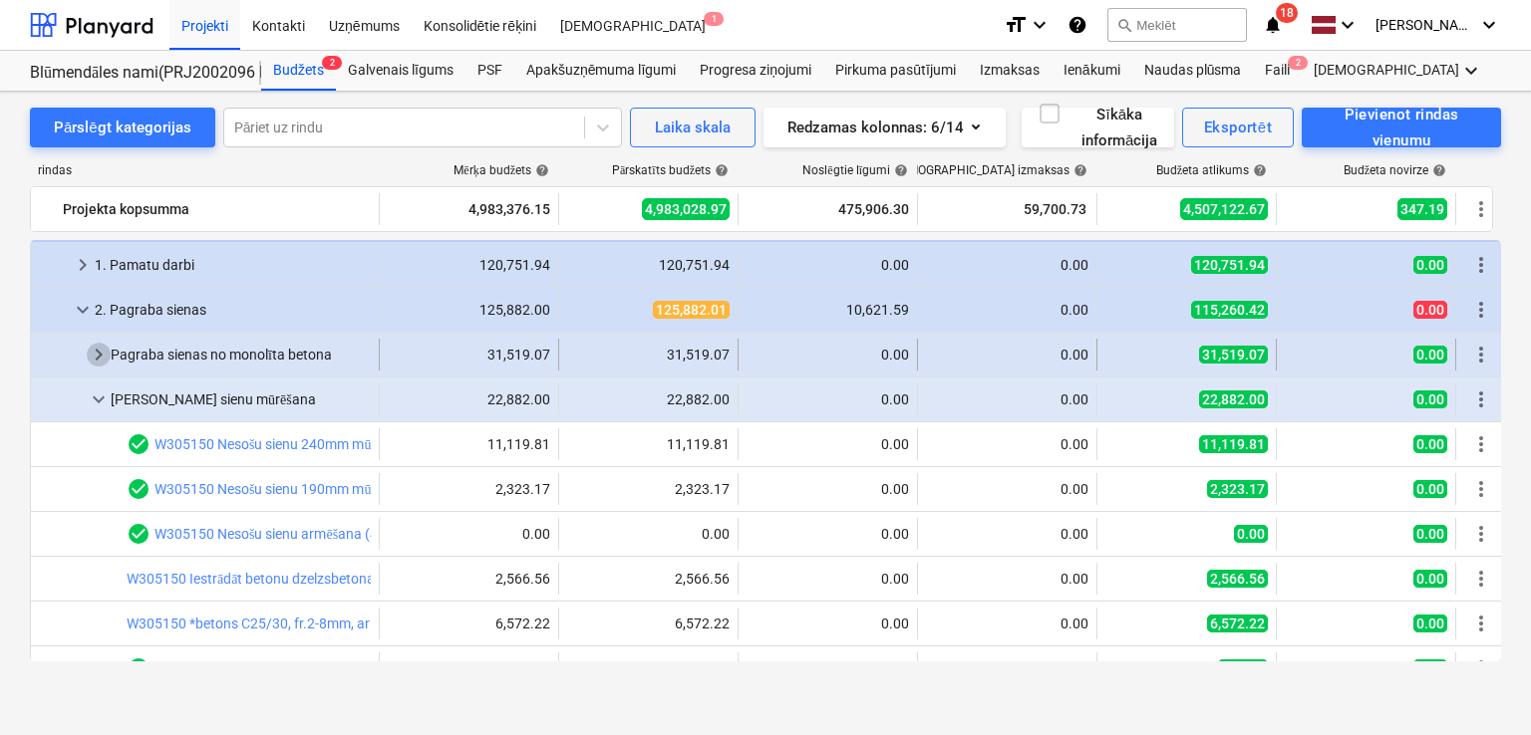
click at [107, 359] on span "keyboard_arrow_right" at bounding box center [99, 355] width 24 height 24
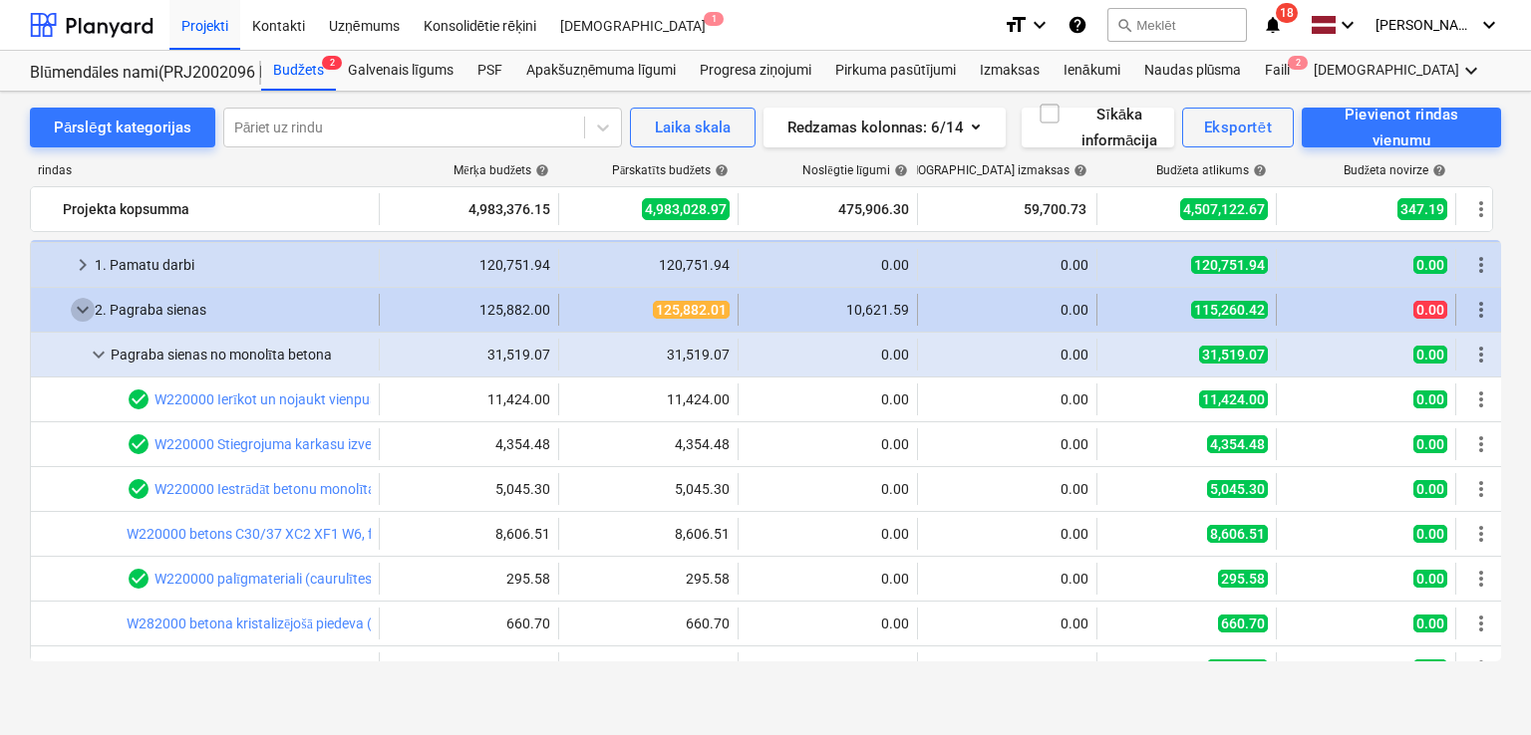
click at [92, 308] on span "keyboard_arrow_down" at bounding box center [83, 310] width 24 height 24
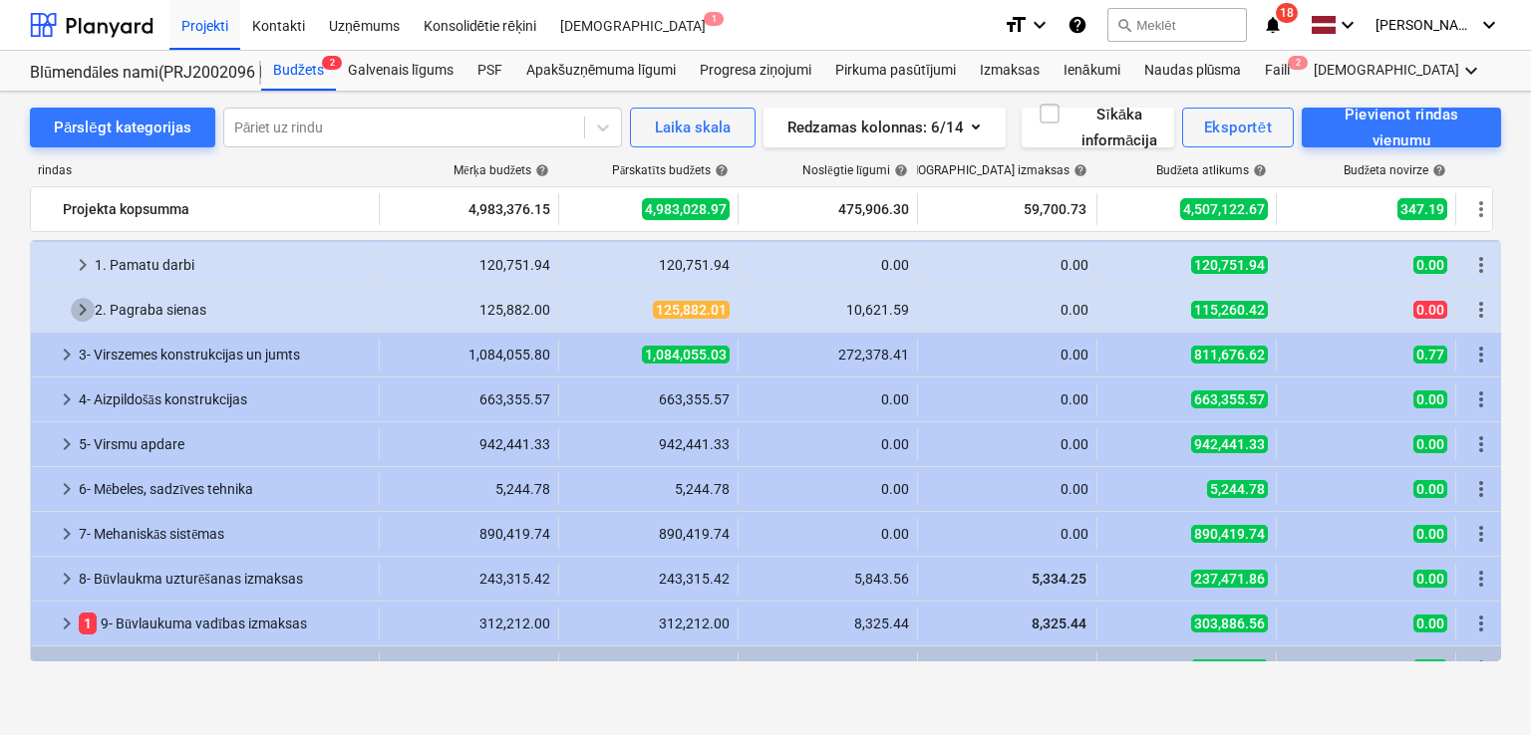
click at [92, 308] on span "keyboard_arrow_right" at bounding box center [83, 310] width 24 height 24
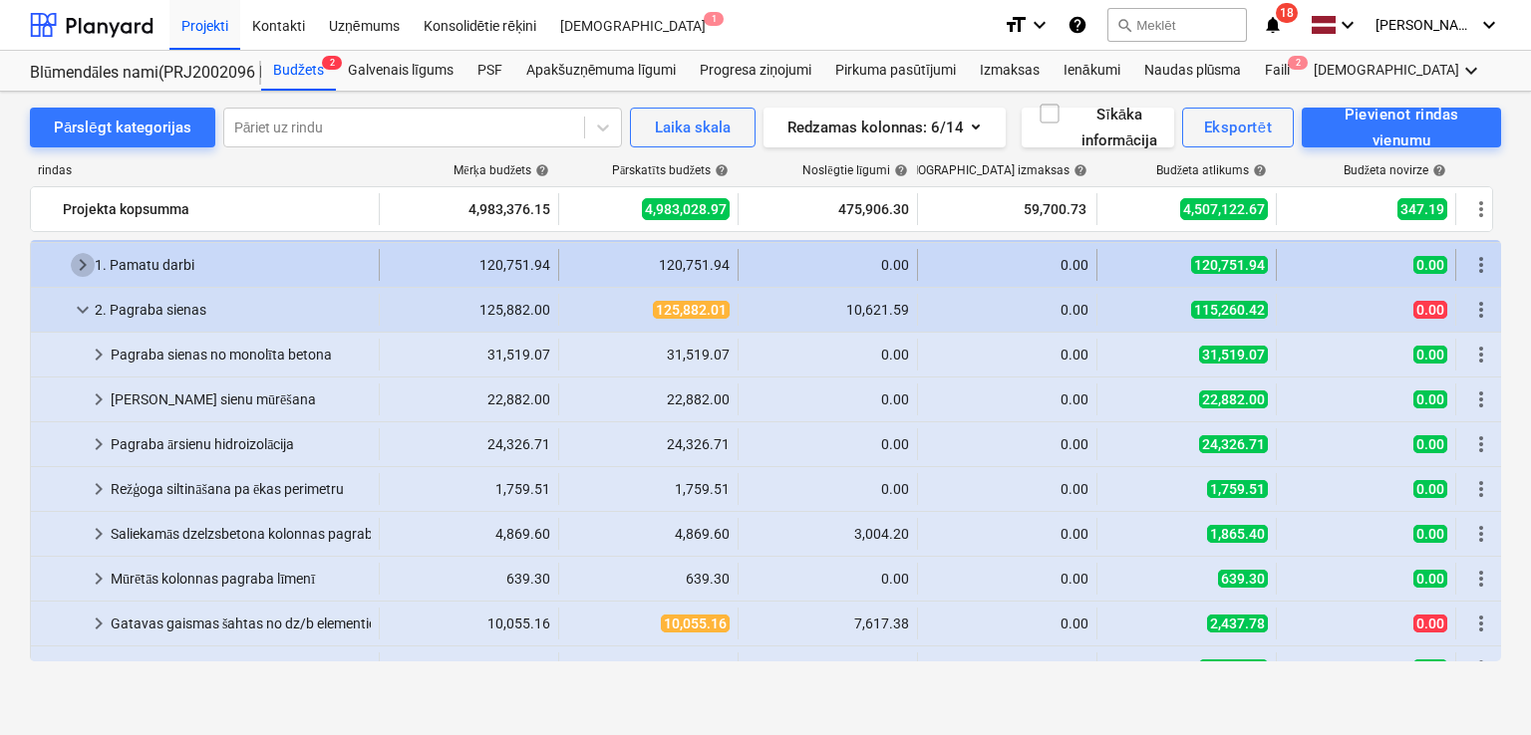
click at [80, 261] on span "keyboard_arrow_right" at bounding box center [83, 265] width 24 height 24
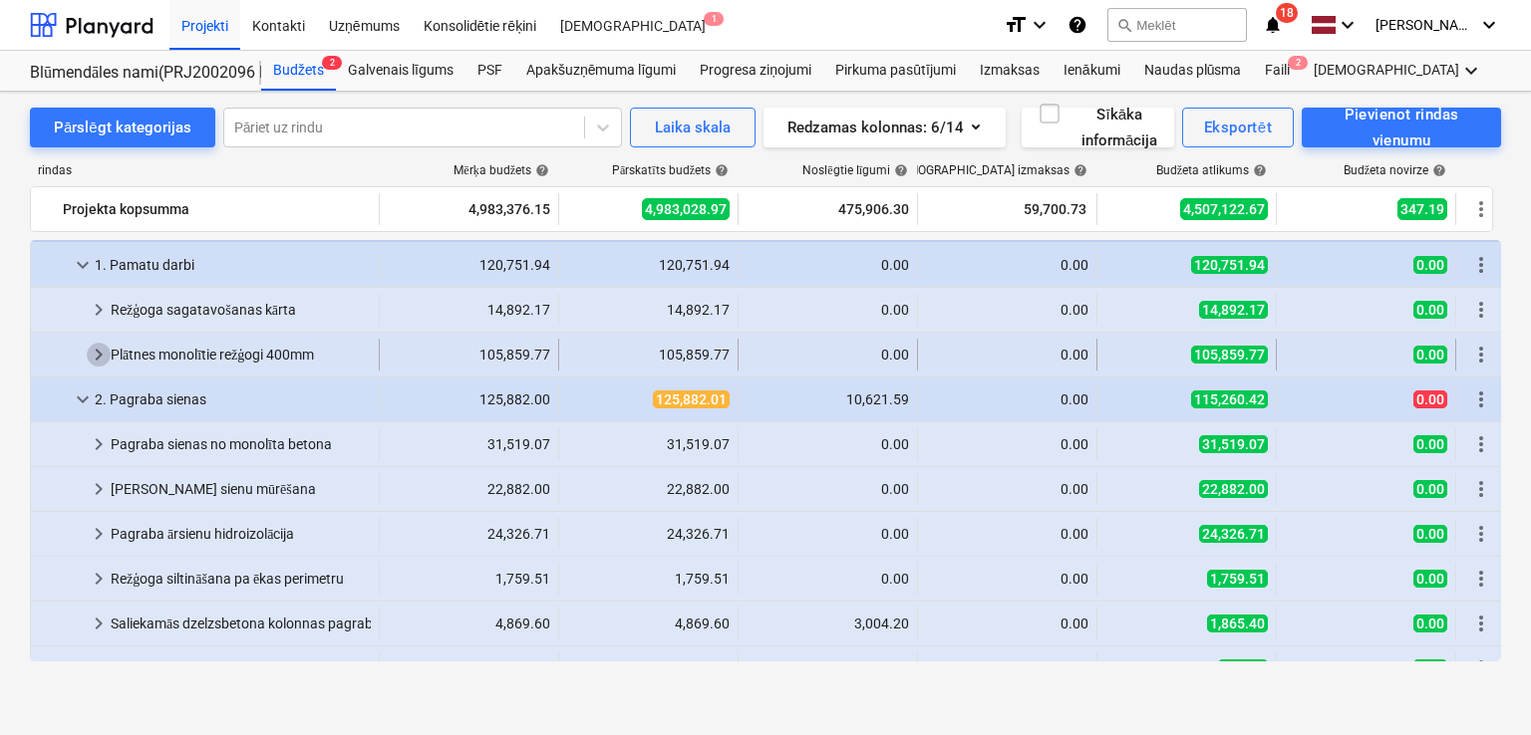
click at [90, 346] on span "keyboard_arrow_right" at bounding box center [99, 355] width 24 height 24
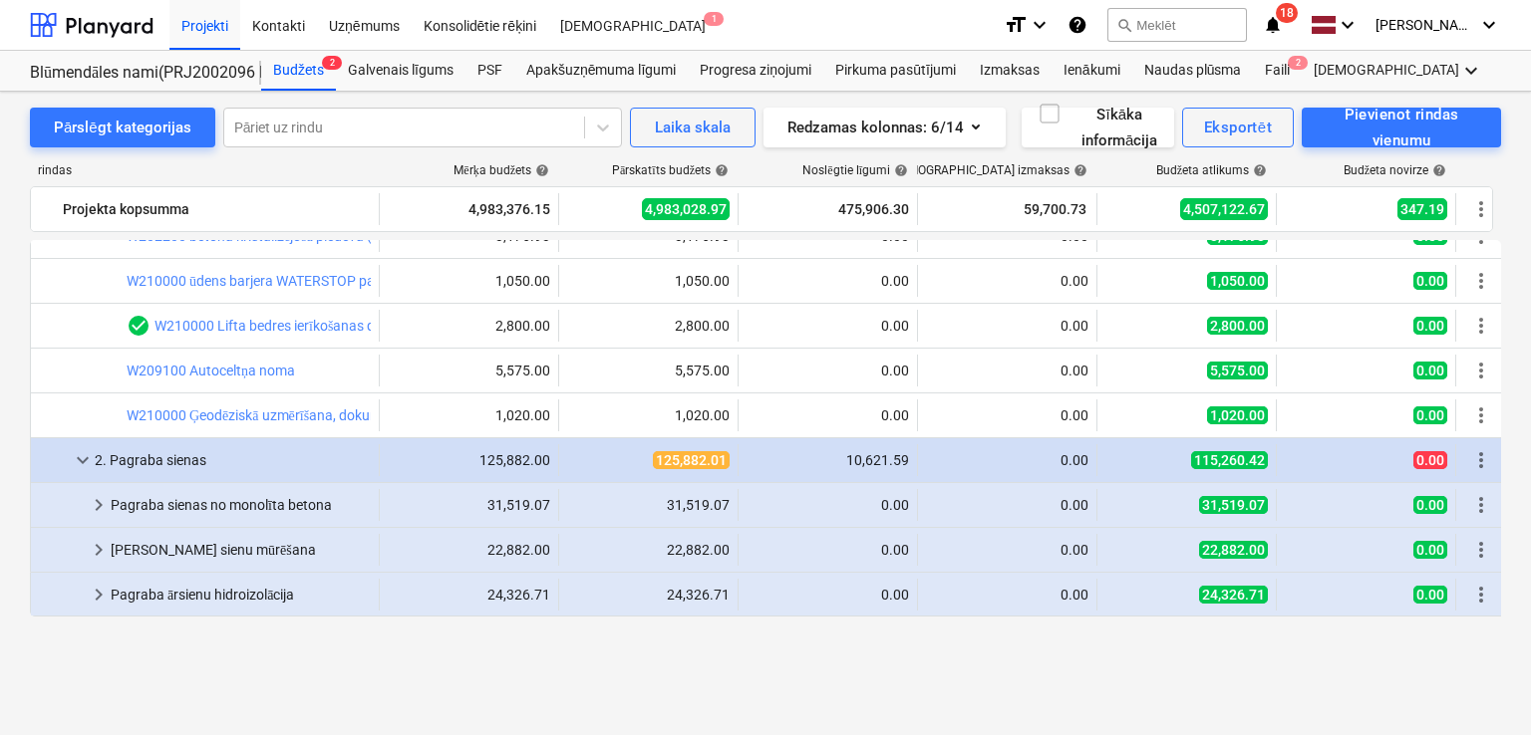
scroll to position [531, 0]
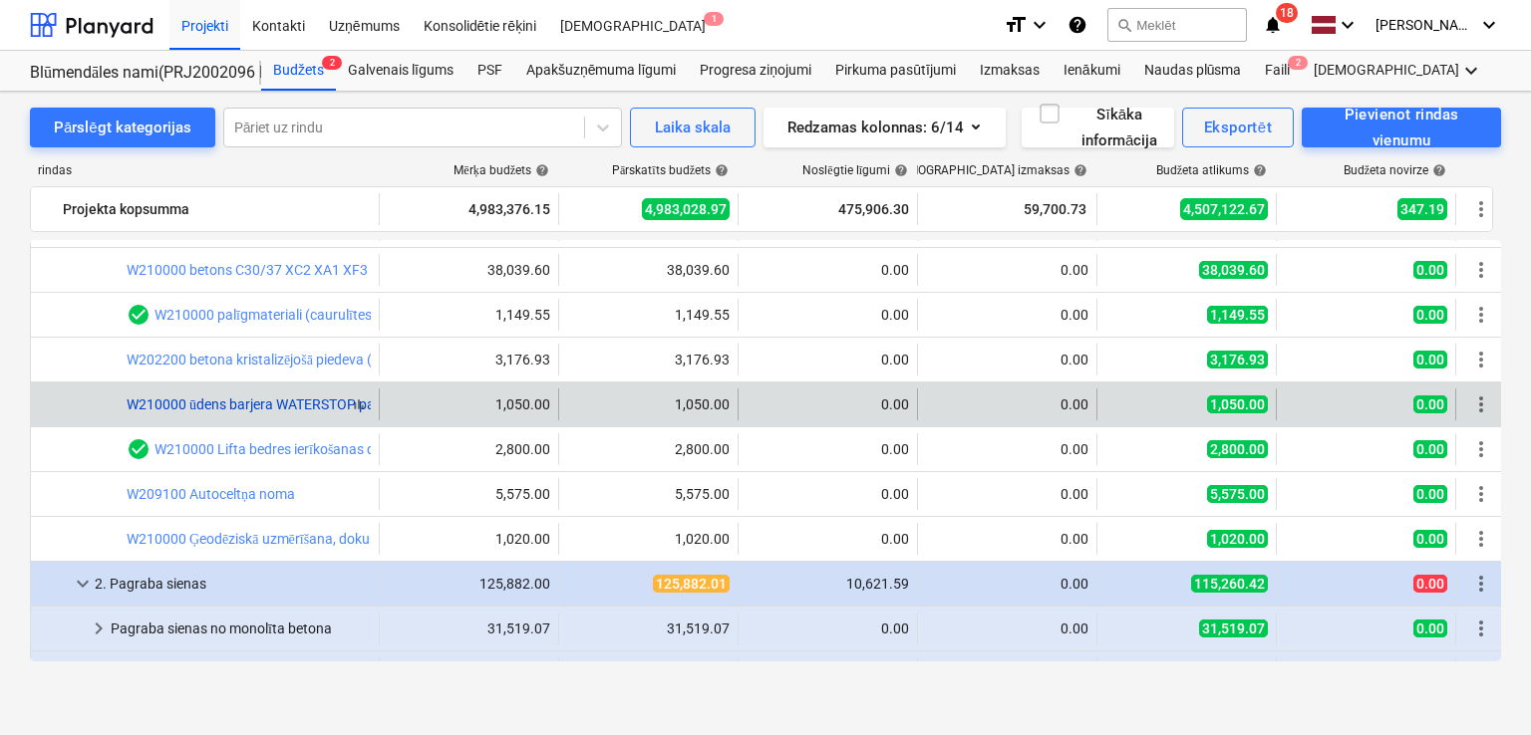
click at [258, 404] on link "W210000 ūdens barjera WATERSTOP pa perimetru (zem ārejām betona sienām)" at bounding box center [369, 405] width 485 height 16
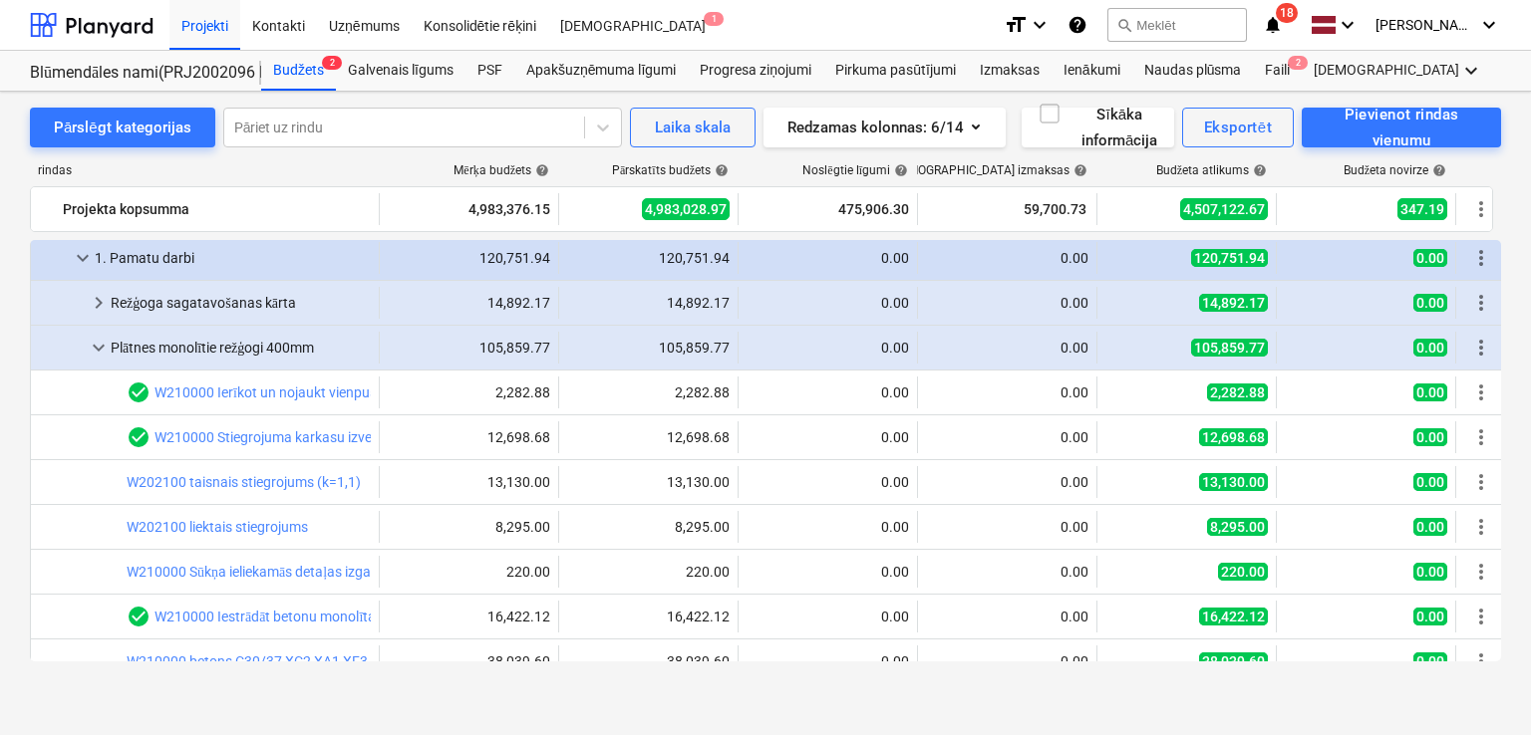
scroll to position [133, 0]
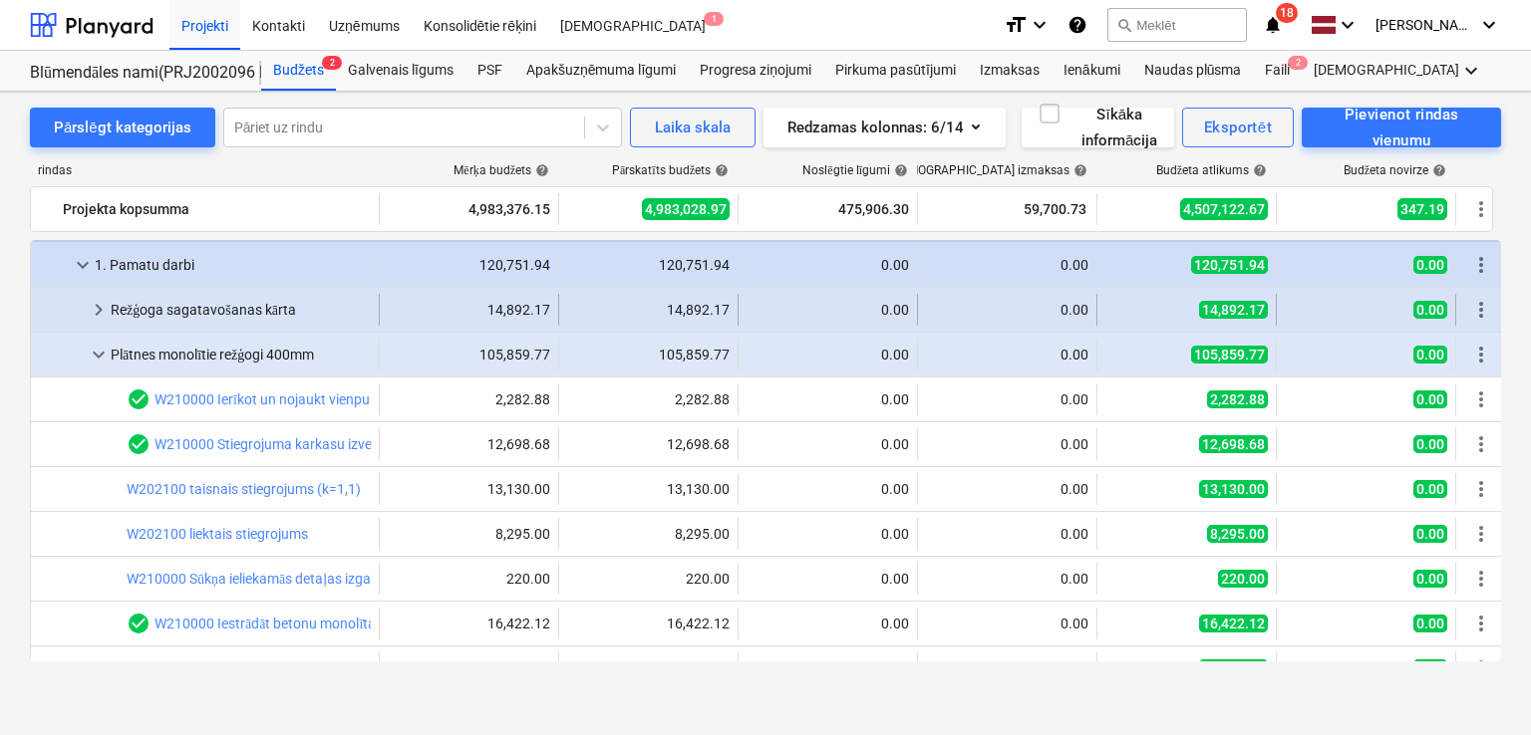
click at [92, 310] on span "keyboard_arrow_right" at bounding box center [99, 310] width 24 height 24
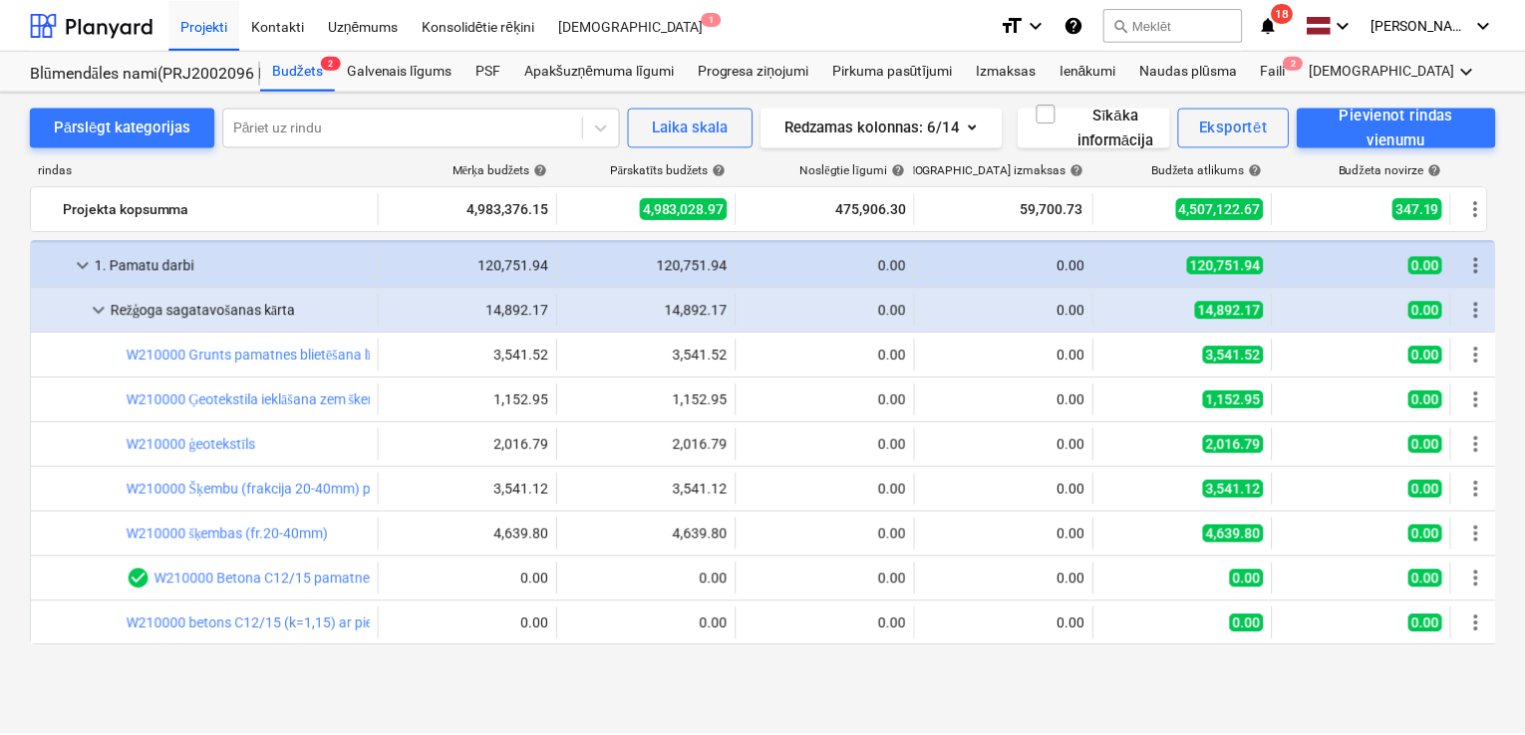
scroll to position [0, 0]
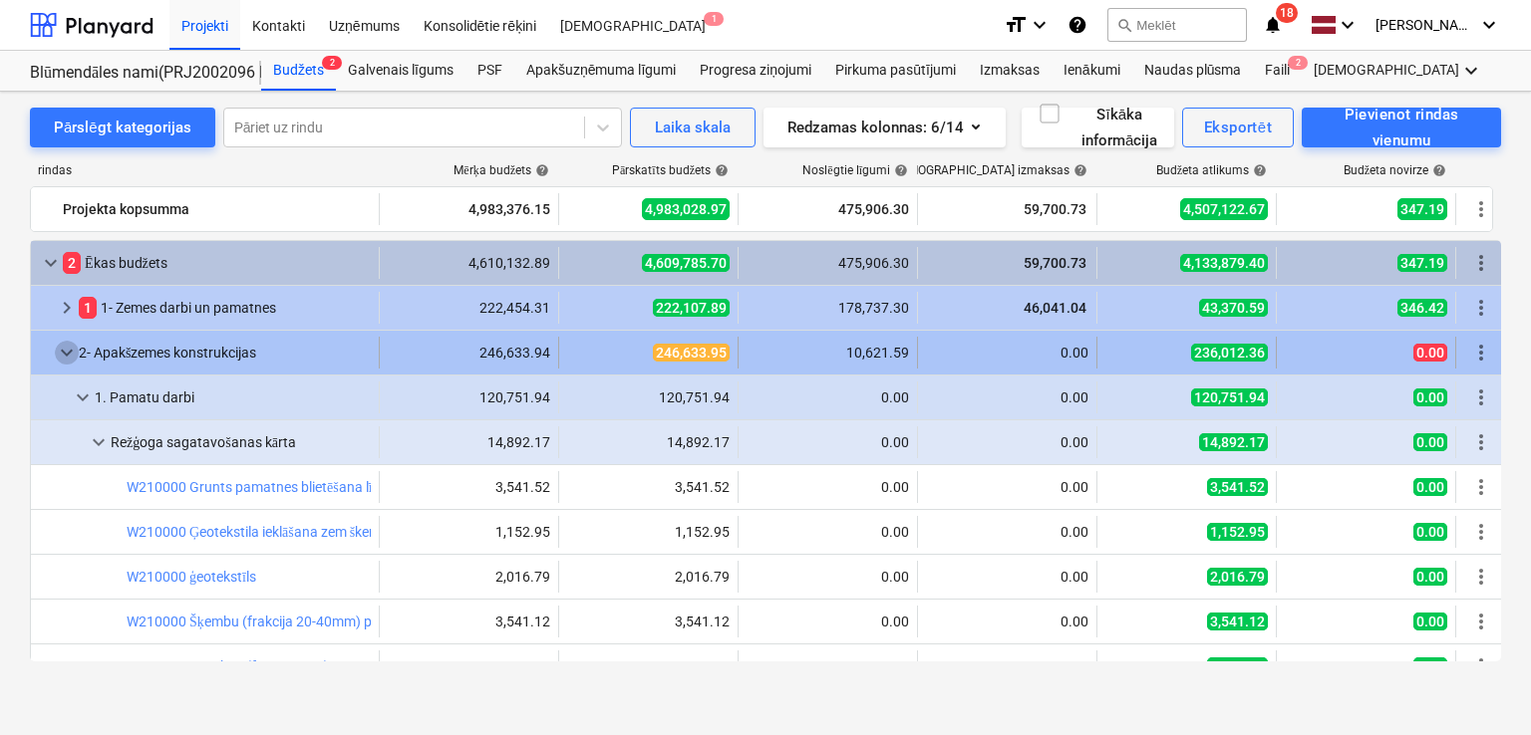
click at [57, 341] on span "keyboard_arrow_down" at bounding box center [67, 353] width 24 height 24
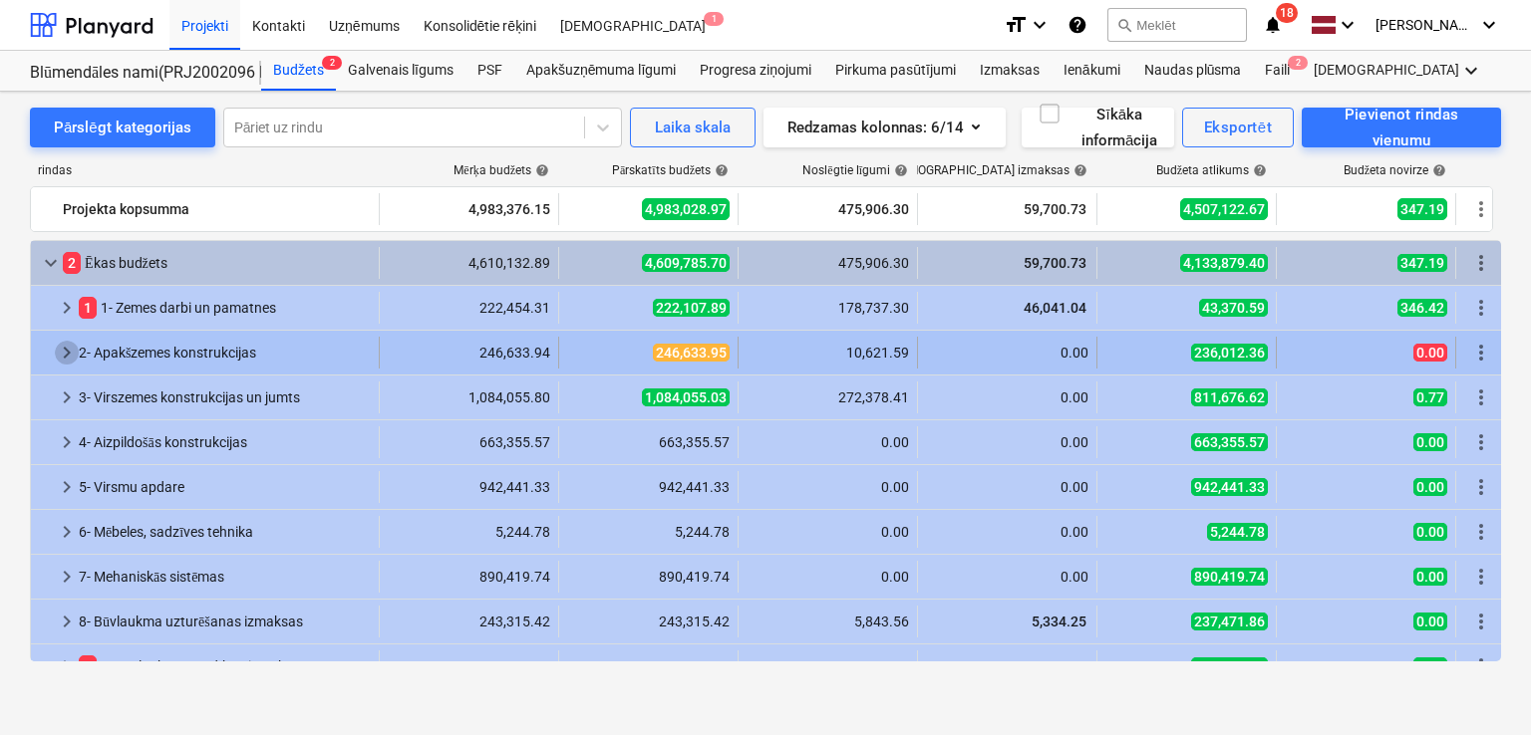
click at [57, 344] on span "keyboard_arrow_right" at bounding box center [67, 353] width 24 height 24
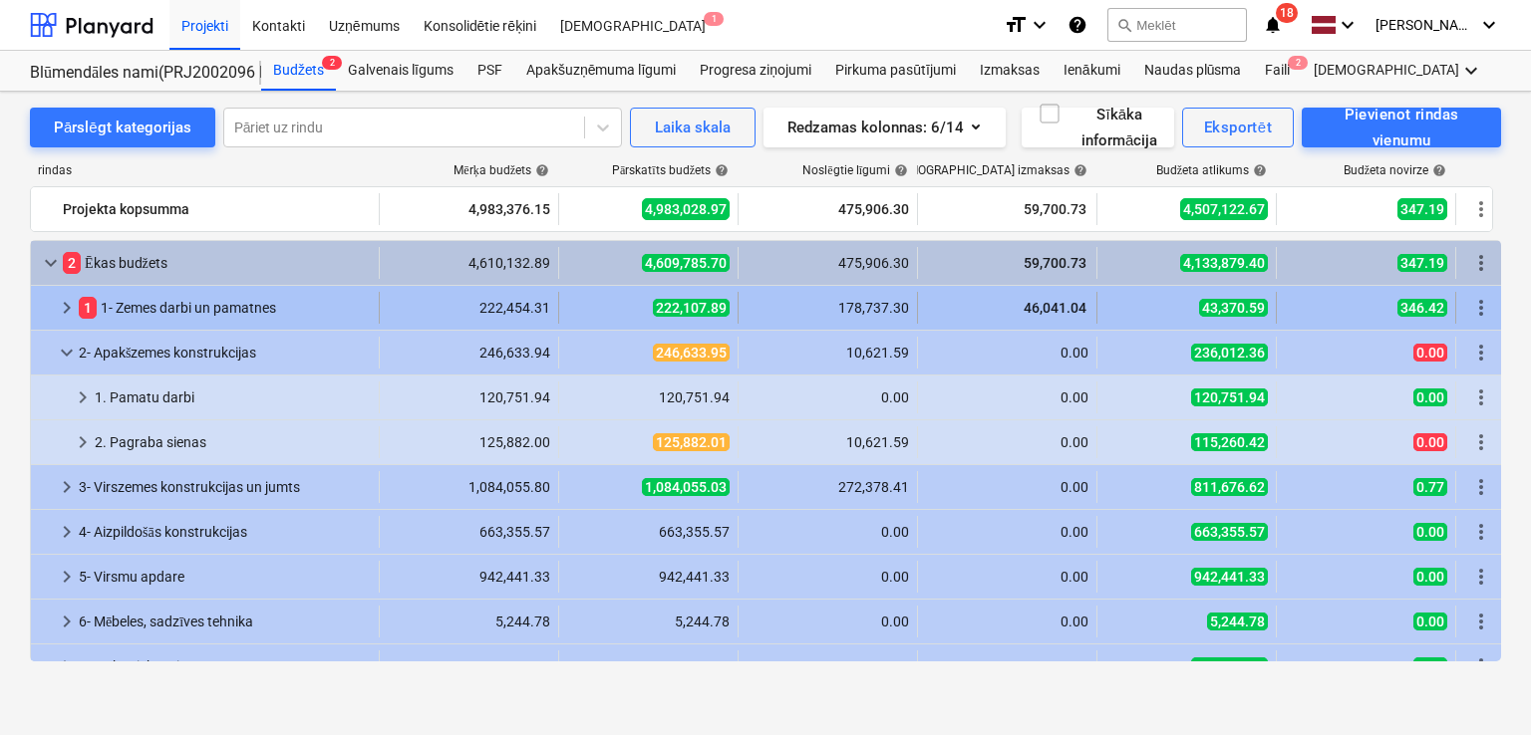
click at [62, 313] on span "keyboard_arrow_right" at bounding box center [67, 308] width 24 height 24
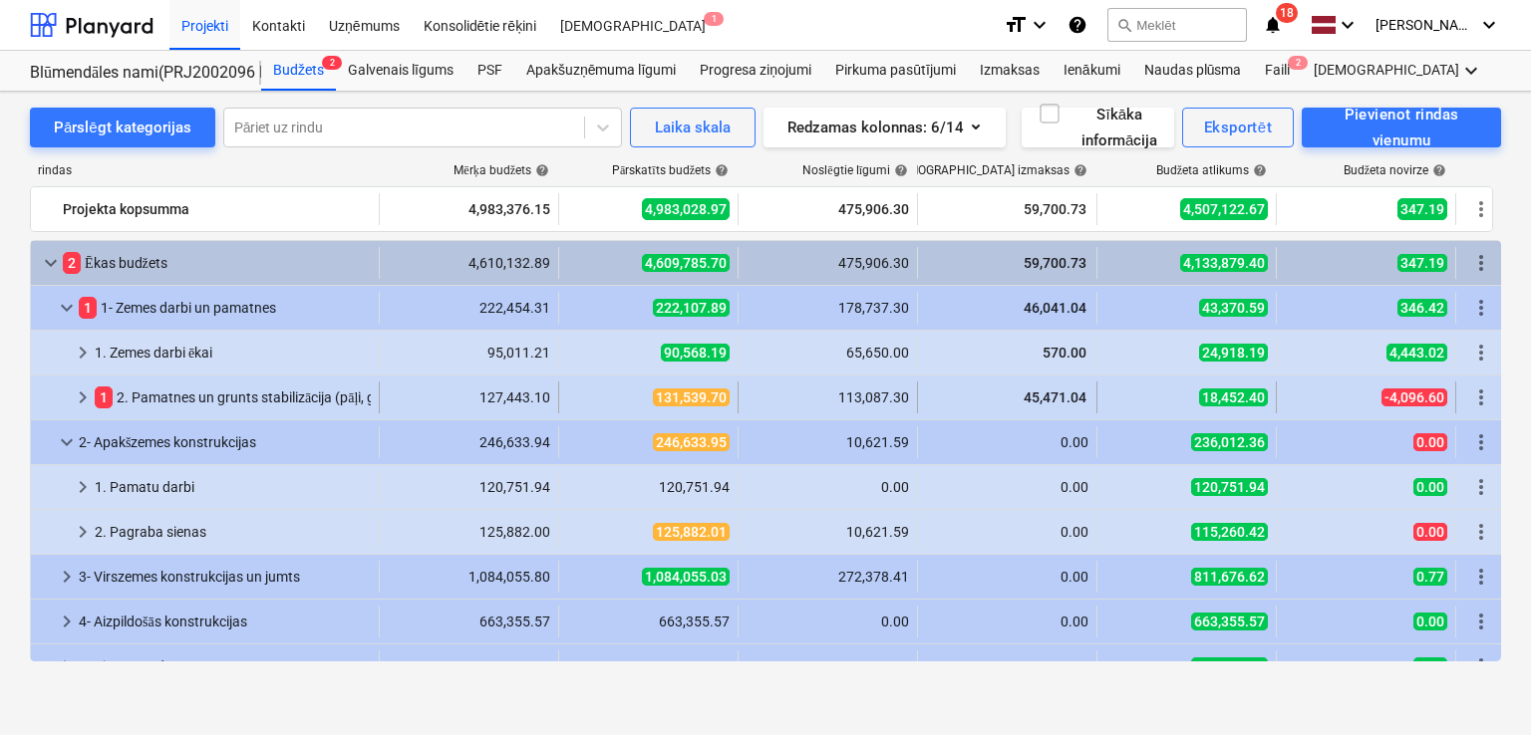
click at [80, 389] on span "keyboard_arrow_right" at bounding box center [83, 398] width 24 height 24
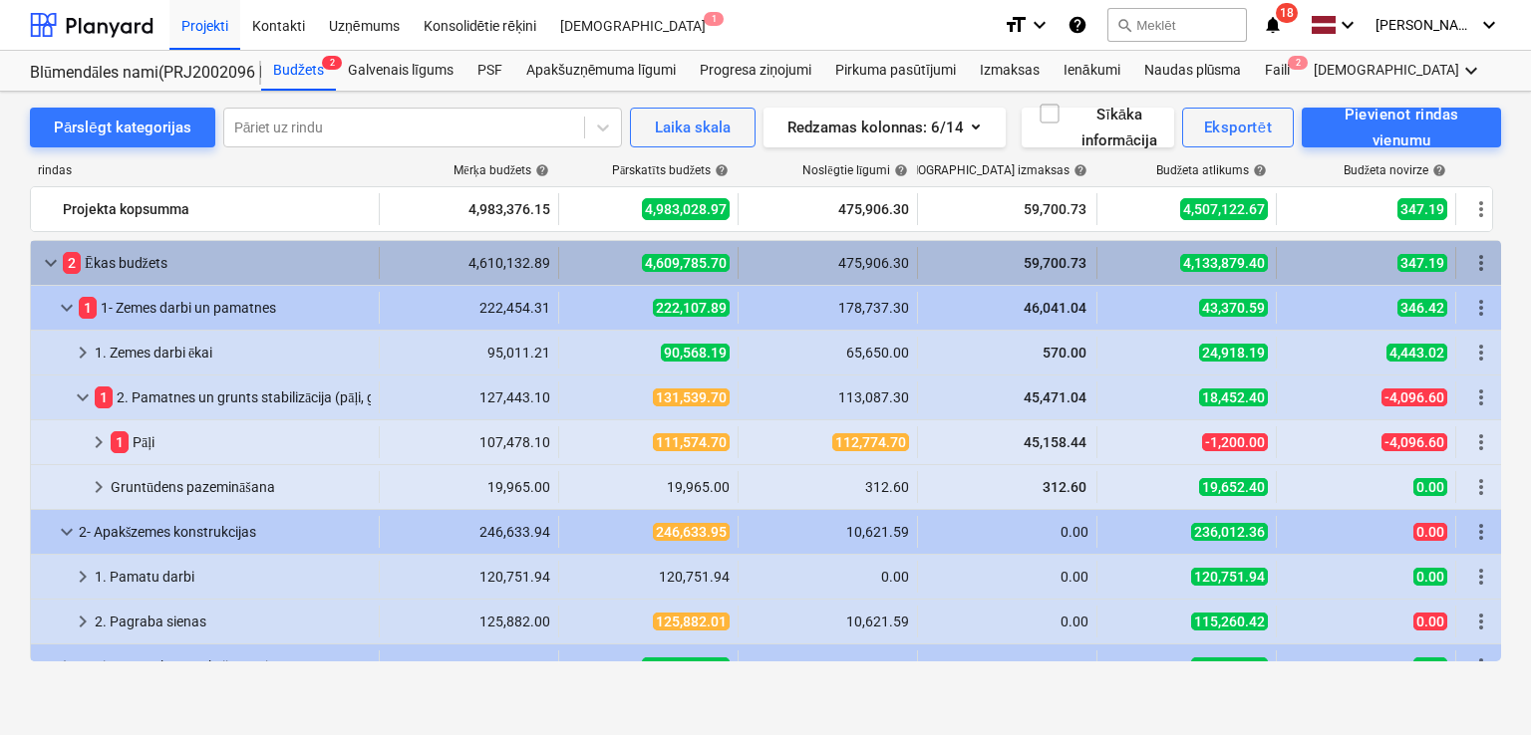
click at [43, 266] on span "keyboard_arrow_down" at bounding box center [51, 263] width 24 height 24
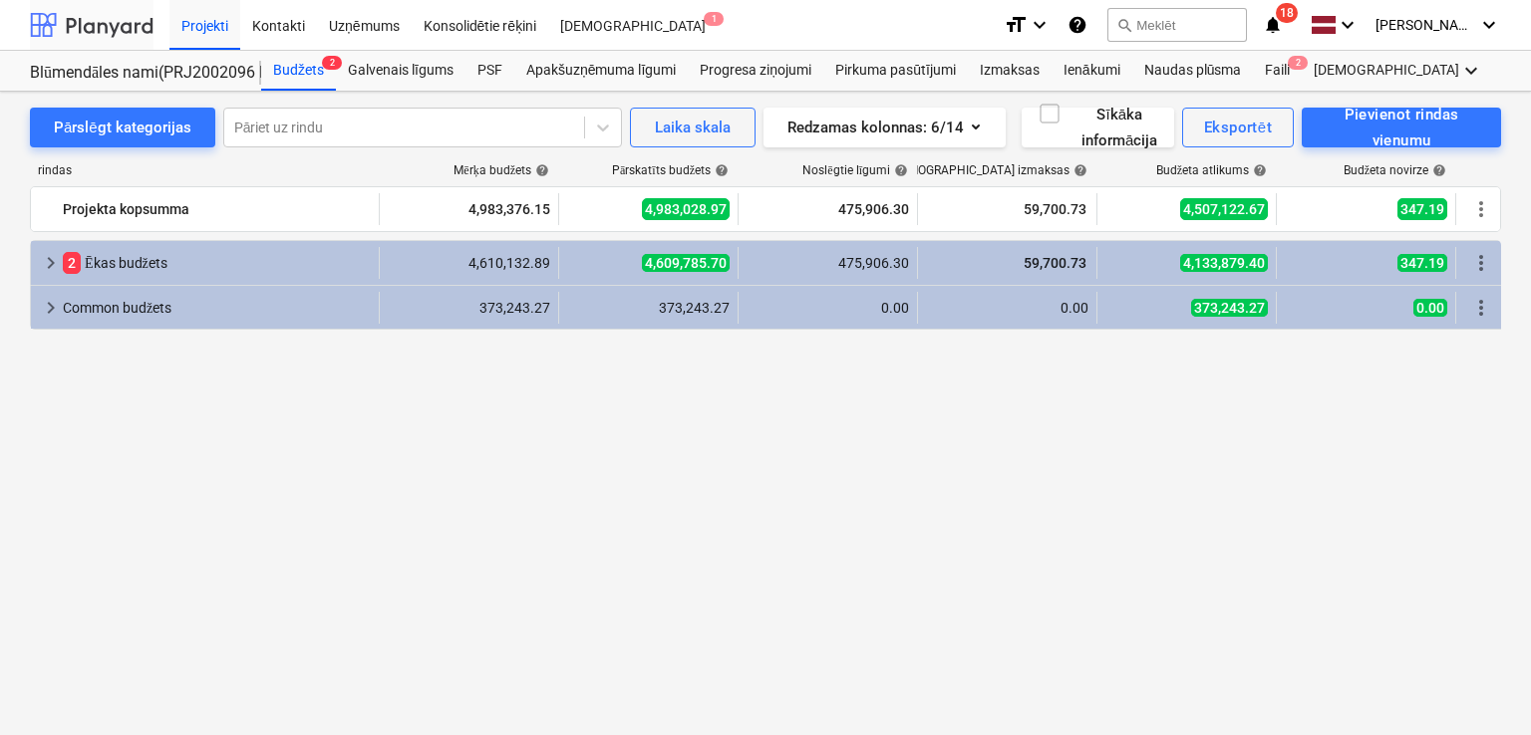
click at [93, 22] on div at bounding box center [92, 25] width 124 height 50
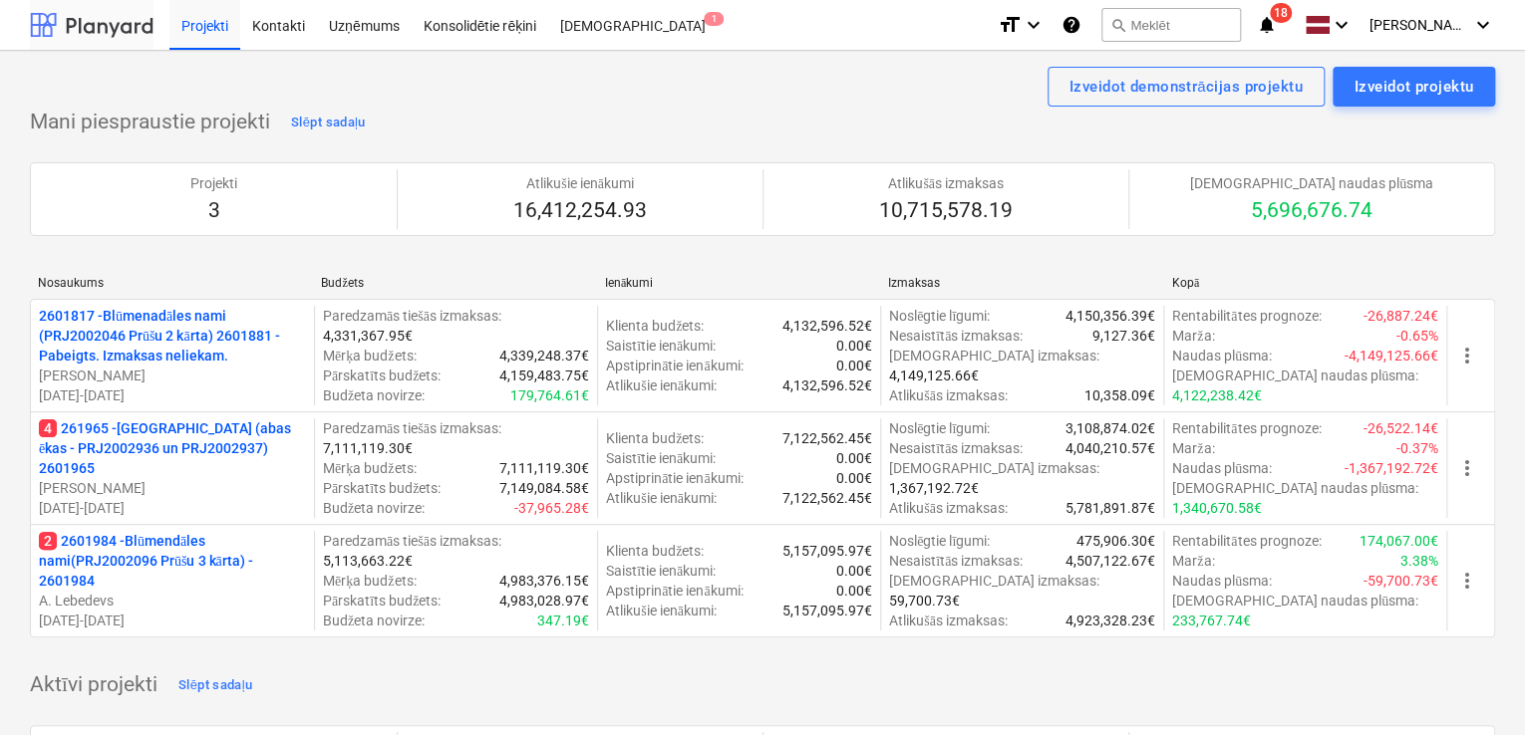
click at [111, 25] on div at bounding box center [92, 25] width 124 height 50
